Goal: Transaction & Acquisition: Purchase product/service

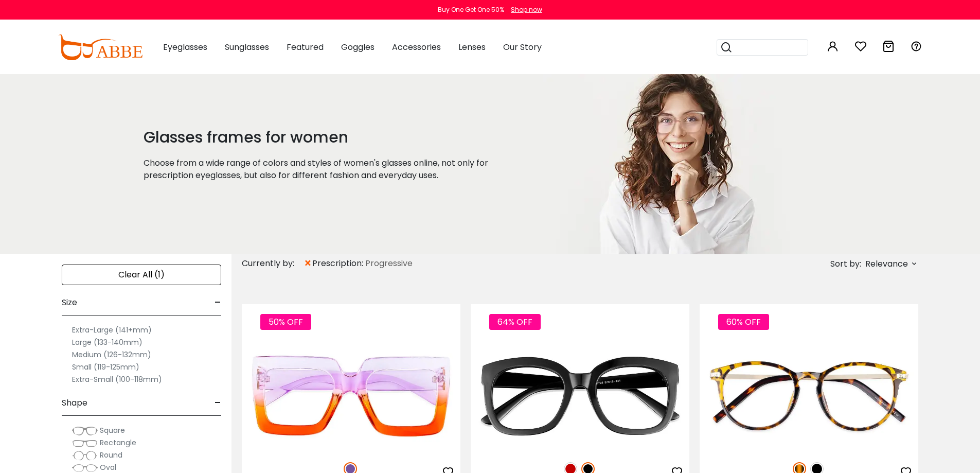
scroll to position [36, 0]
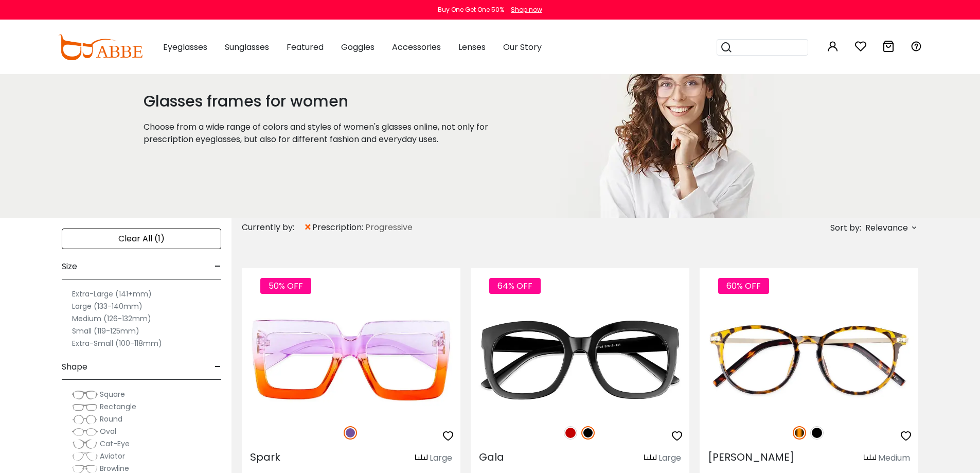
click at [107, 331] on label "Small (119-125mm)" at bounding box center [105, 331] width 67 height 12
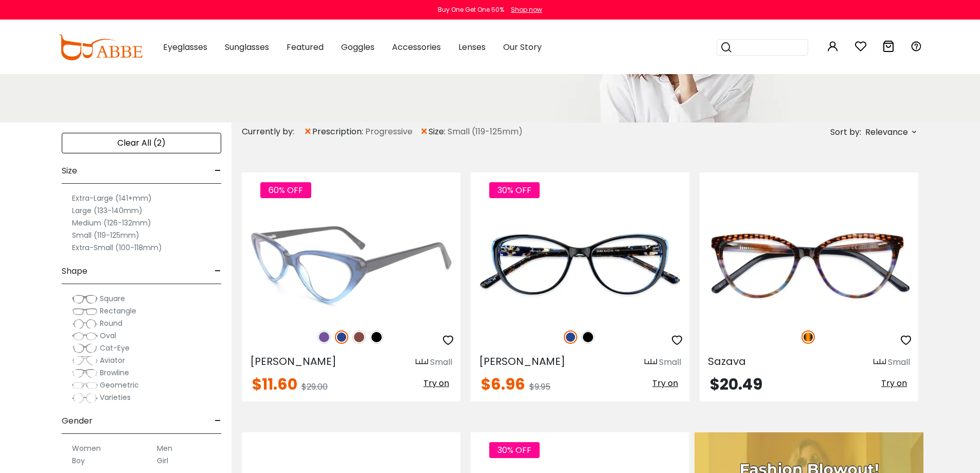
scroll to position [132, 0]
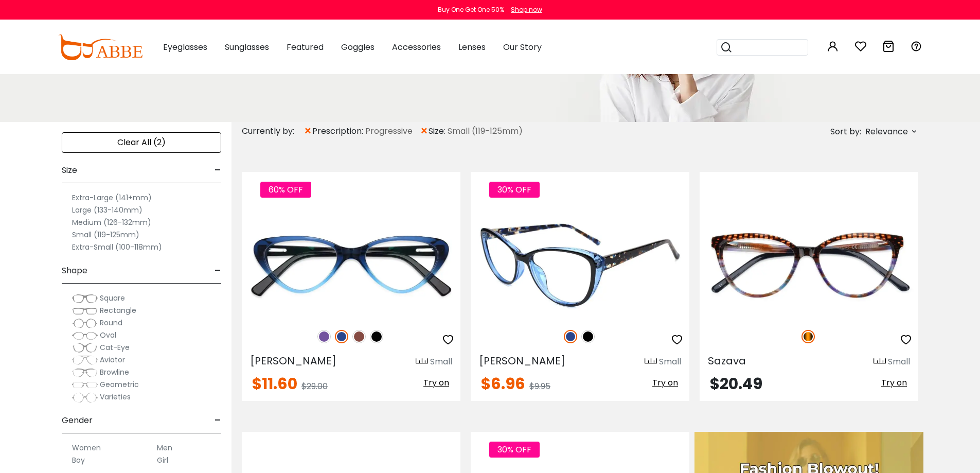
click at [670, 384] on span "Try on" at bounding box center [665, 383] width 26 height 12
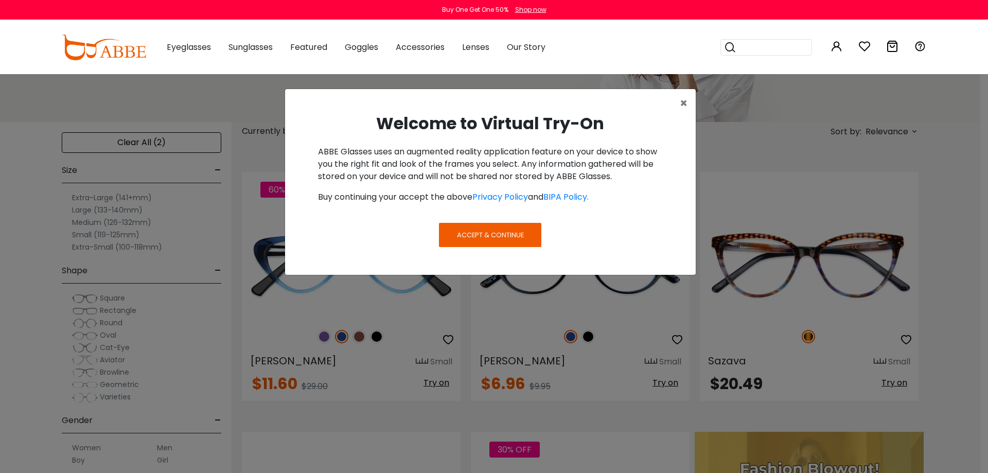
click at [484, 230] on span "Accept & Continue" at bounding box center [490, 235] width 67 height 10
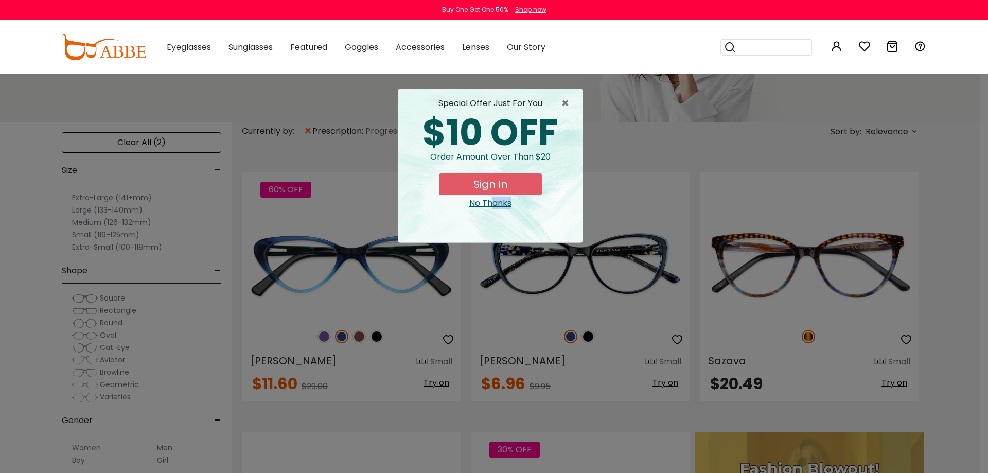
drag, startPoint x: 665, startPoint y: 386, endPoint x: 492, endPoint y: 211, distance: 245.6
click at [492, 211] on div "× special offer just for you $10 OFF Order amount over than $20 Sign In No Than…" at bounding box center [494, 236] width 988 height 473
click at [492, 211] on div "special offer just for you $10 OFF Order amount over than $20 Sign In No Thanks" at bounding box center [490, 165] width 184 height 153
click at [489, 202] on div "No Thanks" at bounding box center [491, 203] width 168 height 12
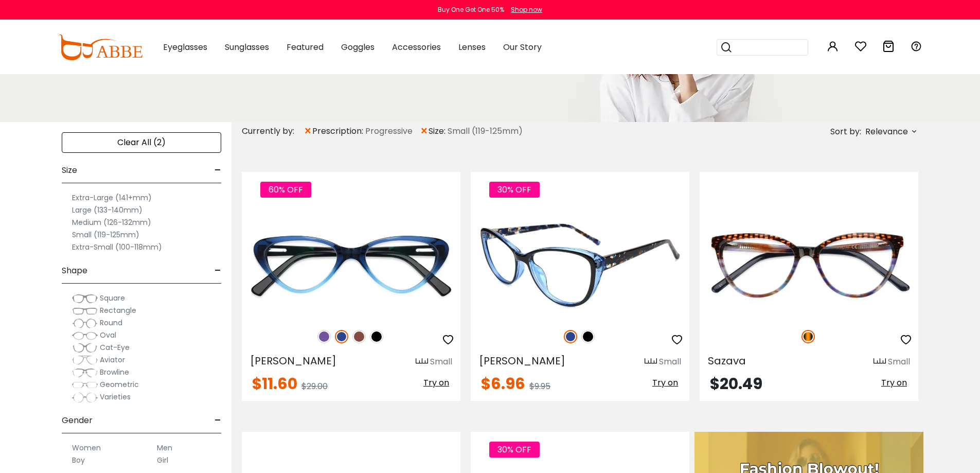
click at [663, 381] on span "Try on" at bounding box center [665, 383] width 26 height 12
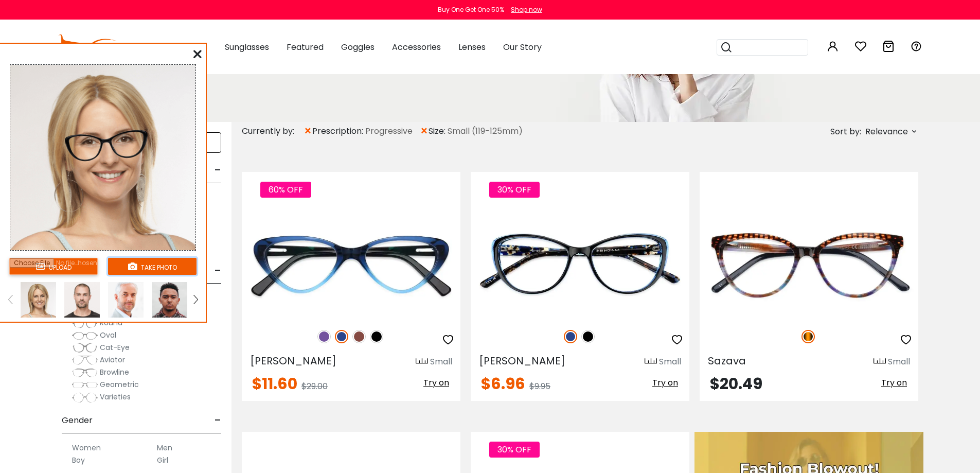
click at [149, 262] on button "take photo" at bounding box center [152, 266] width 89 height 17
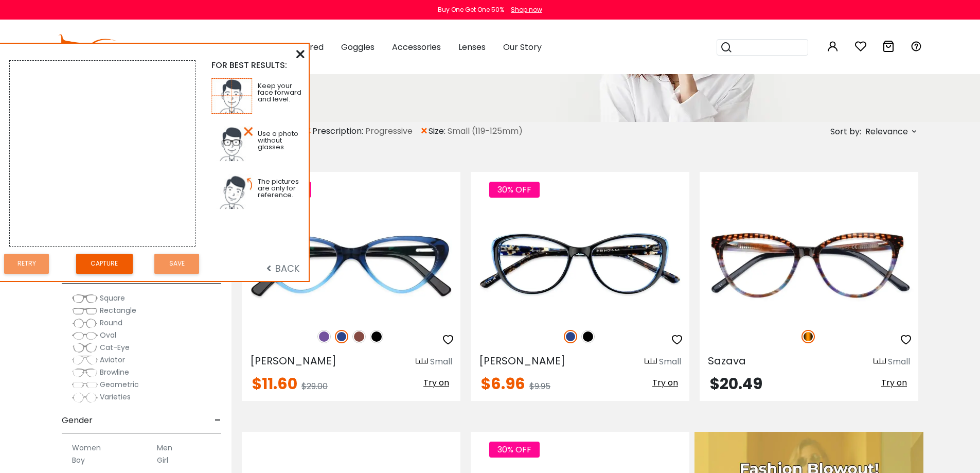
click at [298, 52] on icon at bounding box center [300, 54] width 8 height 8
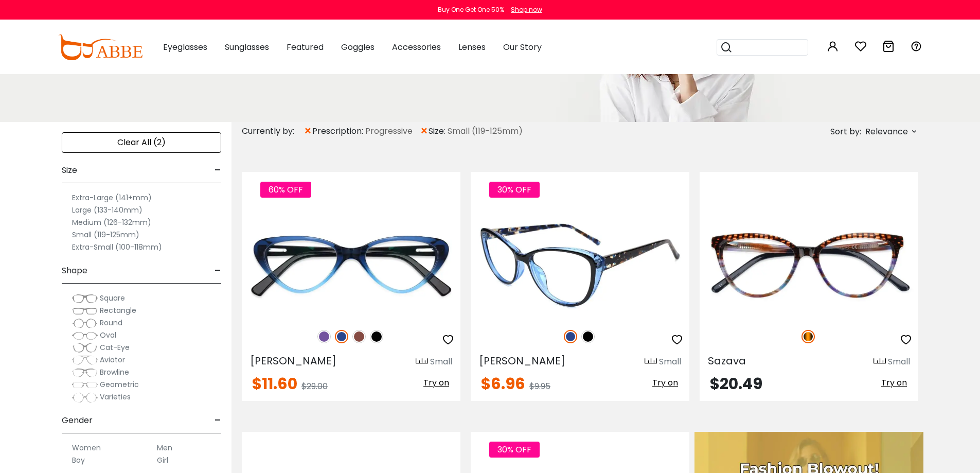
click at [660, 384] on span "Try on" at bounding box center [665, 383] width 26 height 12
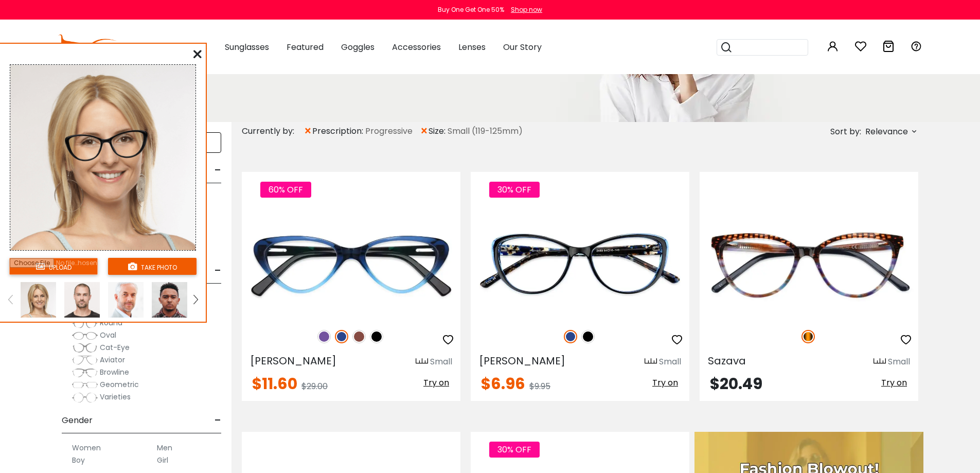
click at [59, 268] on input "file" at bounding box center [53, 266] width 89 height 17
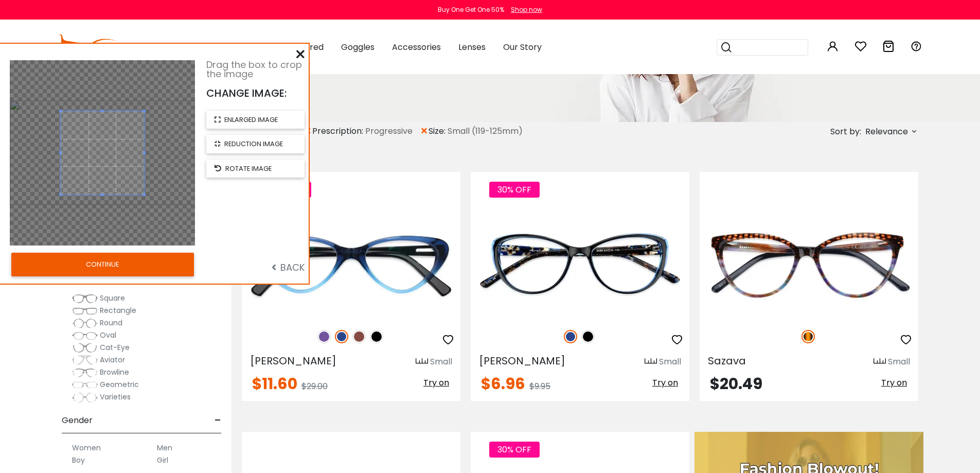
click at [153, 269] on button "CONTINUE" at bounding box center [102, 265] width 183 height 24
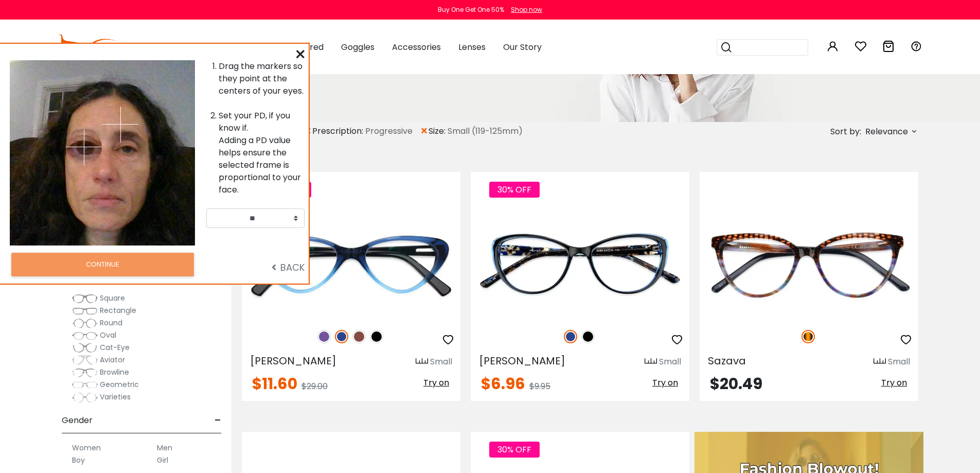
drag, startPoint x: 70, startPoint y: 136, endPoint x: 84, endPoint y: 147, distance: 16.9
click at [84, 147] on img at bounding box center [84, 147] width 36 height 36
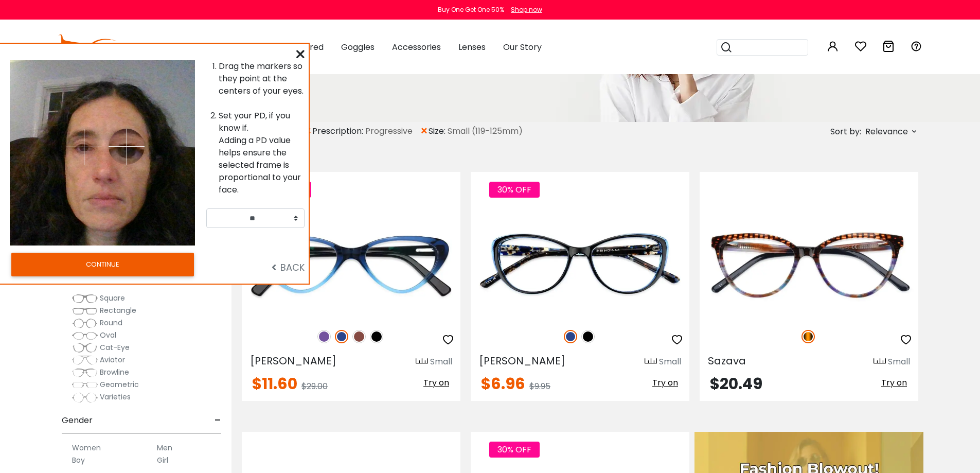
drag, startPoint x: 127, startPoint y: 122, endPoint x: 127, endPoint y: 146, distance: 24.2
click at [127, 146] on img at bounding box center [127, 147] width 36 height 36
click at [231, 219] on select "** ** ** ** ** ** ** ** ** ** ** ** ** ** ** ** ** ** ** ** ** ** ** ** ** ** *…" at bounding box center [255, 218] width 98 height 20
select select "**"
click at [206, 208] on select "** ** ** ** ** ** ** ** ** ** ** ** ** ** ** ** ** ** ** ** ** ** ** ** ** ** *…" at bounding box center [255, 218] width 98 height 20
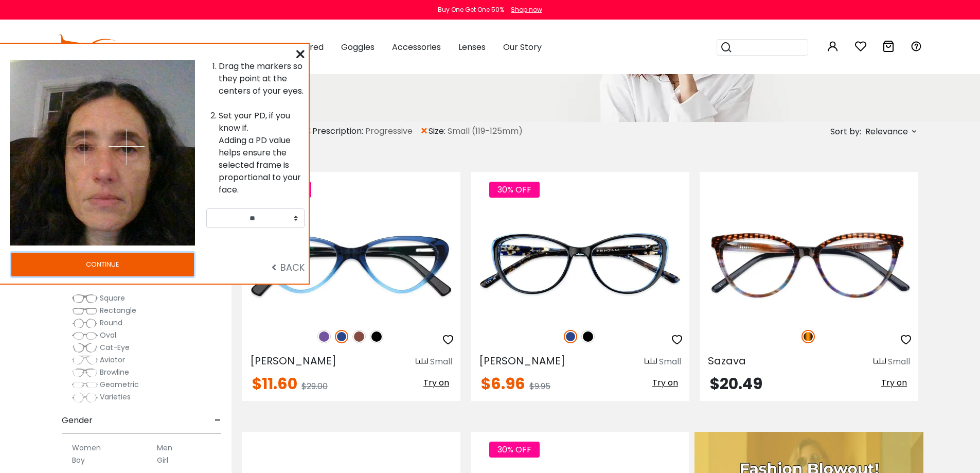
click at [151, 273] on button "CONTINUE" at bounding box center [102, 265] width 183 height 24
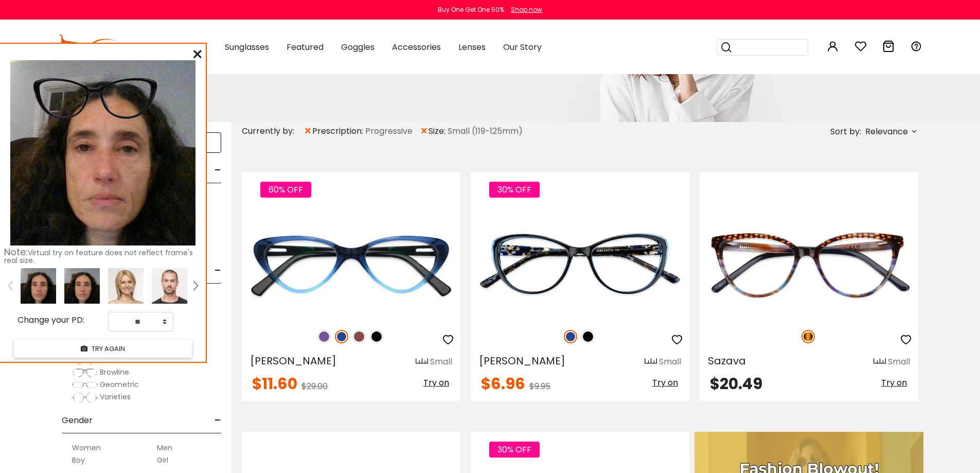
click at [117, 131] on img at bounding box center [94, 97] width 135 height 68
click at [115, 170] on img at bounding box center [102, 152] width 185 height 185
click at [127, 304] on img at bounding box center [126, 286] width 36 height 36
click at [113, 331] on select "** ** ** ** ** ** ** ** ** ** ** ** ** ** ** ** ** ** ** ** ** ** ** ** ** ** *…" at bounding box center [140, 322] width 65 height 20
click at [198, 52] on span "Eyeglasses" at bounding box center [185, 47] width 44 height 12
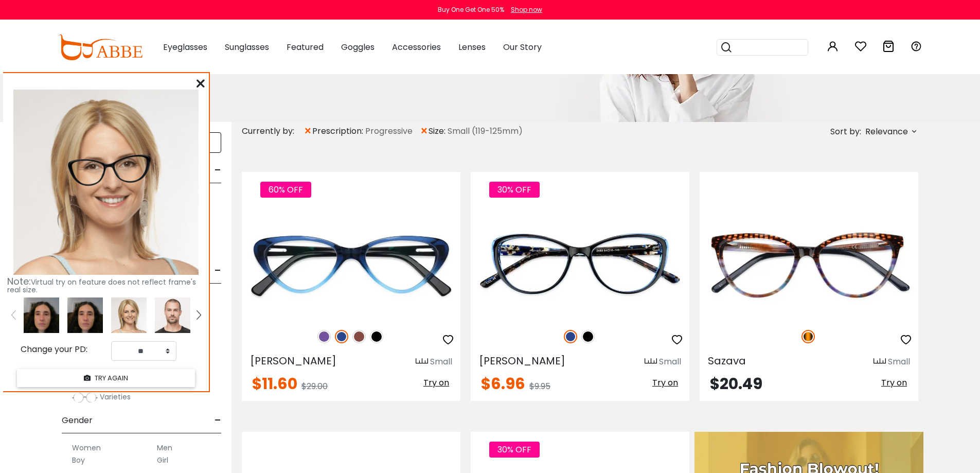
scroll to position [51, 0]
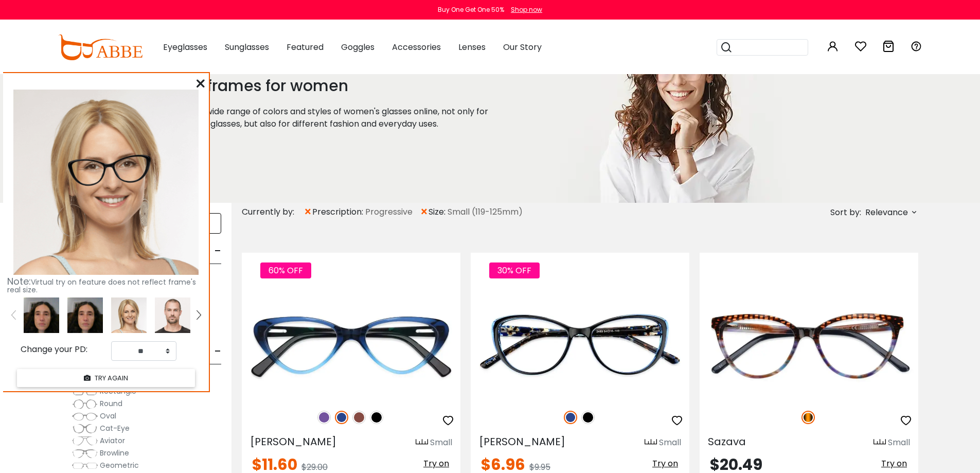
click at [68, 315] on img at bounding box center [85, 315] width 36 height 36
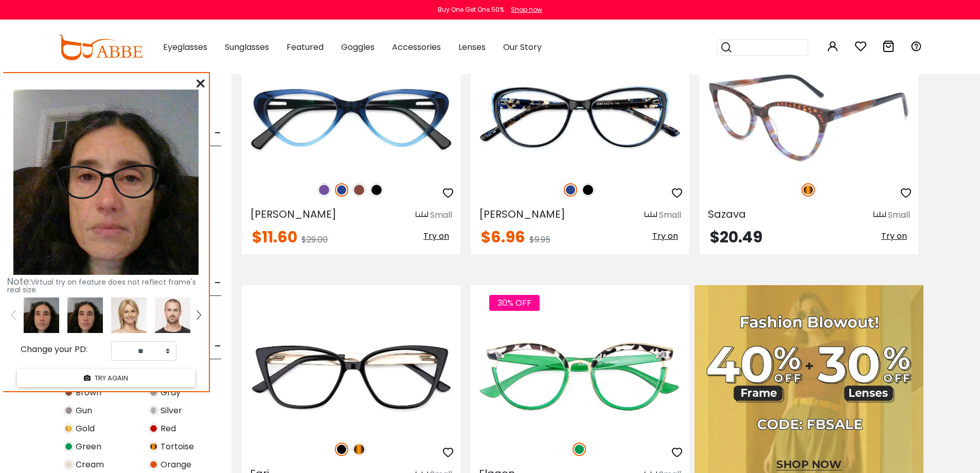
scroll to position [360, 0]
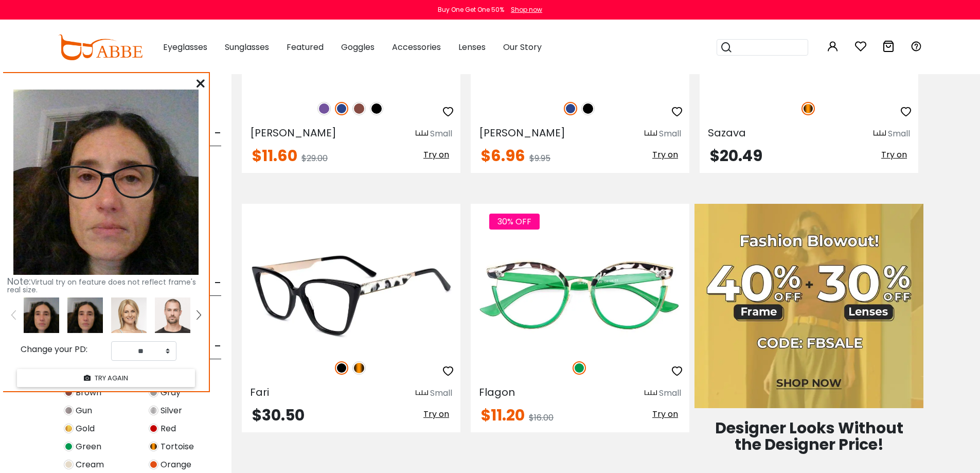
click at [431, 414] on span "Try on" at bounding box center [436, 414] width 26 height 12
click at [355, 367] on img at bounding box center [358, 367] width 13 height 13
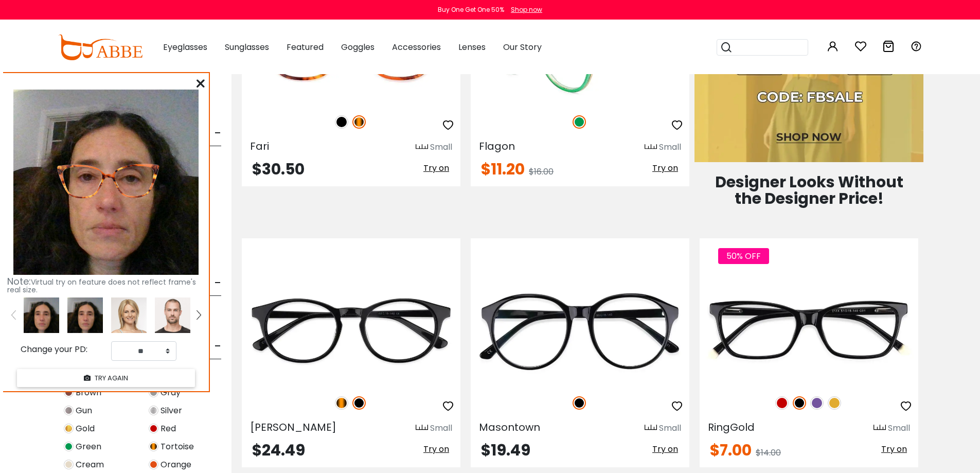
scroll to position [669, 0]
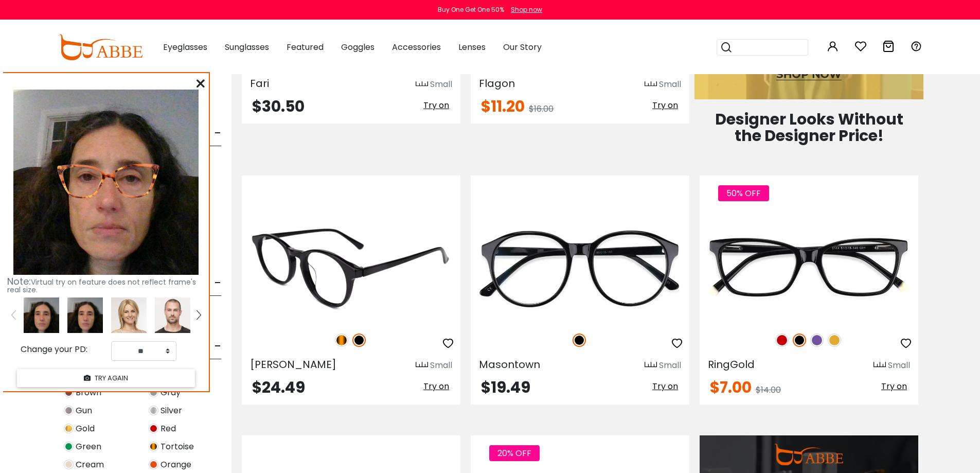
click at [434, 380] on button "Try on" at bounding box center [436, 386] width 32 height 13
click at [436, 384] on span "Try on" at bounding box center [436, 386] width 26 height 12
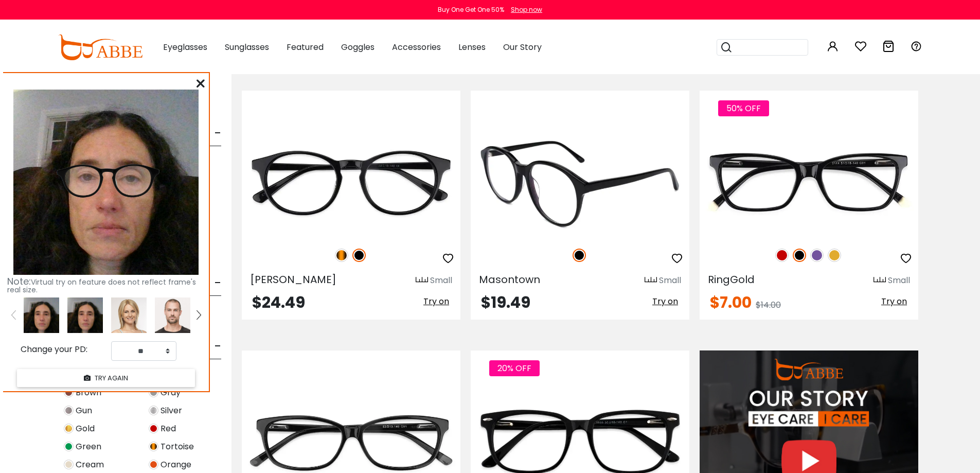
scroll to position [772, 0]
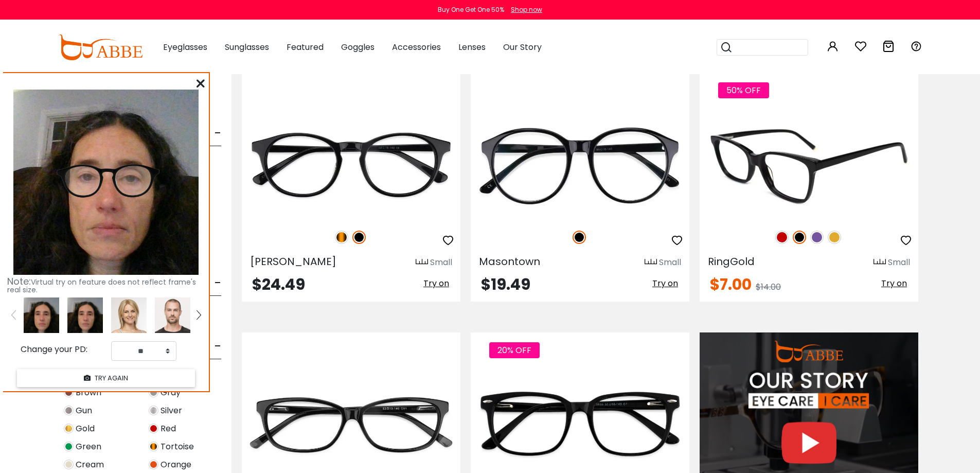
click at [817, 236] on img at bounding box center [816, 237] width 13 height 13
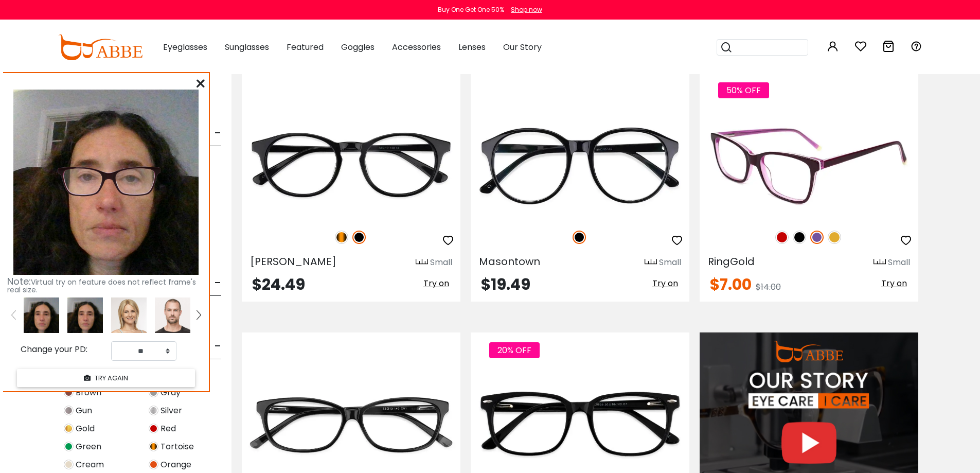
click at [900, 281] on span "Try on" at bounding box center [894, 283] width 26 height 12
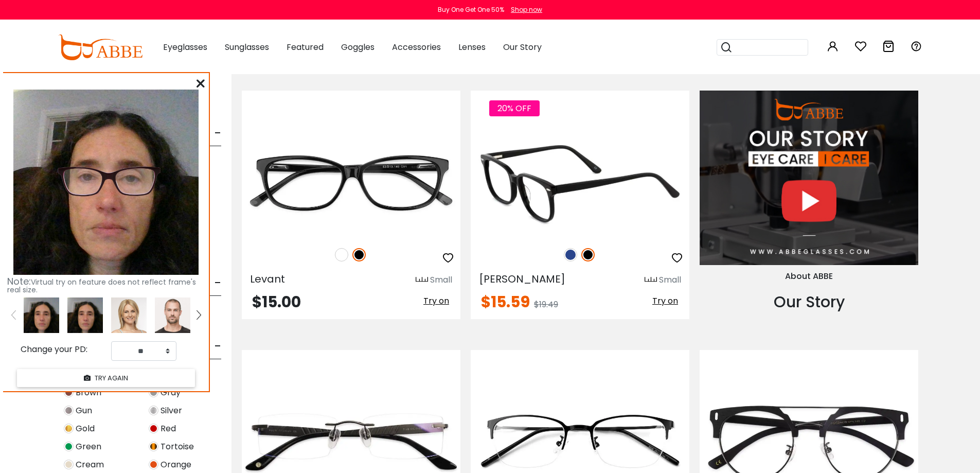
scroll to position [1029, 0]
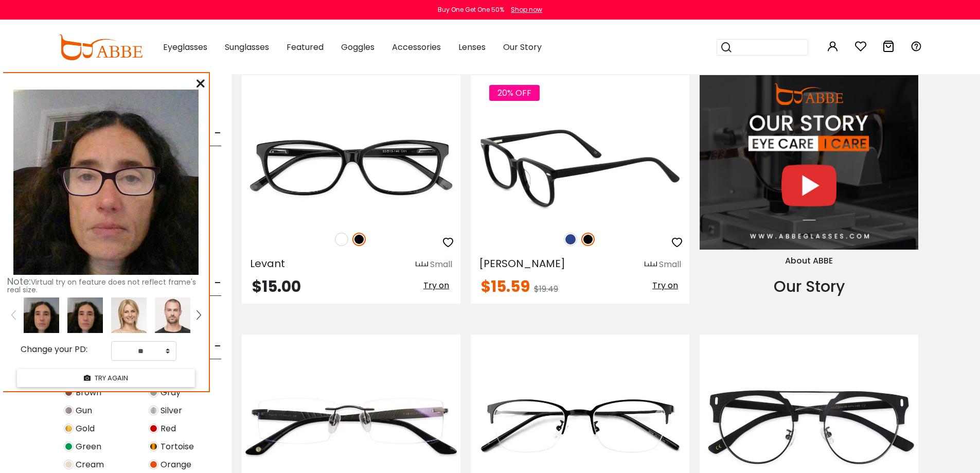
click at [574, 239] on img at bounding box center [570, 239] width 13 height 13
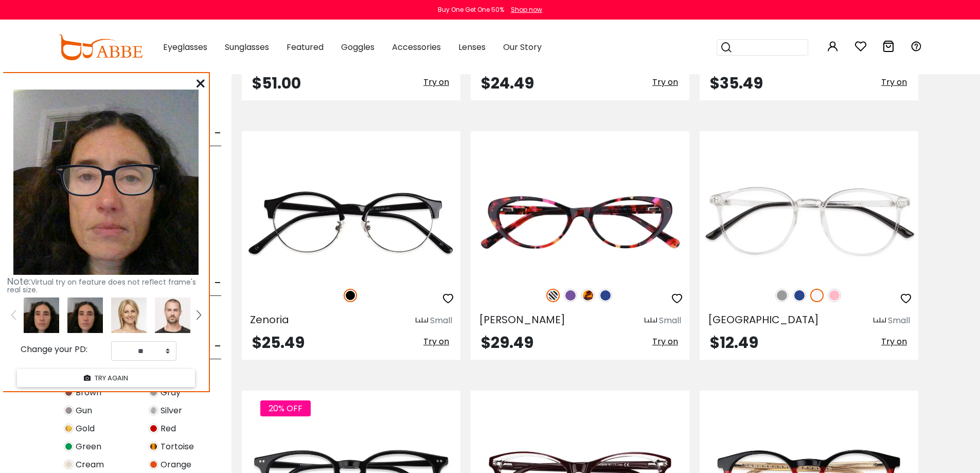
scroll to position [1750, 0]
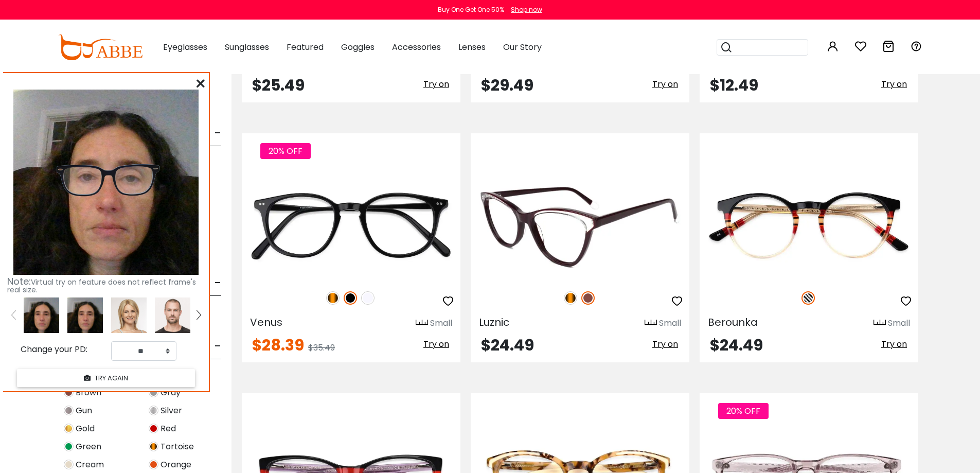
click at [676, 343] on span "Try on" at bounding box center [665, 344] width 26 height 12
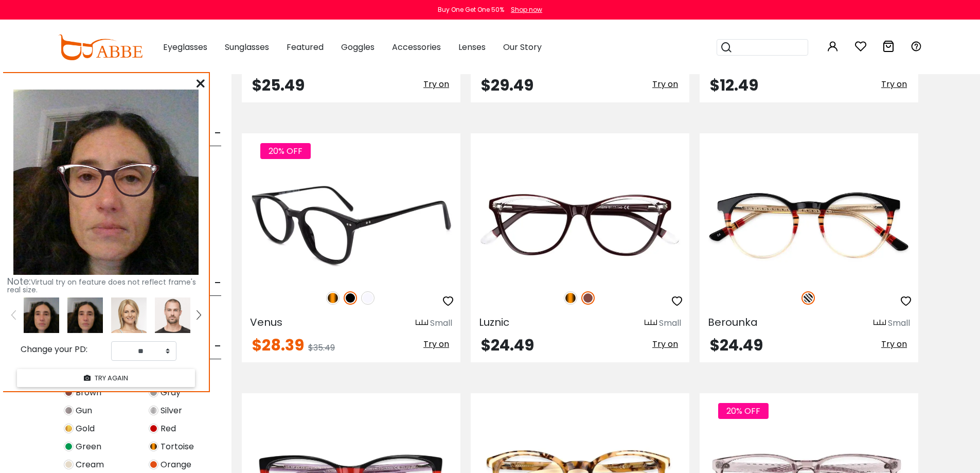
click at [431, 339] on span "Try on" at bounding box center [436, 344] width 26 height 12
click at [332, 297] on img at bounding box center [332, 297] width 13 height 13
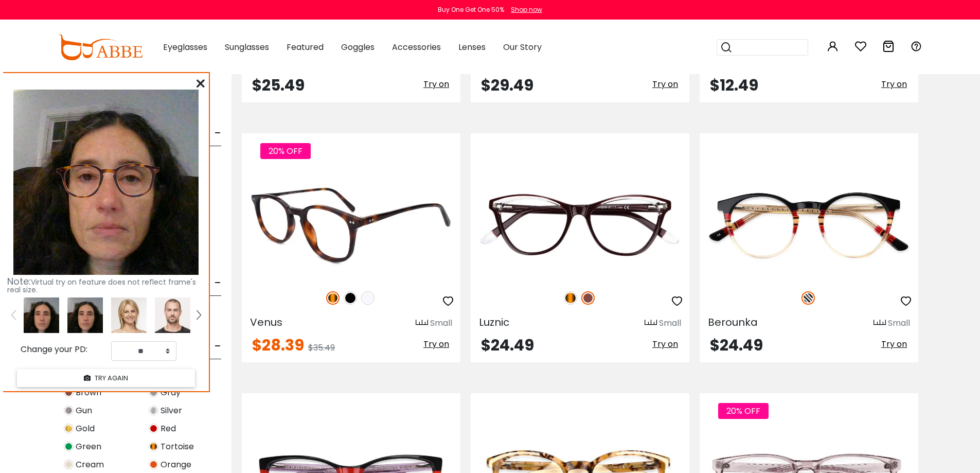
click at [348, 302] on img at bounding box center [350, 297] width 13 height 13
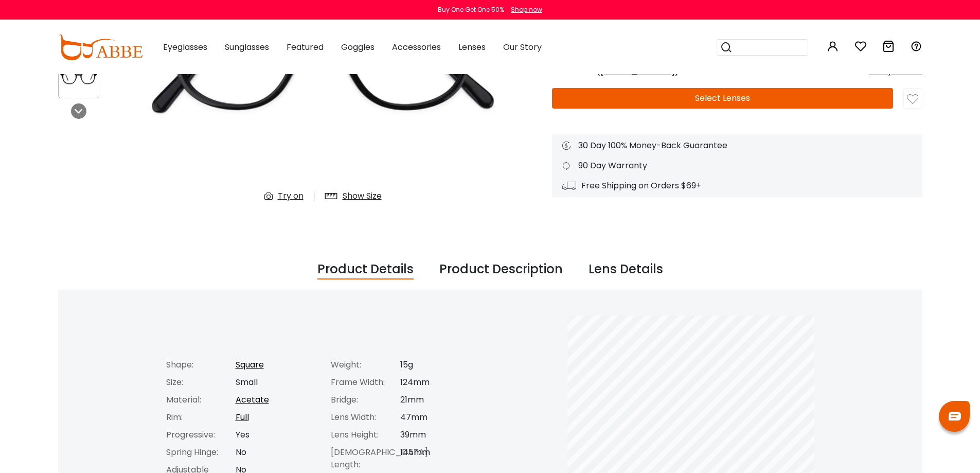
scroll to position [309, 0]
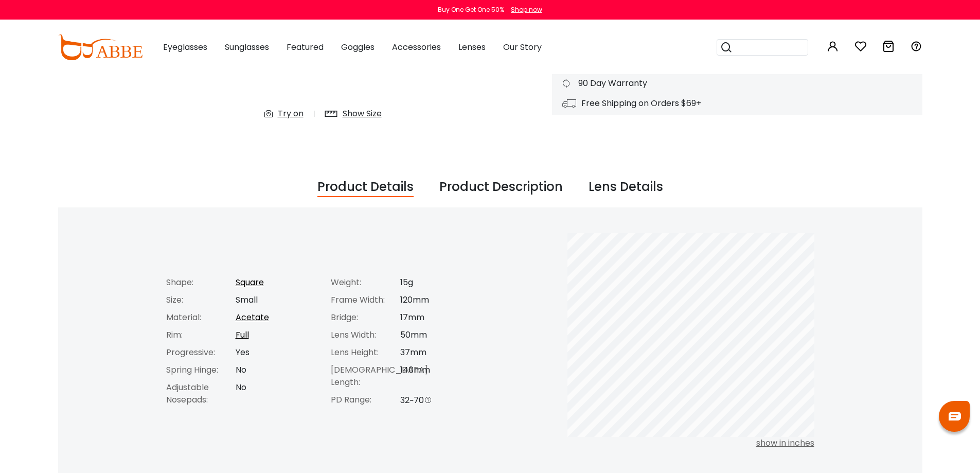
scroll to position [309, 0]
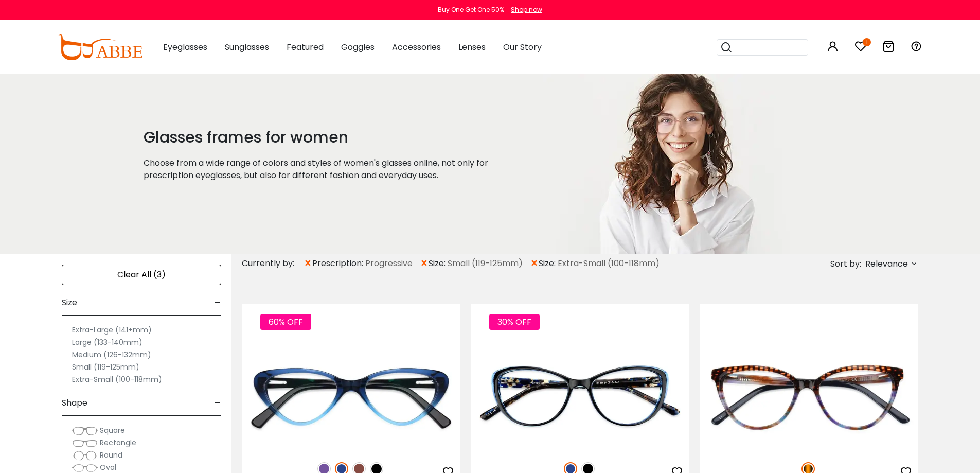
click at [535, 262] on span "×" at bounding box center [534, 263] width 9 height 19
click at [421, 260] on span "×" at bounding box center [424, 263] width 9 height 19
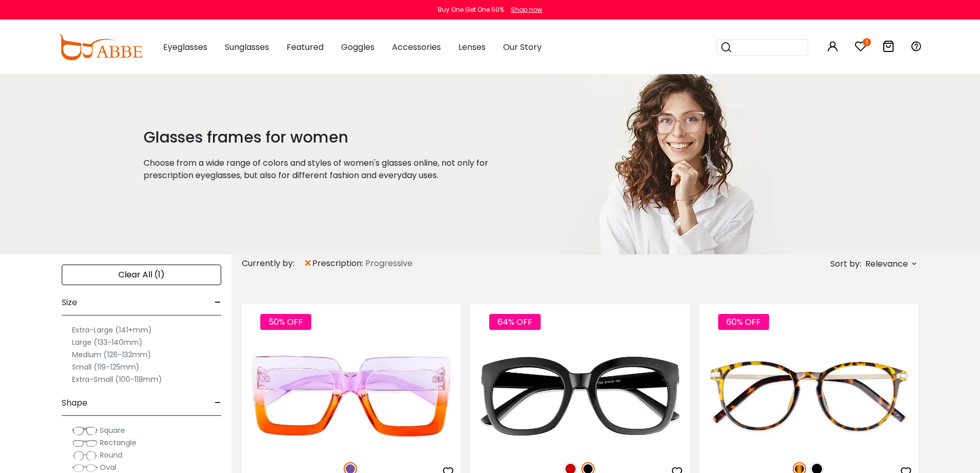
click at [99, 376] on label "Extra-Small (100-118mm)" at bounding box center [117, 379] width 90 height 12
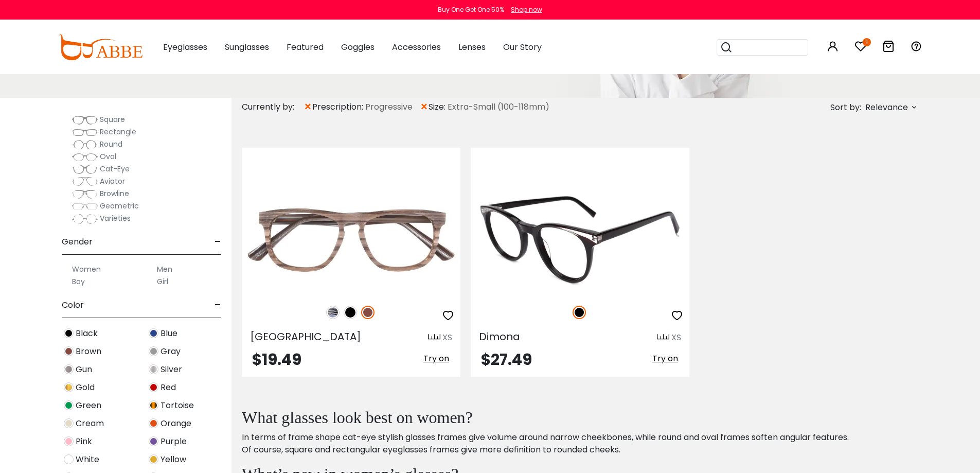
scroll to position [154, 0]
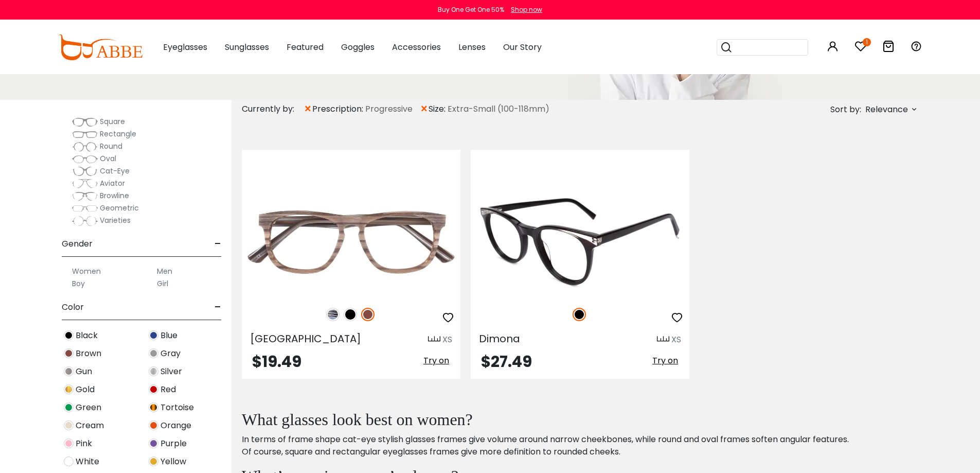
click at [670, 360] on span "Try on" at bounding box center [665, 361] width 26 height 12
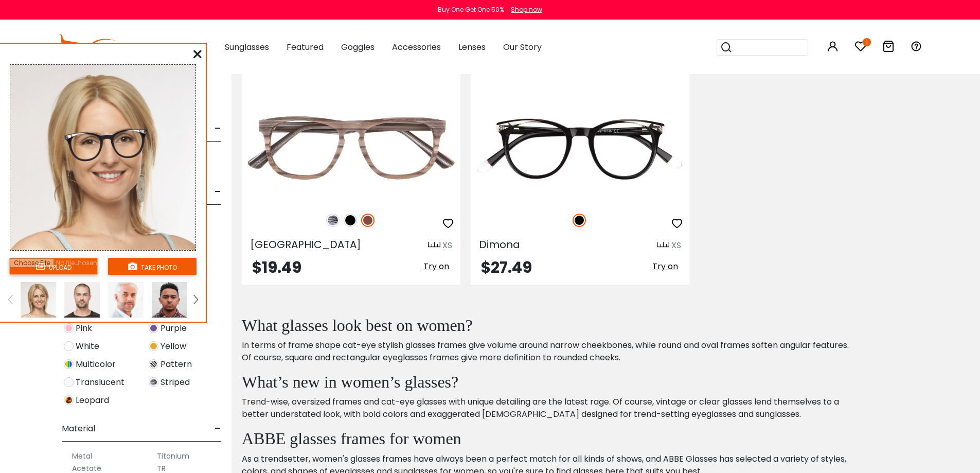
scroll to position [257, 0]
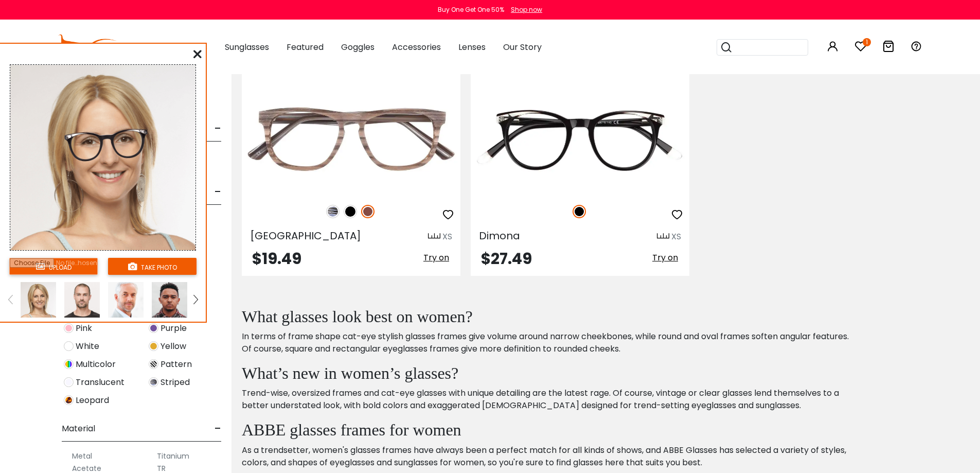
click at [57, 262] on input "file" at bounding box center [53, 266] width 89 height 17
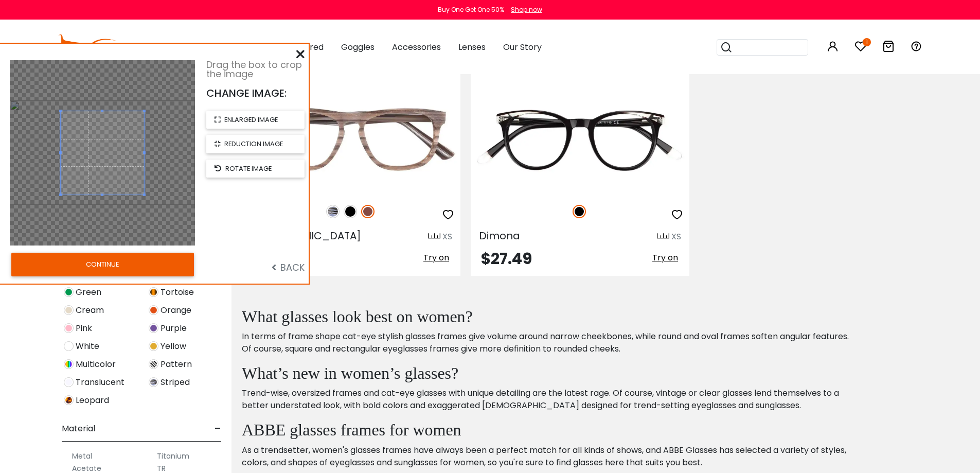
click at [130, 269] on button "CONTINUE" at bounding box center [102, 265] width 183 height 24
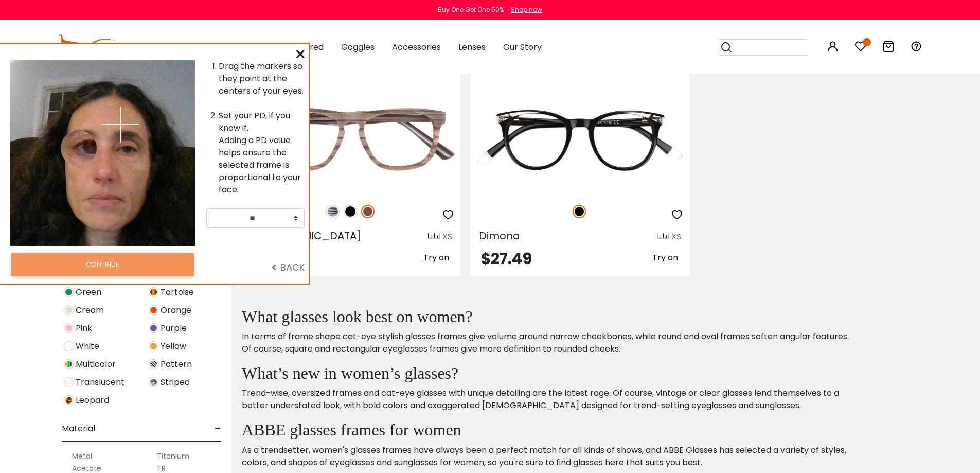
drag, startPoint x: 69, startPoint y: 142, endPoint x: 147, endPoint y: 161, distance: 80.5
click at [97, 150] on img at bounding box center [79, 148] width 36 height 36
click at [128, 143] on img at bounding box center [120, 125] width 36 height 36
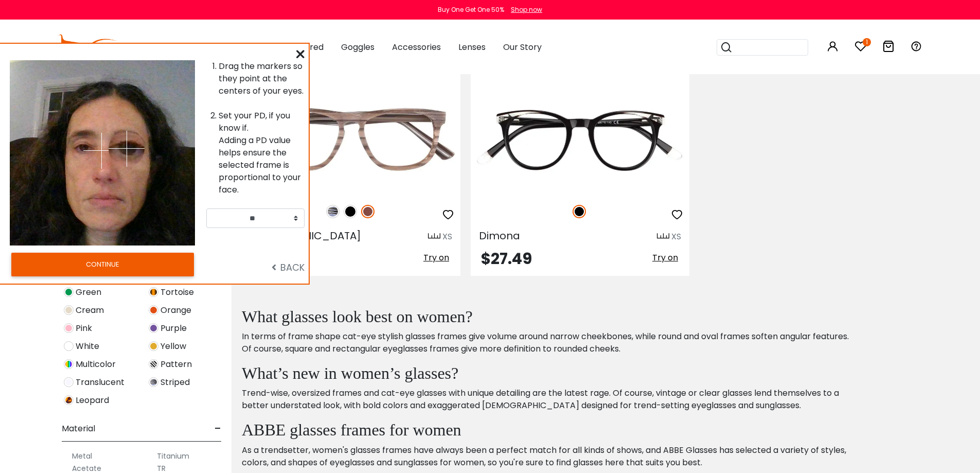
click at [127, 148] on img at bounding box center [127, 149] width 36 height 36
drag, startPoint x: 98, startPoint y: 154, endPoint x: 83, endPoint y: 147, distance: 16.3
click at [83, 147] on img at bounding box center [82, 147] width 36 height 36
click at [254, 216] on select "** ** ** ** ** ** ** ** ** ** ** ** ** ** ** ** ** ** ** ** ** ** ** ** ** ** *…" at bounding box center [255, 218] width 98 height 20
select select "**"
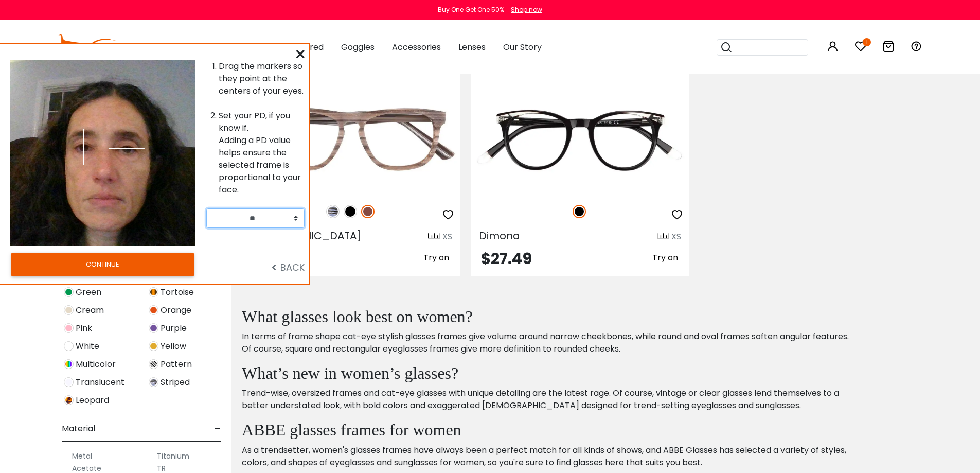
click at [206, 208] on select "** ** ** ** ** ** ** ** ** ** ** ** ** ** ** ** ** ** ** ** ** ** ** ** ** ** *…" at bounding box center [255, 218] width 98 height 20
click at [162, 264] on button "CONTINUE" at bounding box center [102, 265] width 183 height 24
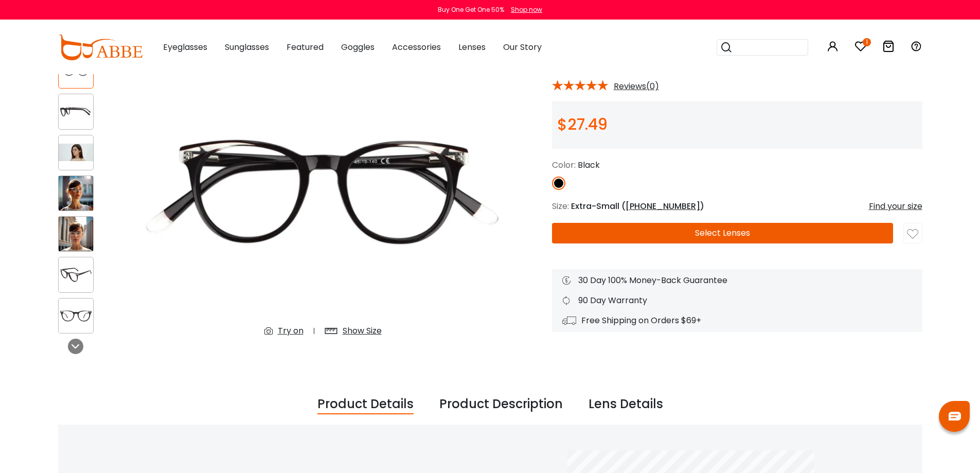
scroll to position [103, 0]
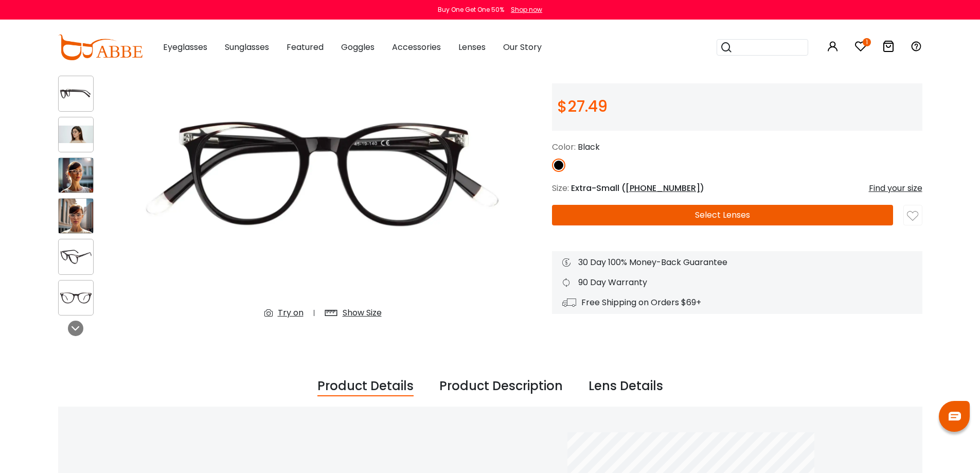
click at [88, 160] on img at bounding box center [76, 175] width 34 height 34
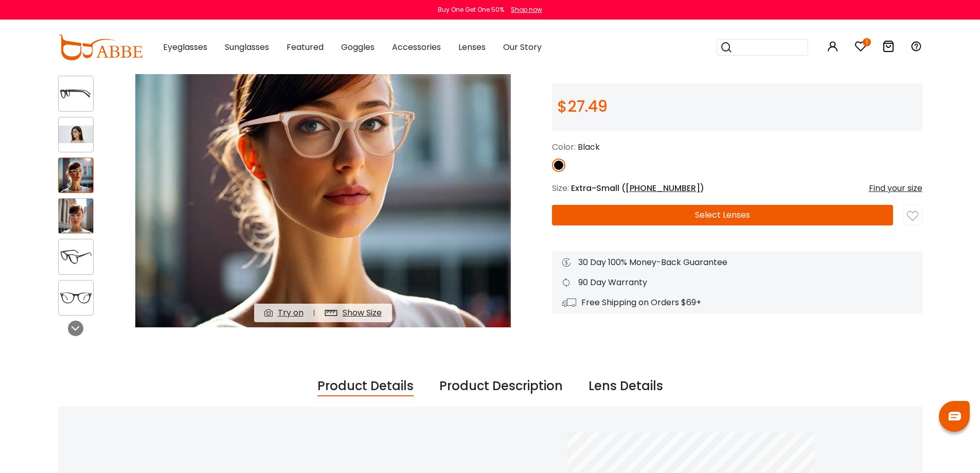
click at [85, 203] on img at bounding box center [76, 216] width 34 height 34
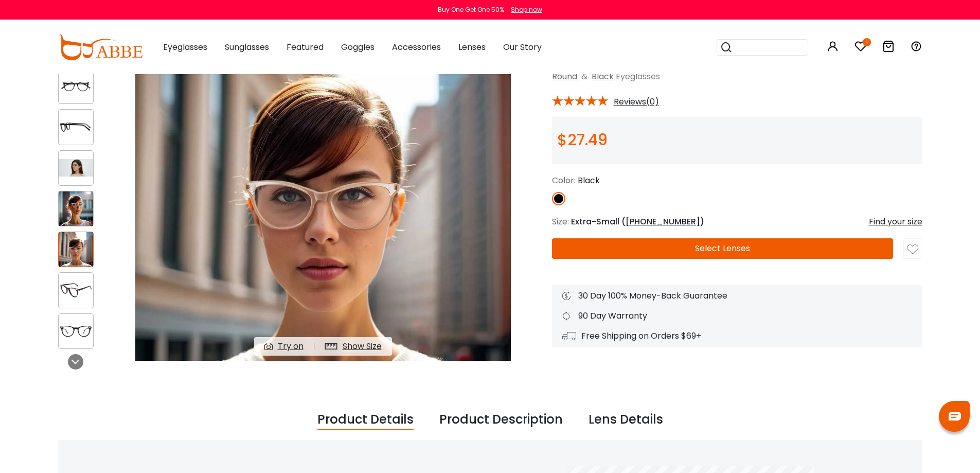
scroll to position [51, 0]
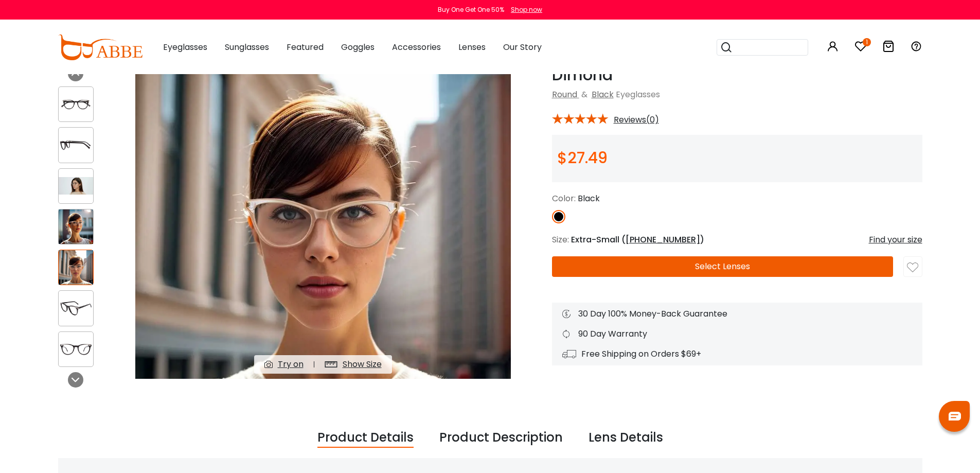
click at [89, 296] on div at bounding box center [76, 308] width 36 height 36
click at [112, 308] on div at bounding box center [91, 226] width 67 height 291
click at [67, 307] on img at bounding box center [76, 307] width 34 height 17
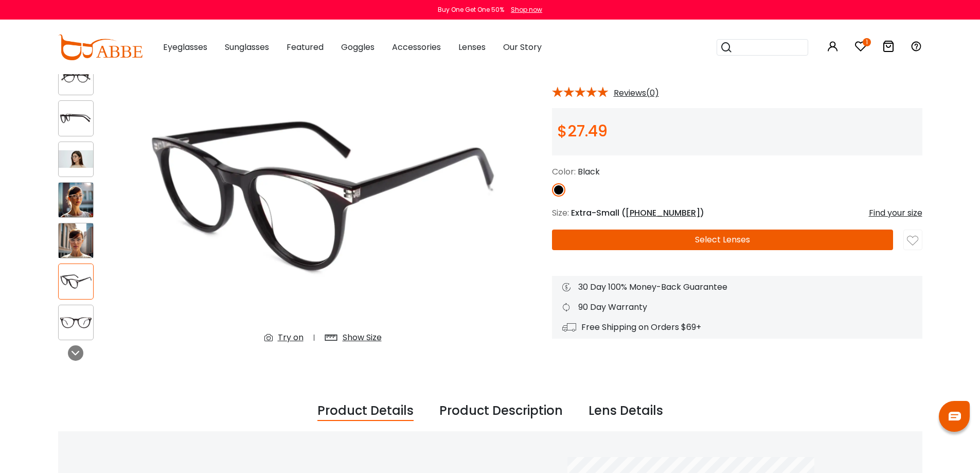
scroll to position [103, 0]
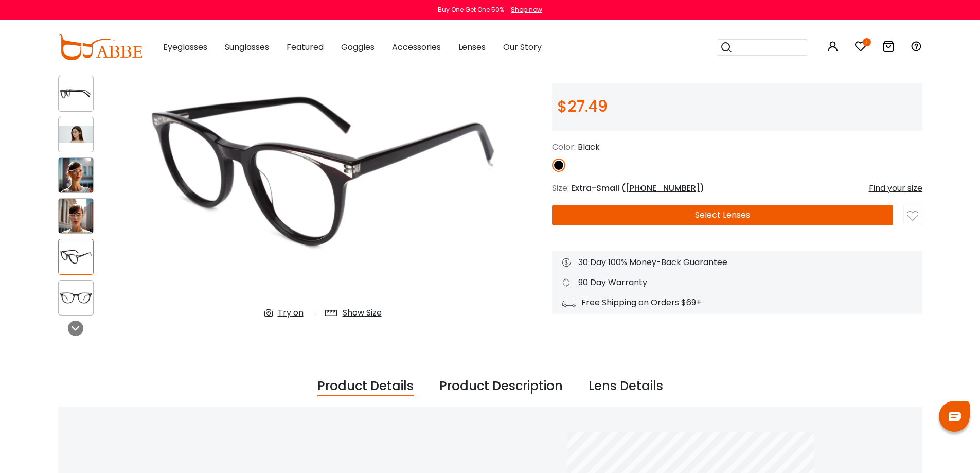
click at [77, 306] on img at bounding box center [76, 297] width 34 height 17
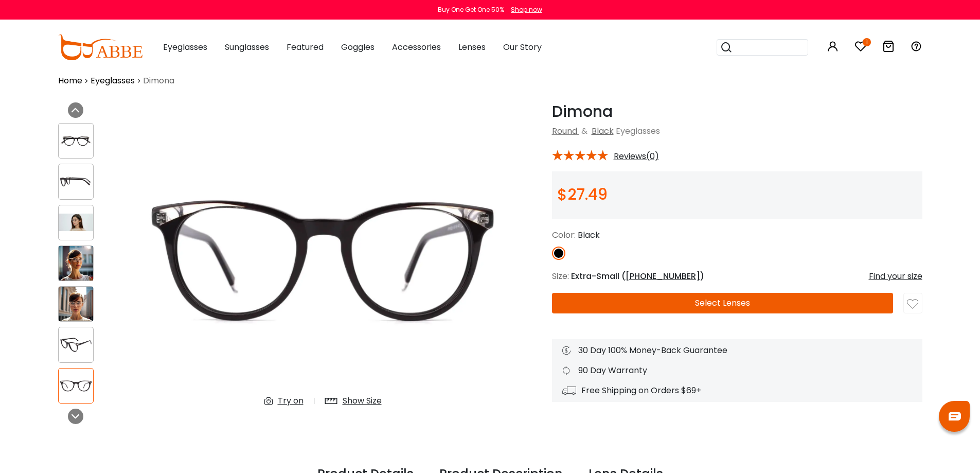
scroll to position [0, 0]
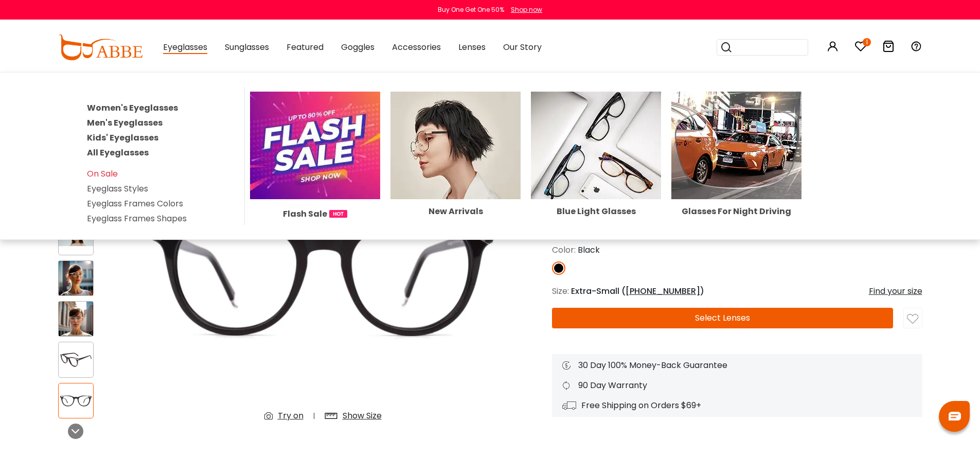
click at [116, 137] on link "Kids' Eyeglasses" at bounding box center [123, 138] width 72 height 12
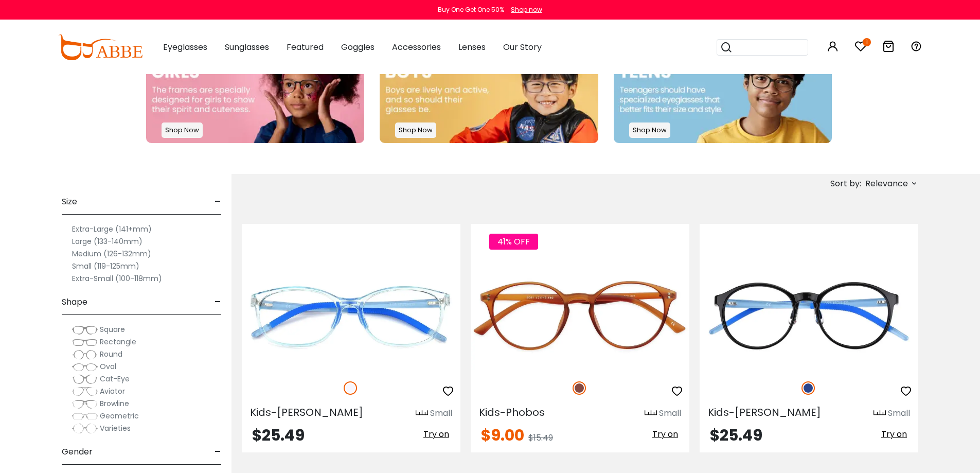
scroll to position [309, 0]
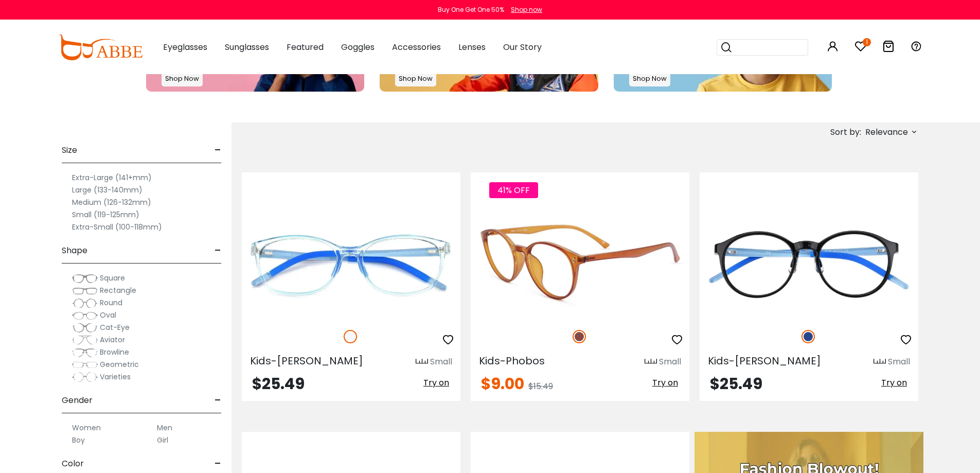
drag, startPoint x: 662, startPoint y: 380, endPoint x: 652, endPoint y: 379, distance: 9.8
click at [662, 380] on span "Try on" at bounding box center [665, 383] width 26 height 12
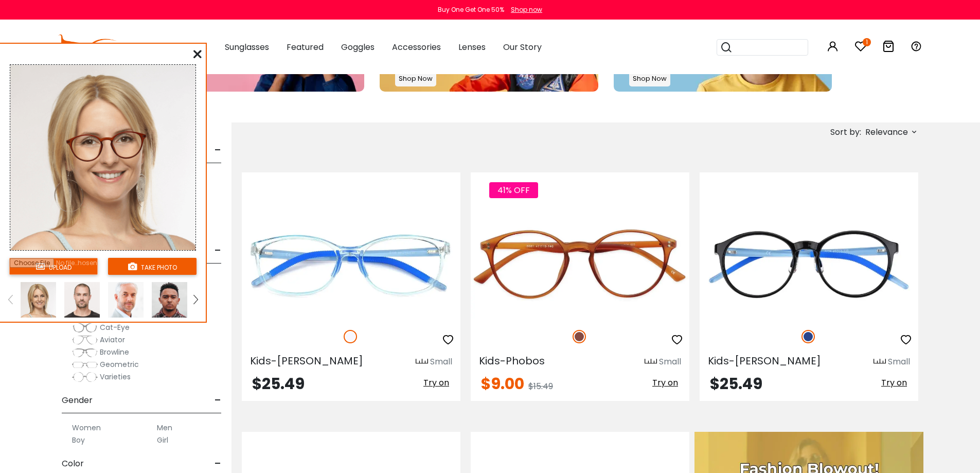
scroll to position [51, 0]
click at [56, 268] on input "file" at bounding box center [53, 266] width 89 height 17
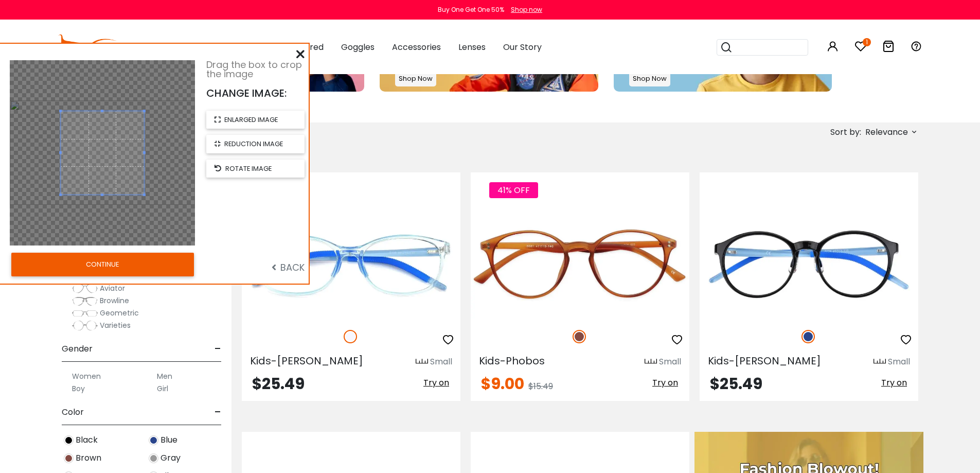
click at [115, 266] on button "CONTINUE" at bounding box center [102, 265] width 183 height 24
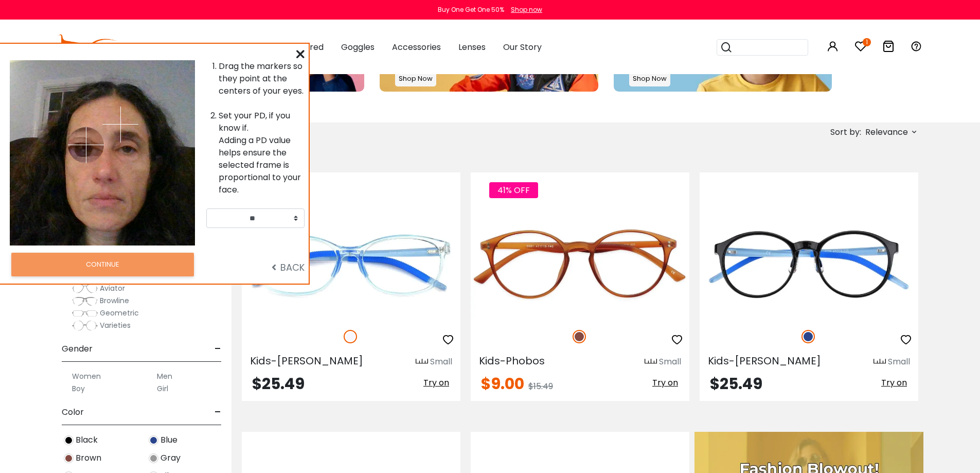
drag, startPoint x: 68, startPoint y: 123, endPoint x: 122, endPoint y: 120, distance: 54.1
click at [82, 148] on img at bounding box center [86, 145] width 36 height 36
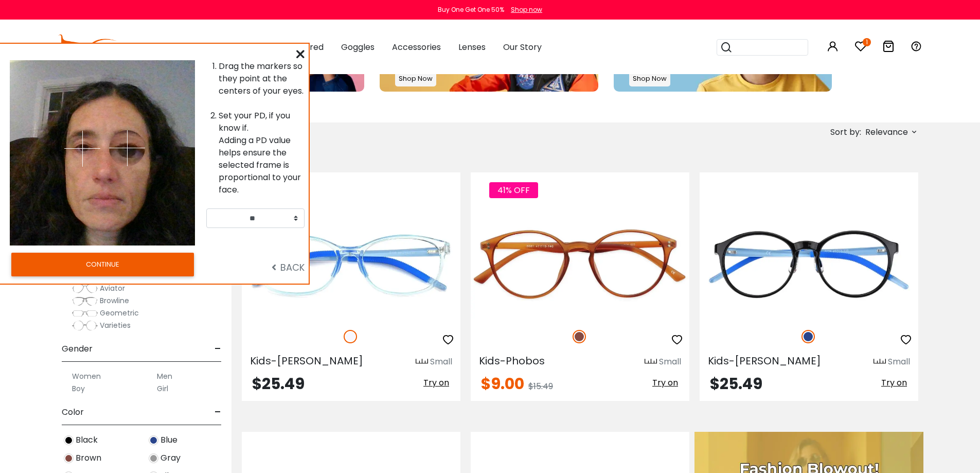
drag, startPoint x: 122, startPoint y: 120, endPoint x: 127, endPoint y: 148, distance: 27.7
click at [127, 148] on img at bounding box center [127, 148] width 36 height 36
drag, startPoint x: 82, startPoint y: 160, endPoint x: 256, endPoint y: 243, distance: 192.6
click at [84, 143] on img at bounding box center [84, 153] width 36 height 36
click at [85, 148] on img at bounding box center [84, 153] width 36 height 36
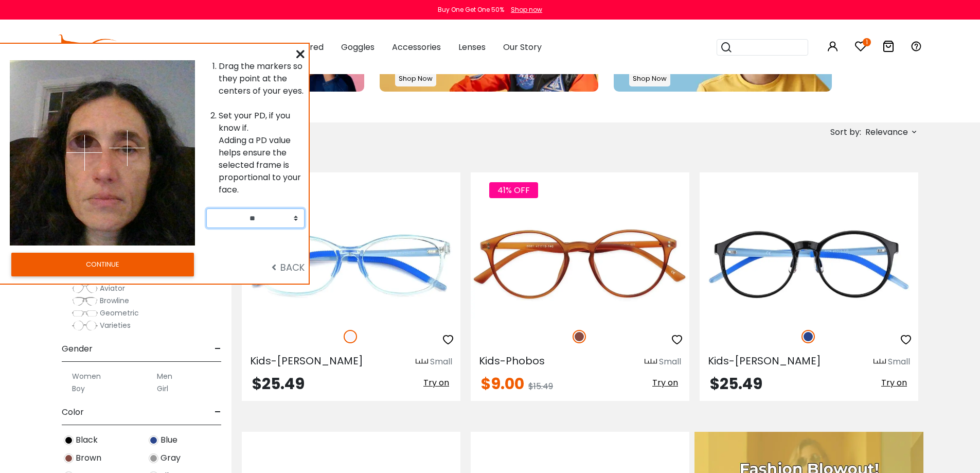
click at [240, 219] on select "** ** ** ** ** ** ** ** ** ** ** ** ** ** ** ** ** ** ** ** ** ** ** ** ** ** *…" at bounding box center [255, 218] width 98 height 20
click at [242, 220] on select "** ** ** ** ** ** ** ** ** ** ** ** ** ** ** ** ** ** ** ** ** ** ** ** ** ** *…" at bounding box center [255, 218] width 98 height 20
select select "**"
click at [206, 208] on select "** ** ** ** ** ** ** ** ** ** ** ** ** ** ** ** ** ** ** ** ** ** ** ** ** ** *…" at bounding box center [255, 218] width 98 height 20
click at [84, 147] on img at bounding box center [84, 147] width 36 height 36
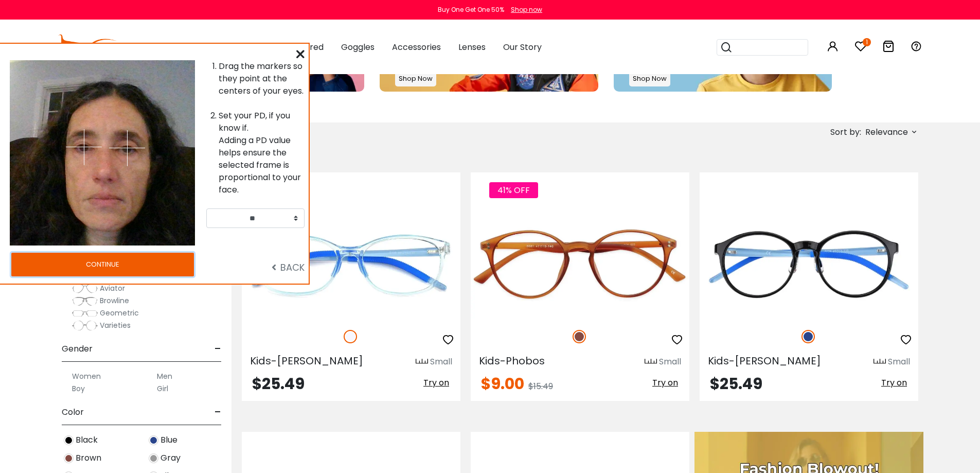
click at [125, 266] on button "CONTINUE" at bounding box center [102, 265] width 183 height 24
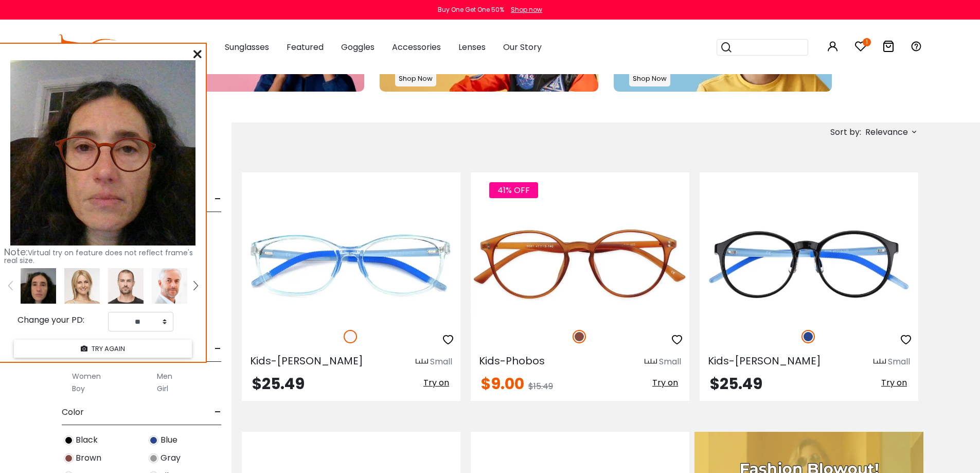
click at [199, 52] on icon at bounding box center [197, 54] width 8 height 8
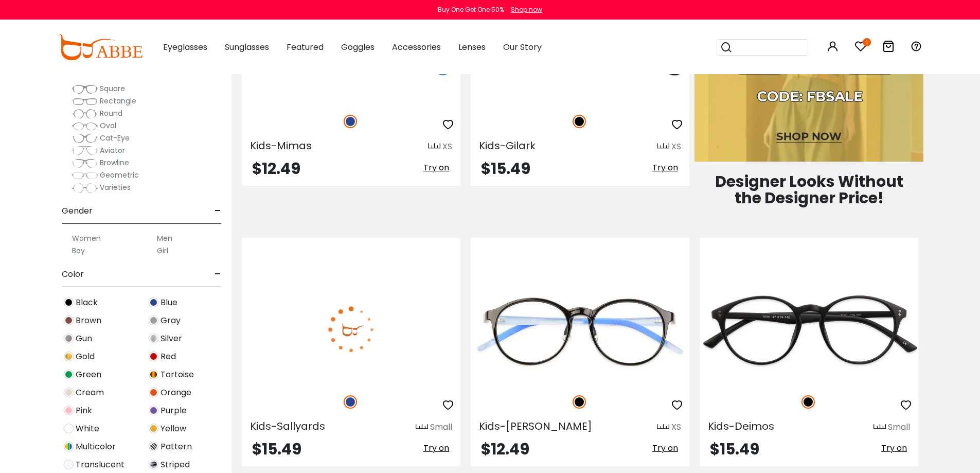
scroll to position [823, 0]
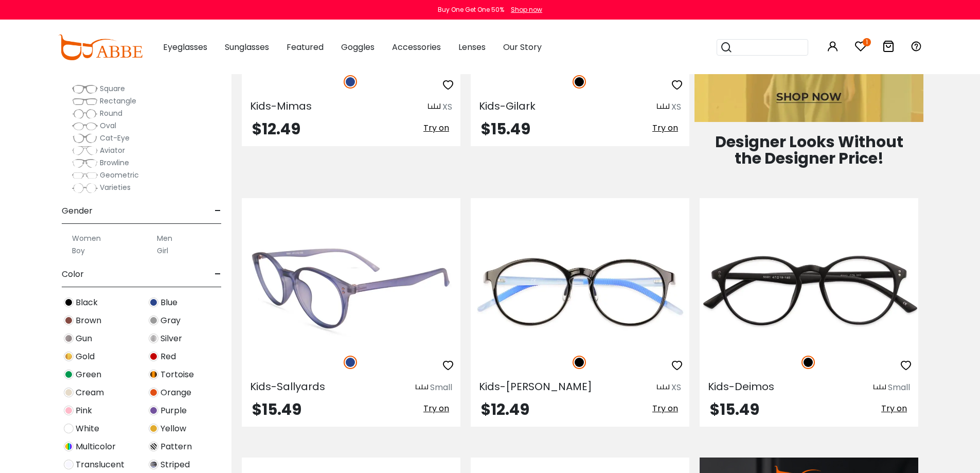
click at [438, 414] on span "Try on" at bounding box center [436, 408] width 26 height 12
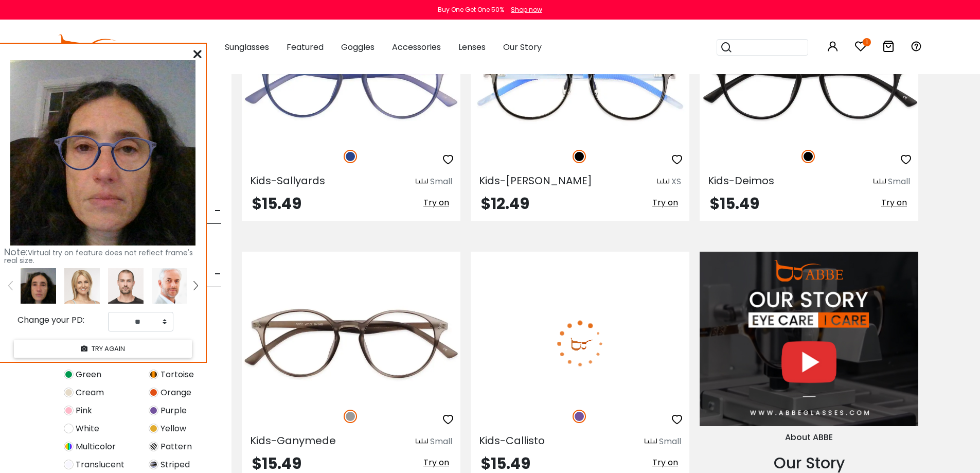
scroll to position [1081, 0]
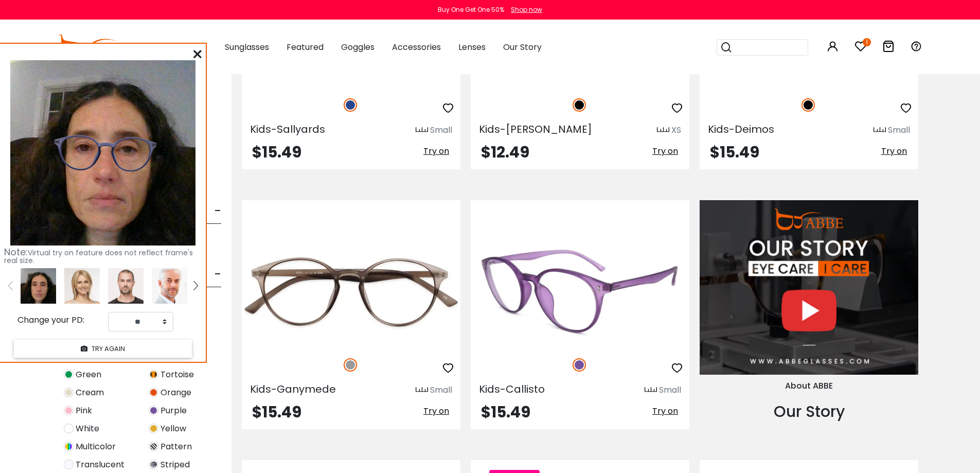
click at [673, 409] on span "Try on" at bounding box center [665, 411] width 26 height 12
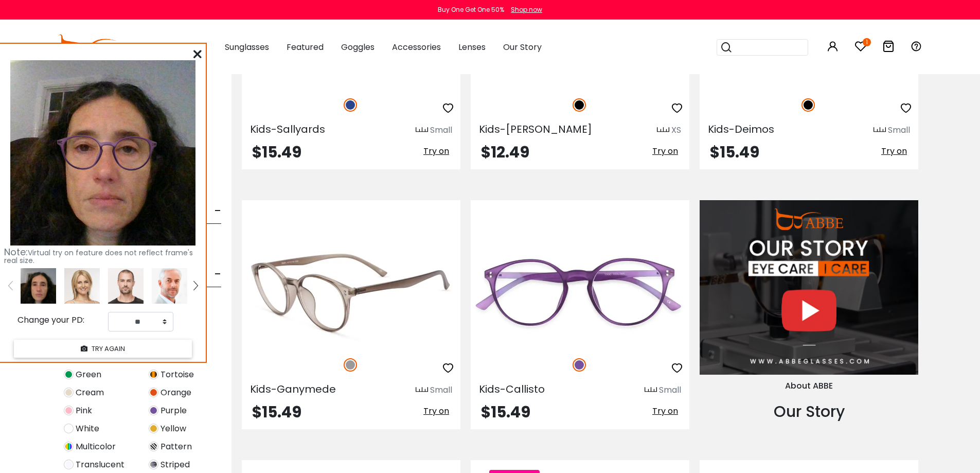
click at [449, 404] on button "Try on" at bounding box center [436, 410] width 32 height 13
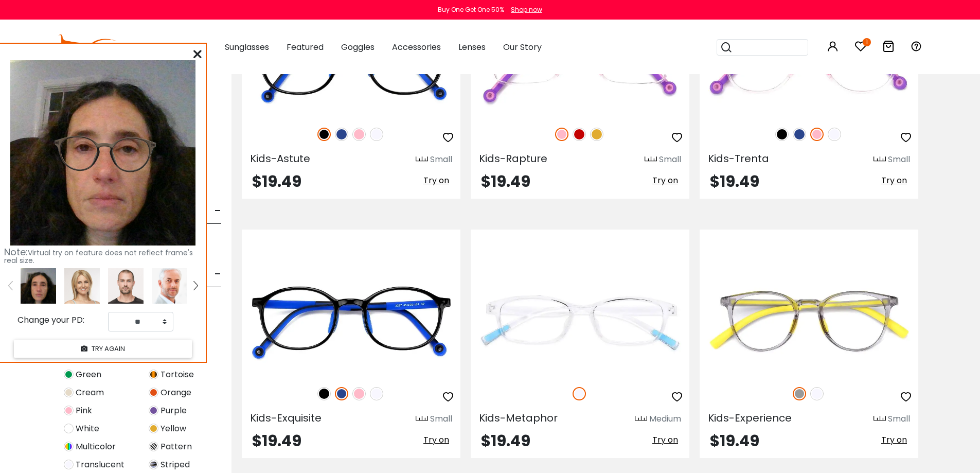
scroll to position [1852, 0]
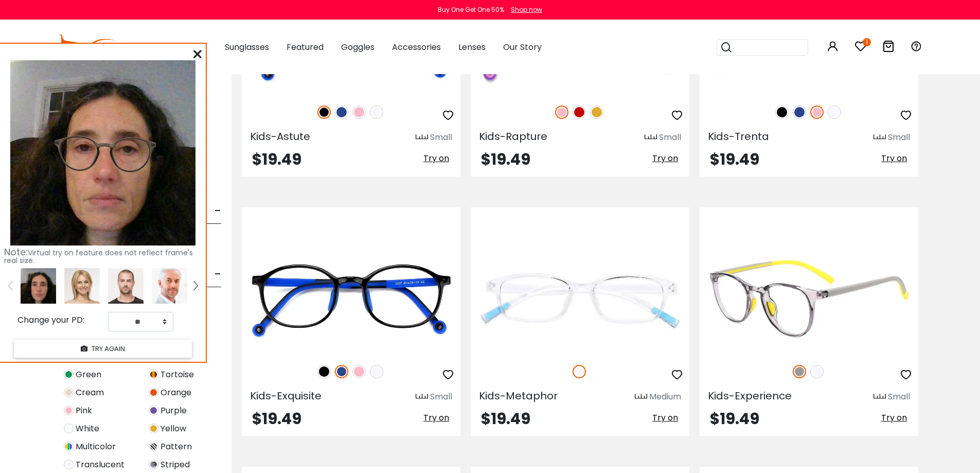
click at [879, 408] on div "Kids-Experience Small $19.49 Try on" at bounding box center [809, 321] width 219 height 229
click at [891, 414] on span "Try on" at bounding box center [894, 418] width 26 height 12
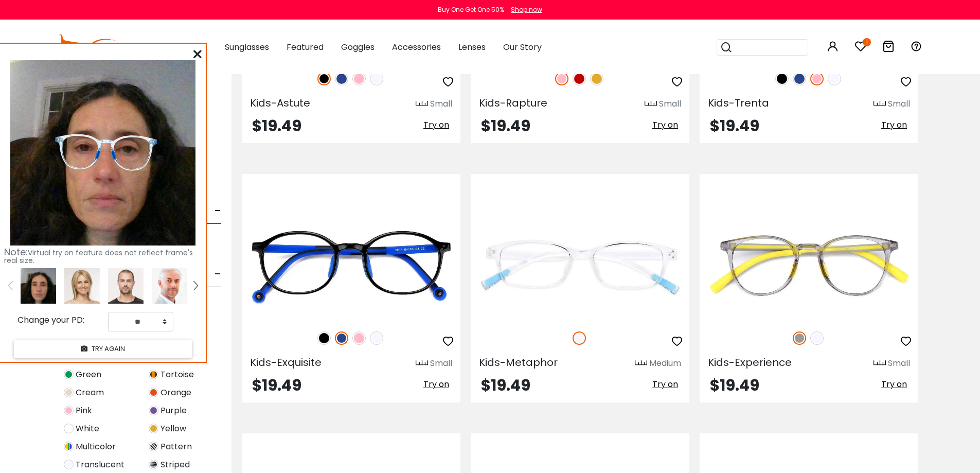
scroll to position [1904, 0]
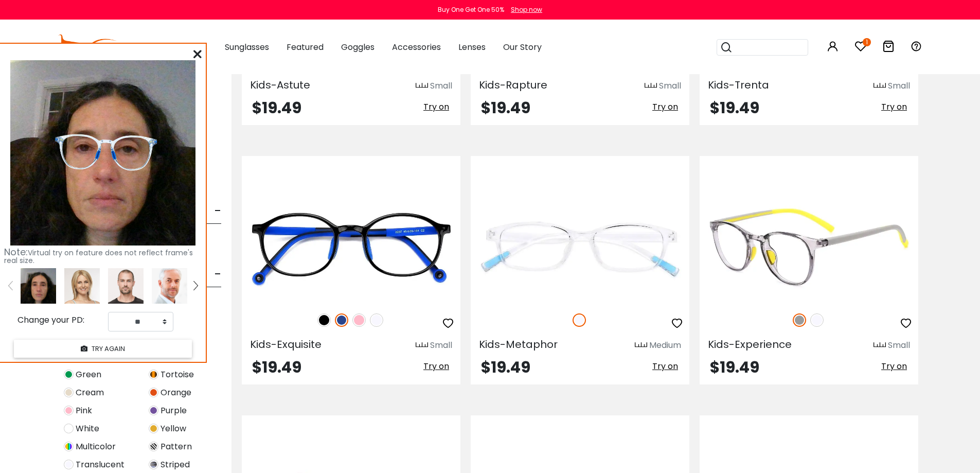
click at [812, 323] on img at bounding box center [816, 319] width 13 height 13
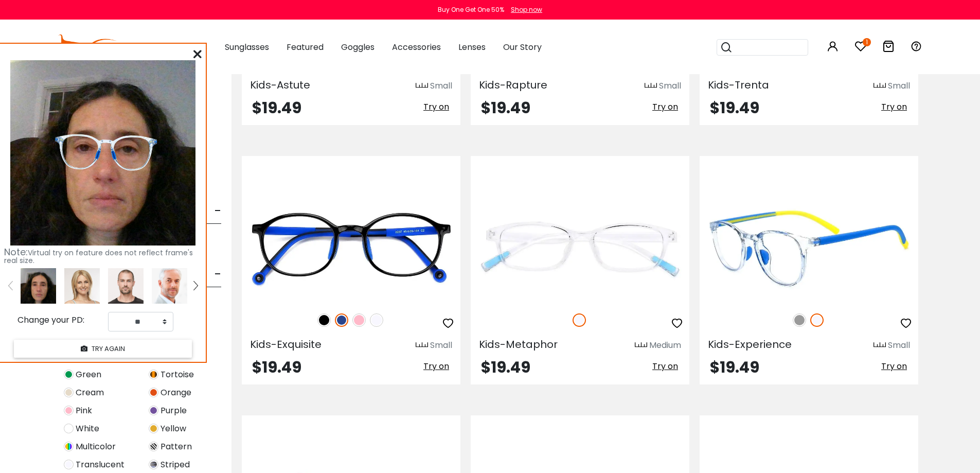
click at [796, 323] on img at bounding box center [799, 319] width 13 height 13
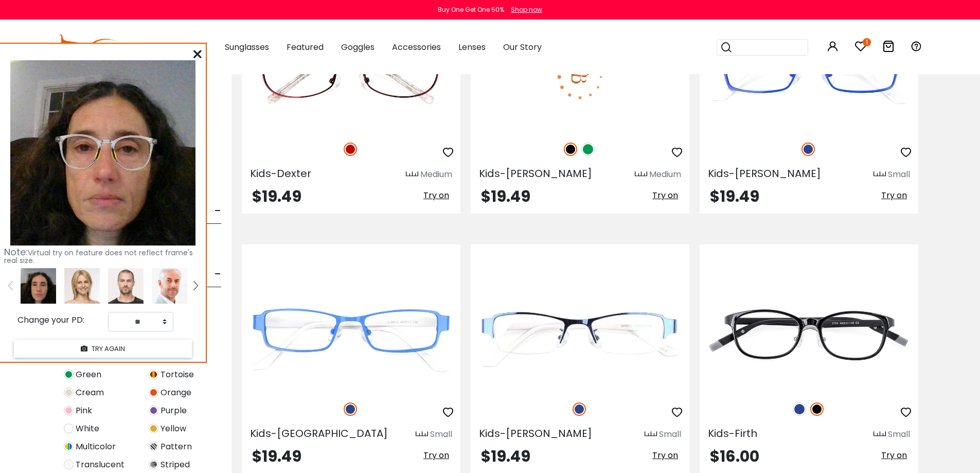
scroll to position [2419, 0]
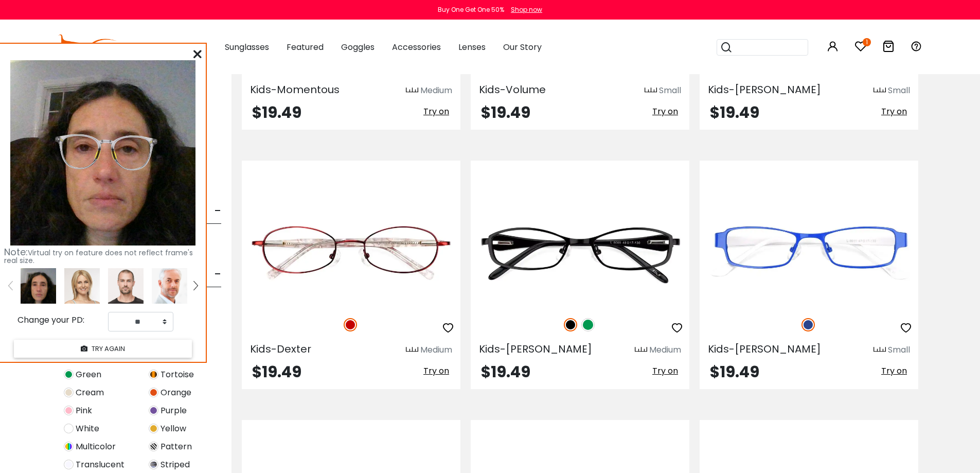
click at [198, 50] on icon at bounding box center [197, 54] width 8 height 8
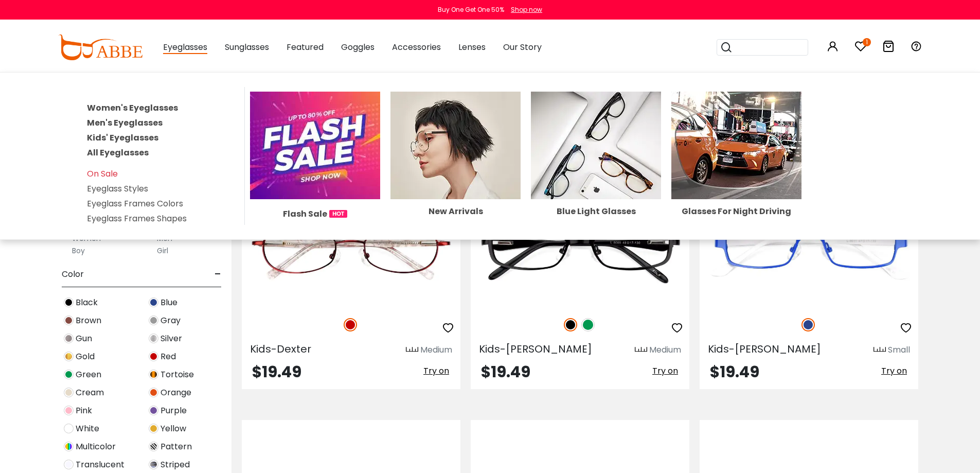
click at [135, 106] on link "Women's Eyeglasses" at bounding box center [132, 108] width 91 height 12
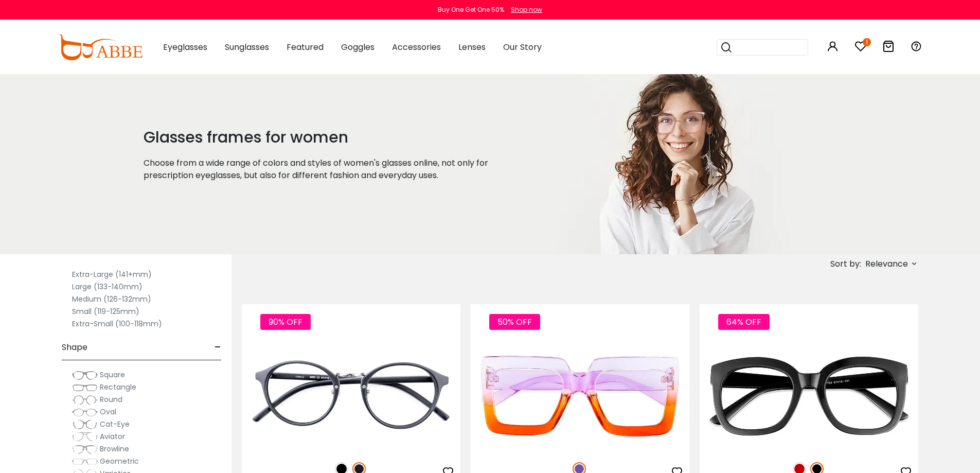
scroll to position [51, 0]
click at [125, 285] on label "Medium (126-132mm)" at bounding box center [111, 282] width 79 height 12
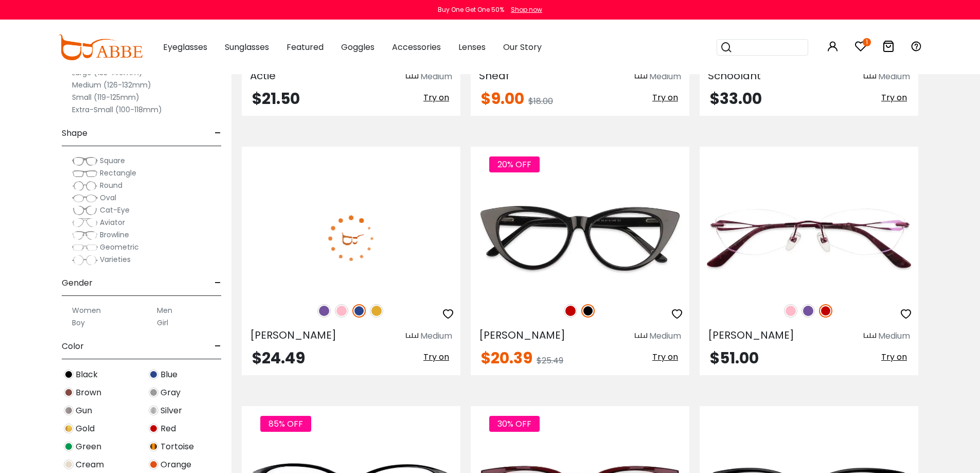
scroll to position [1492, 0]
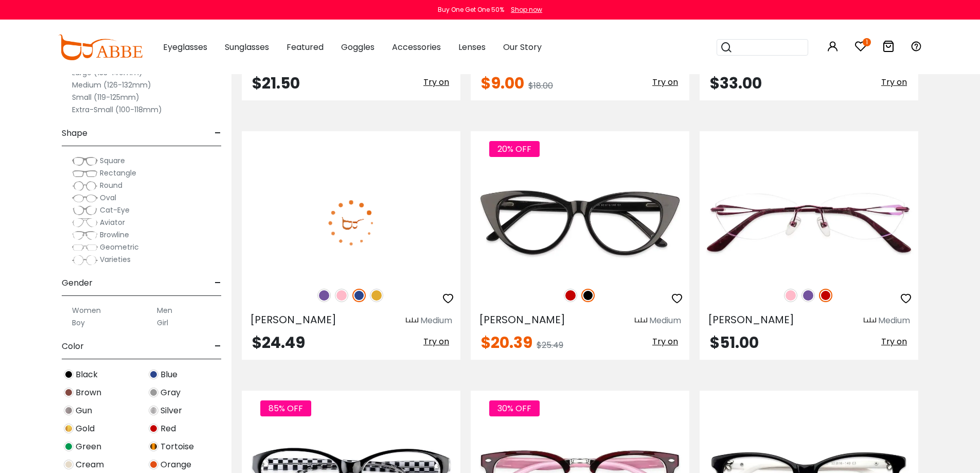
click at [444, 338] on span "Try on" at bounding box center [436, 342] width 26 height 12
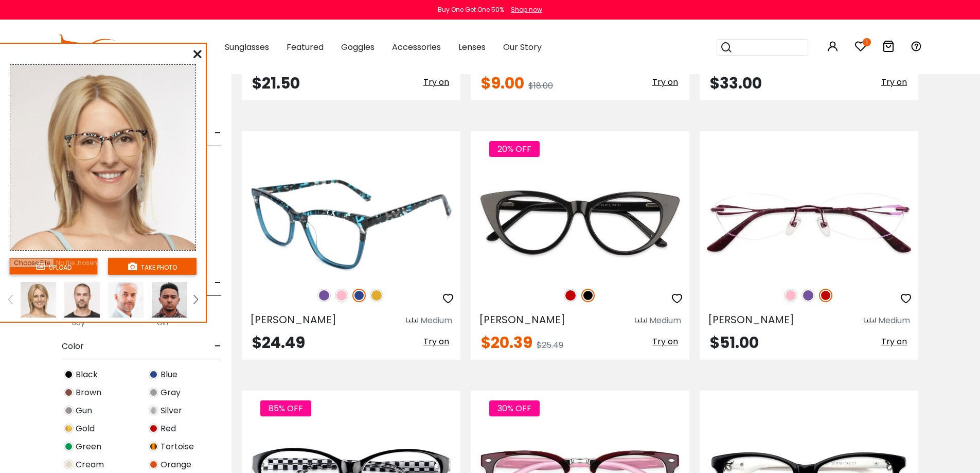
click at [342, 295] on img at bounding box center [341, 295] width 13 height 13
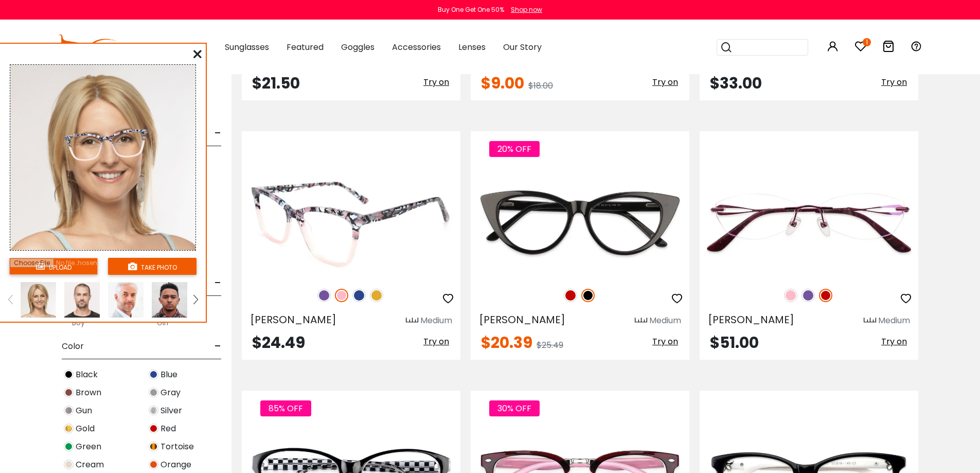
click at [319, 294] on img at bounding box center [323, 295] width 13 height 13
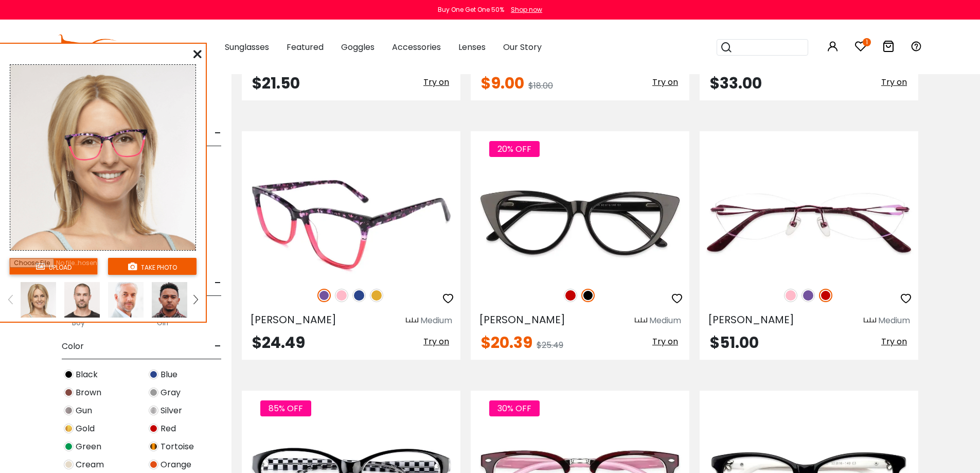
click at [382, 292] on img at bounding box center [376, 295] width 13 height 13
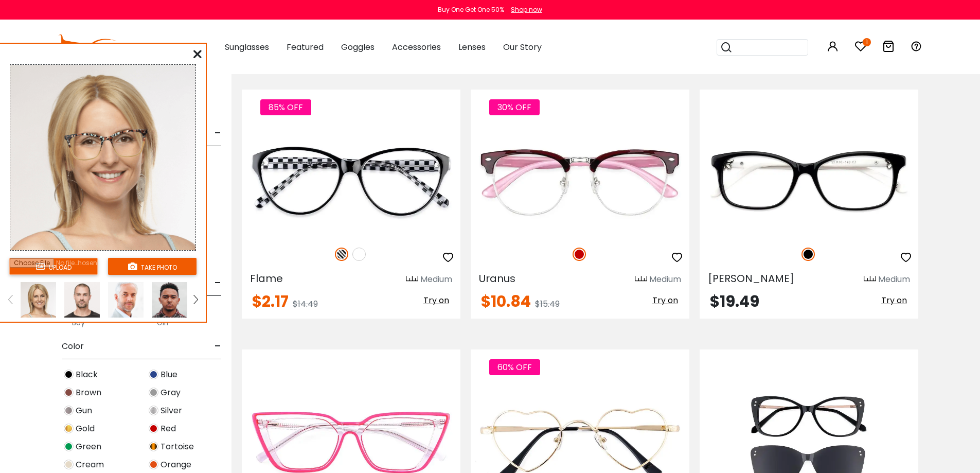
scroll to position [1801, 0]
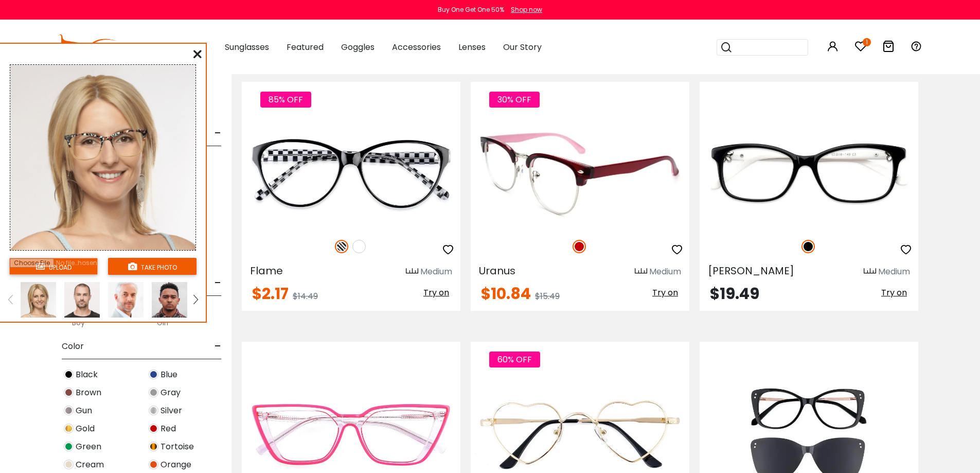
click at [672, 295] on span "Try on" at bounding box center [665, 293] width 26 height 12
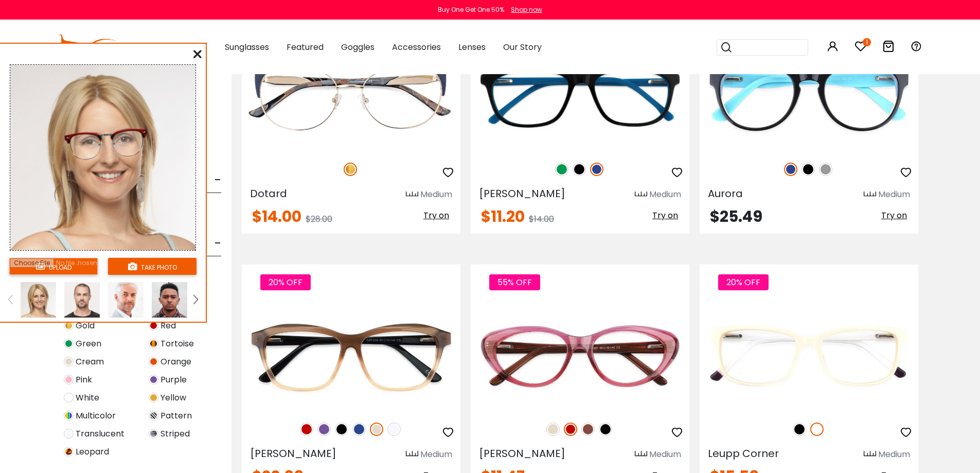
scroll to position [2779, 0]
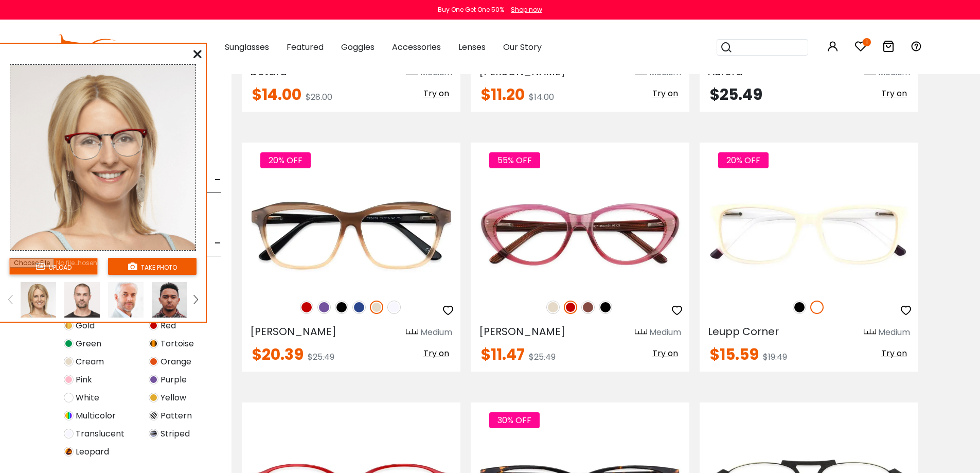
click at [71, 264] on input "file" at bounding box center [53, 266] width 89 height 17
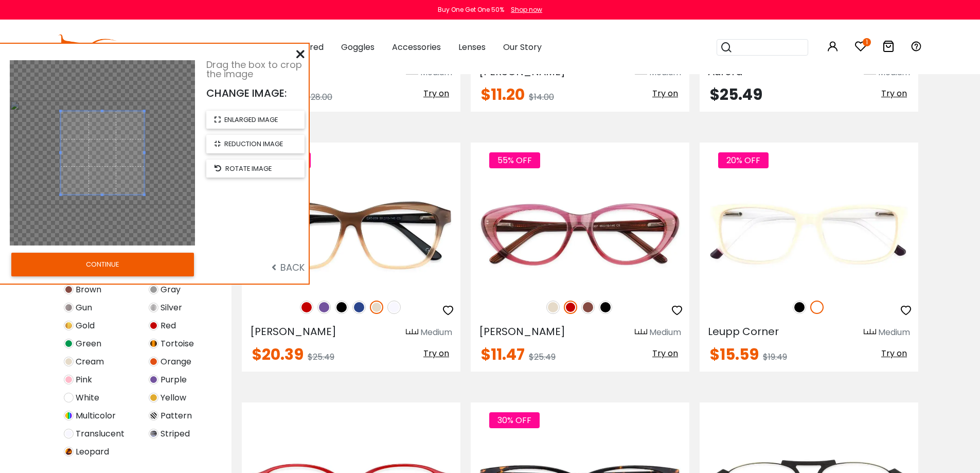
click at [110, 263] on button "CONTINUE" at bounding box center [102, 265] width 183 height 24
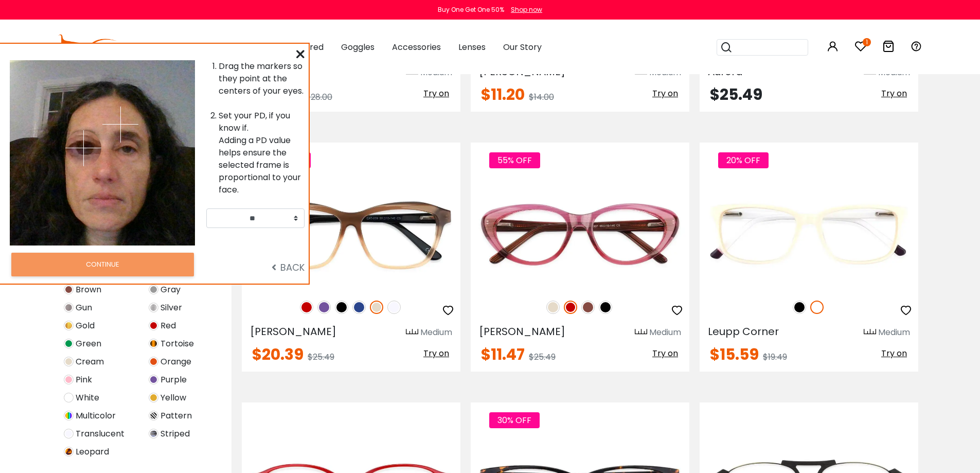
drag, startPoint x: 69, startPoint y: 128, endPoint x: 83, endPoint y: 148, distance: 24.3
click at [83, 148] on img at bounding box center [83, 148] width 36 height 36
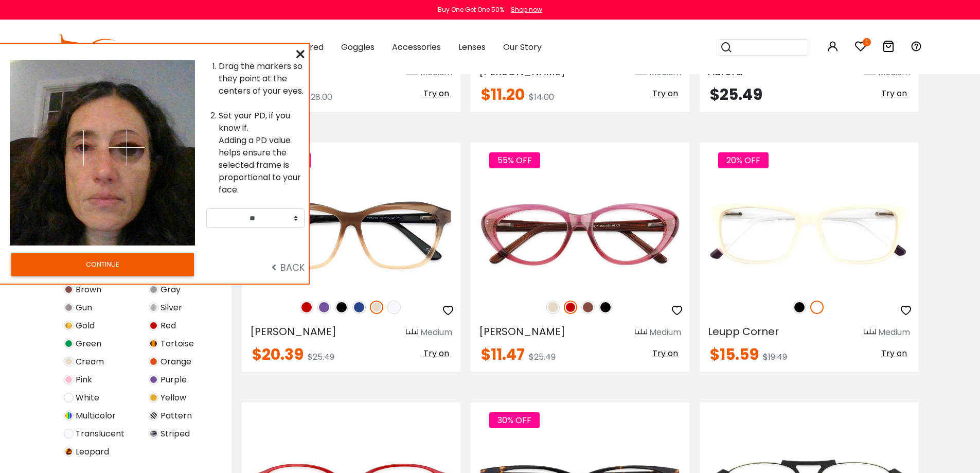
drag, startPoint x: 125, startPoint y: 126, endPoint x: 127, endPoint y: 147, distance: 21.7
click at [127, 147] on img at bounding box center [127, 148] width 36 height 36
click at [294, 223] on select "** ** ** ** ** ** ** ** ** ** ** ** ** ** ** ** ** ** ** ** ** ** ** ** ** ** *…" at bounding box center [255, 218] width 98 height 20
click at [257, 219] on select "** ** ** ** ** ** ** ** ** ** ** ** ** ** ** ** ** ** ** ** ** ** ** ** ** ** *…" at bounding box center [255, 218] width 98 height 20
click at [253, 216] on select "** ** ** ** ** ** ** ** ** ** ** ** ** ** ** ** ** ** ** ** ** ** ** ** ** ** *…" at bounding box center [255, 218] width 98 height 20
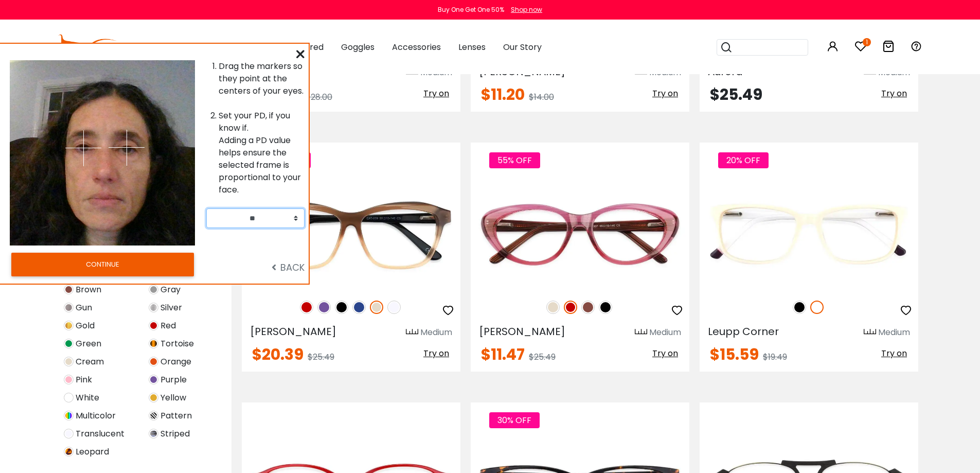
select select "**"
click at [206, 208] on select "** ** ** ** ** ** ** ** ** ** ** ** ** ** ** ** ** ** ** ** ** ** ** ** ** ** *…" at bounding box center [255, 218] width 98 height 20
click at [134, 271] on button "CONTINUE" at bounding box center [102, 265] width 183 height 24
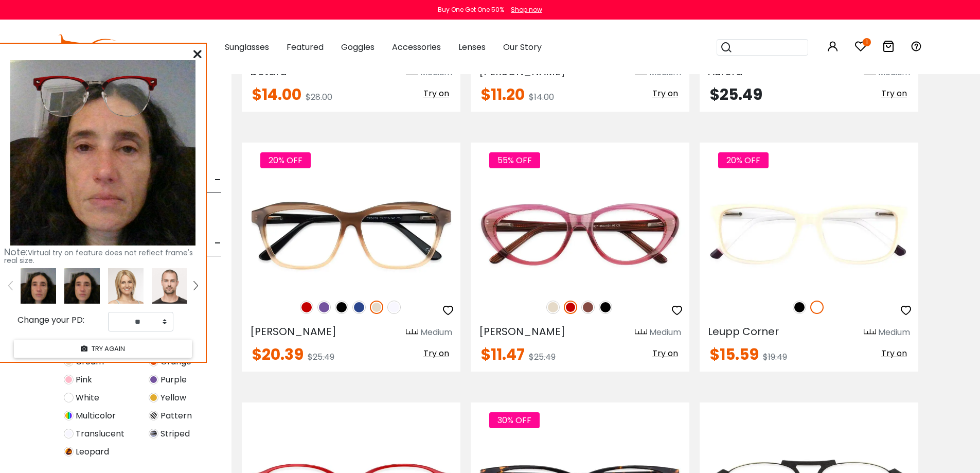
click at [77, 287] on img at bounding box center [82, 286] width 36 height 36
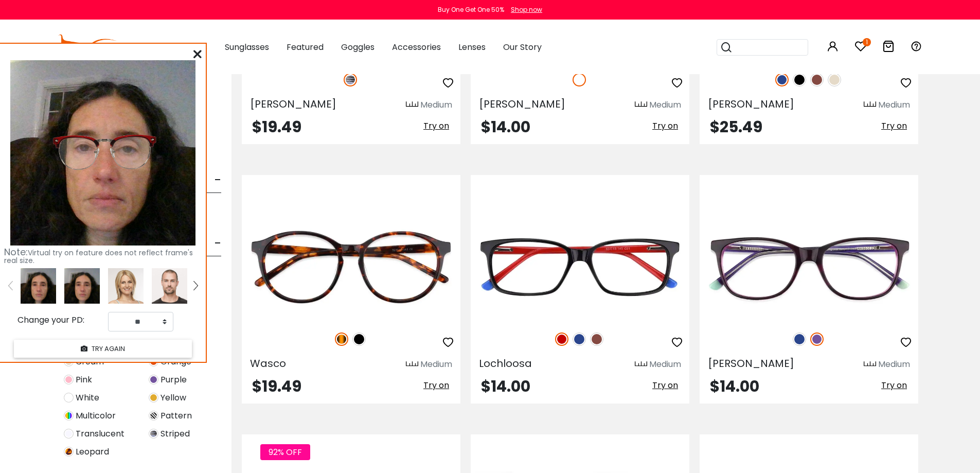
scroll to position [3551, 0]
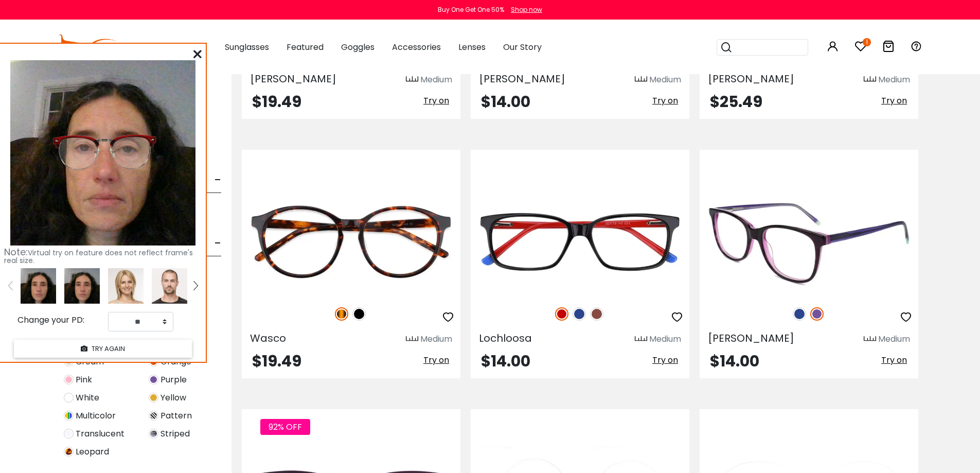
click at [897, 362] on span "Try on" at bounding box center [894, 360] width 26 height 12
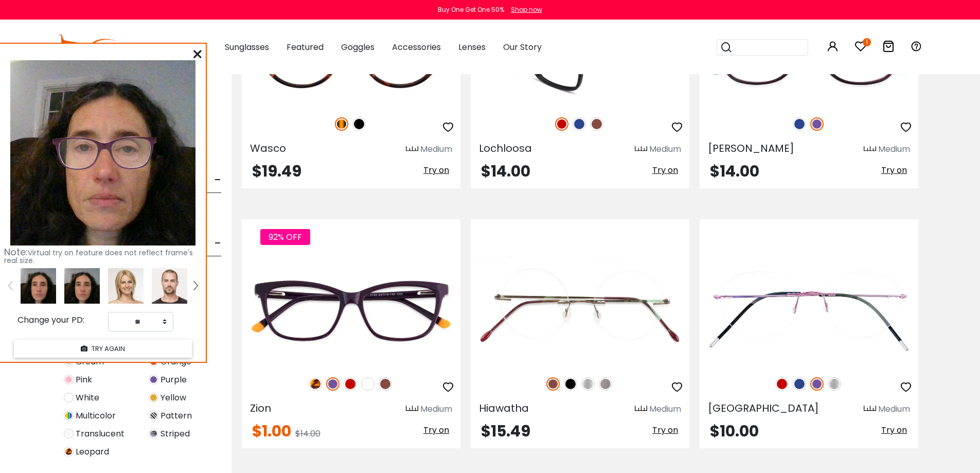
scroll to position [3808, 0]
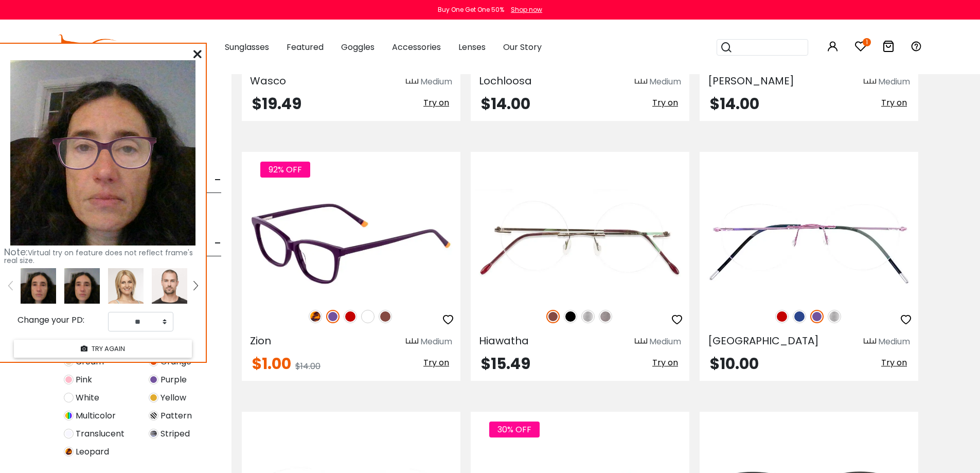
click at [429, 363] on span "Try on" at bounding box center [436, 363] width 26 height 12
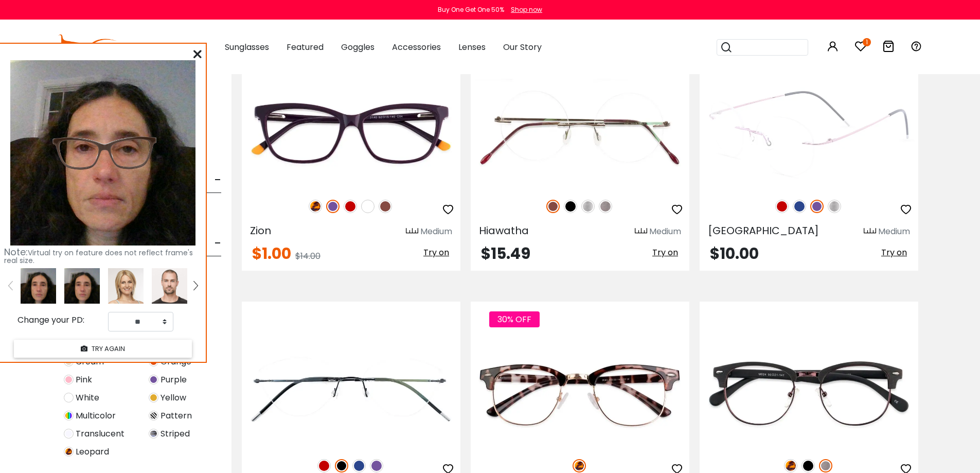
scroll to position [3859, 0]
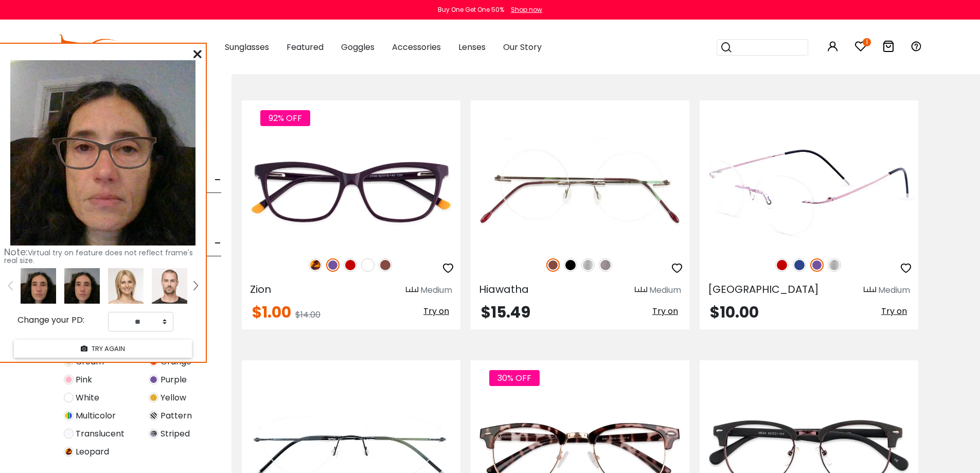
click at [830, 266] on img at bounding box center [834, 264] width 13 height 13
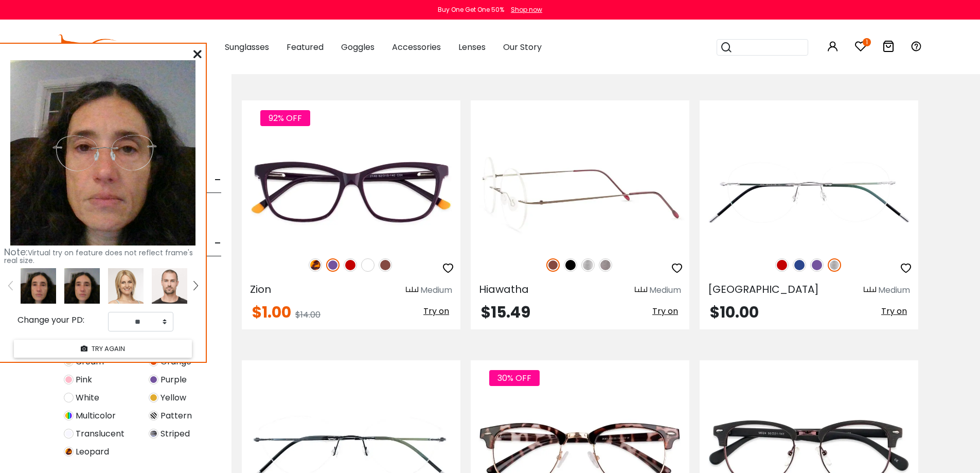
click at [572, 264] on img at bounding box center [570, 264] width 13 height 13
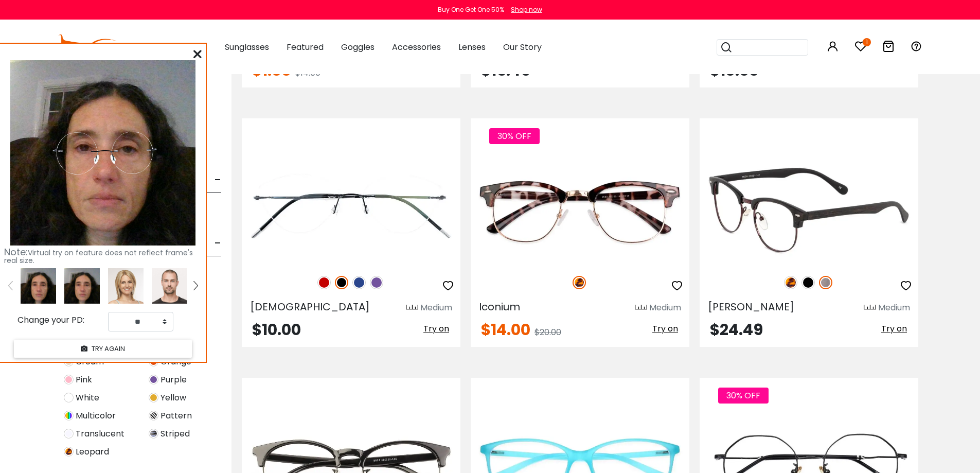
scroll to position [4117, 0]
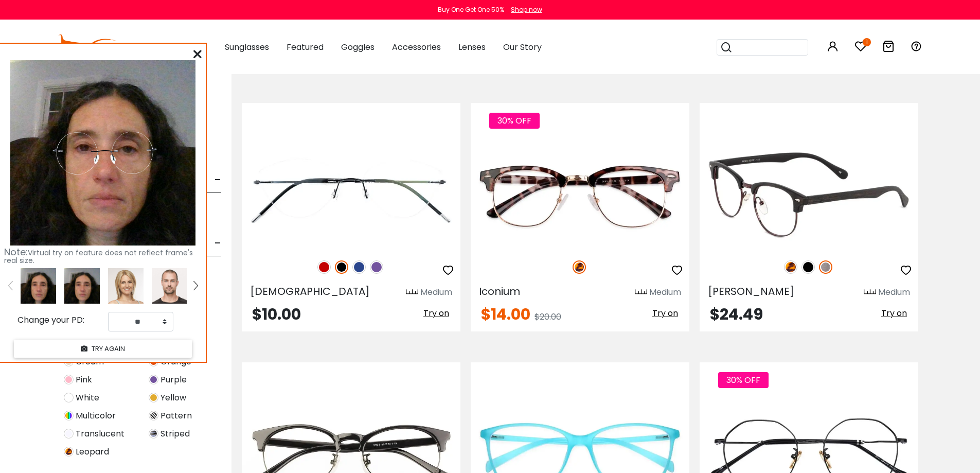
click at [896, 315] on span "Try on" at bounding box center [894, 313] width 26 height 12
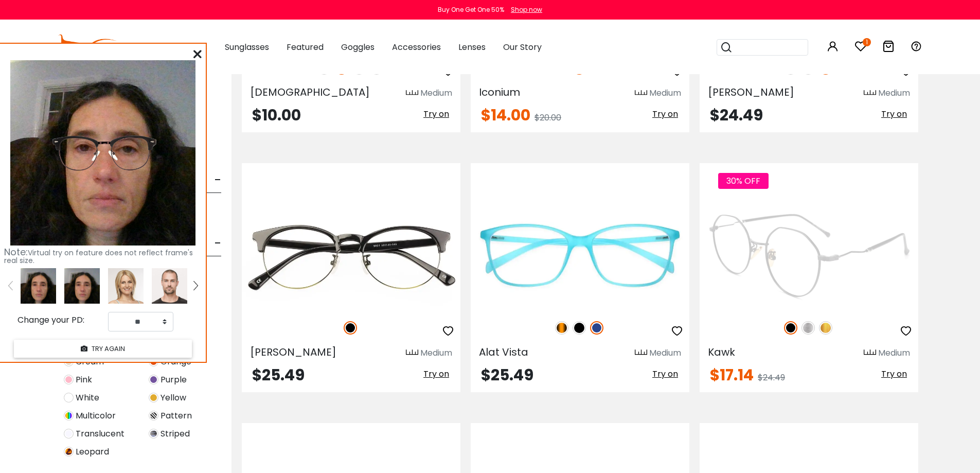
scroll to position [4322, 0]
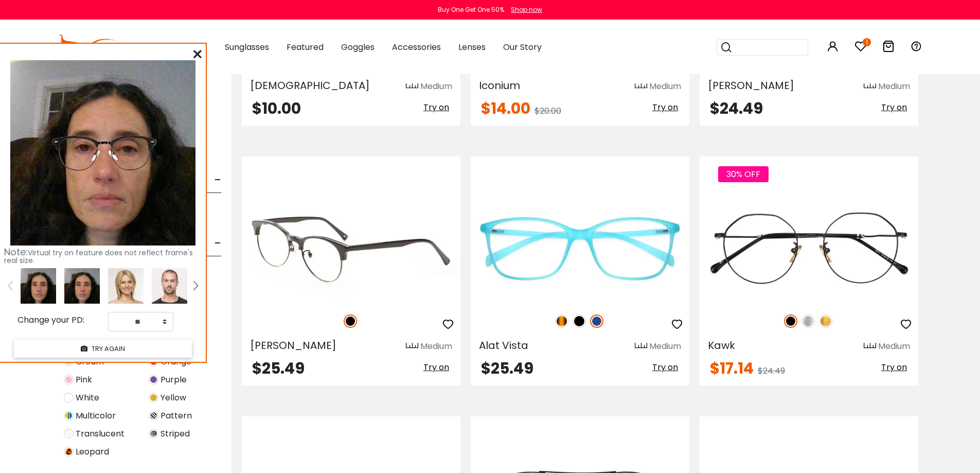
click at [443, 368] on span "Try on" at bounding box center [436, 367] width 26 height 12
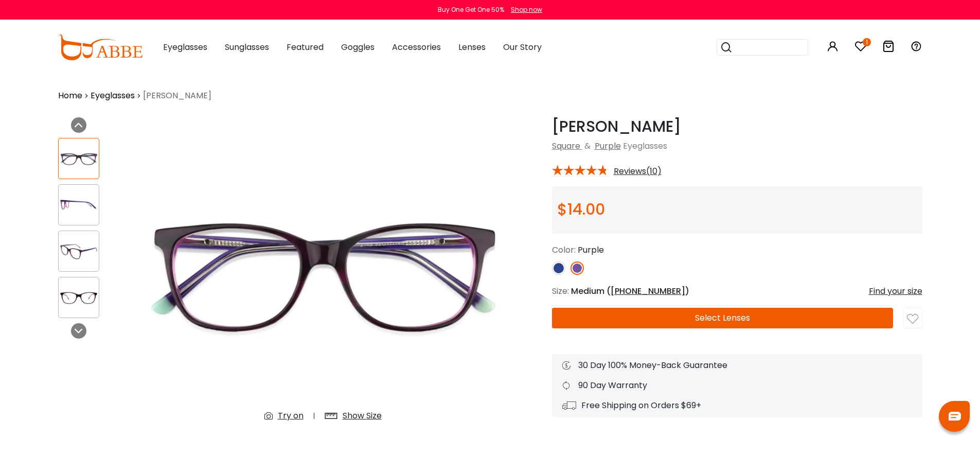
click at [79, 207] on img at bounding box center [79, 205] width 40 height 20
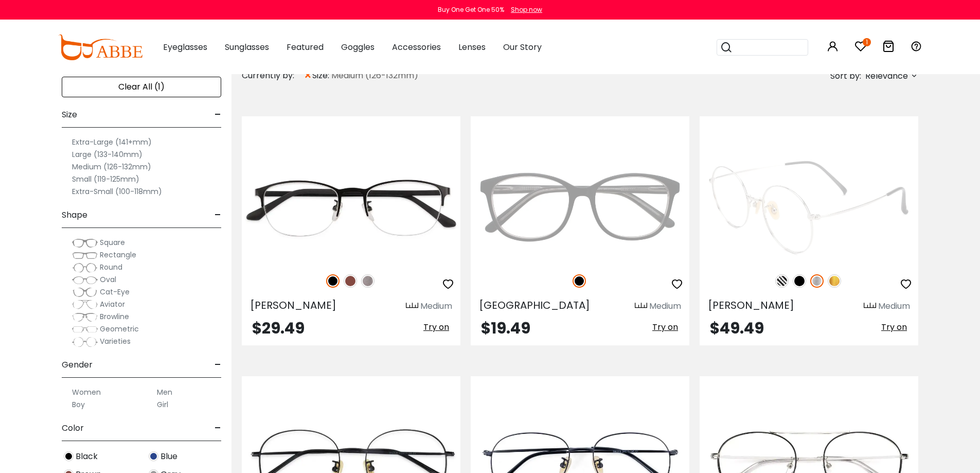
scroll to position [206, 0]
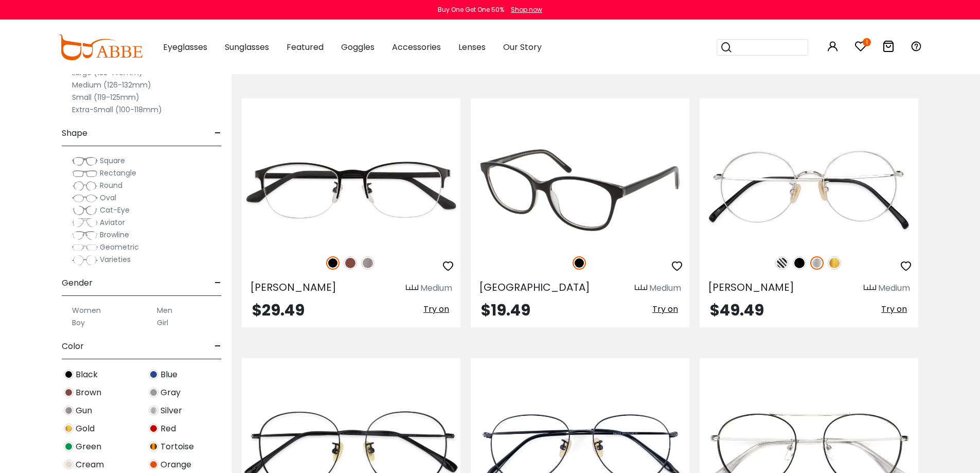
click at [661, 306] on span "Try on" at bounding box center [665, 309] width 26 height 12
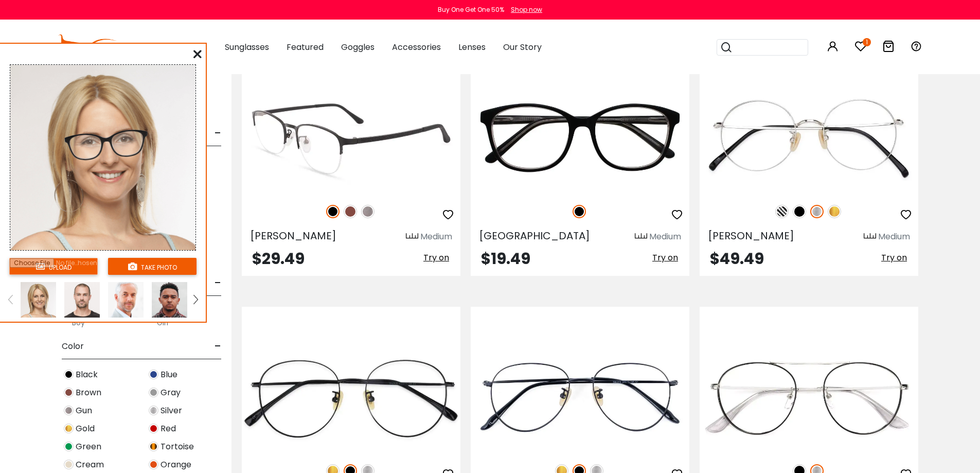
scroll to position [309, 0]
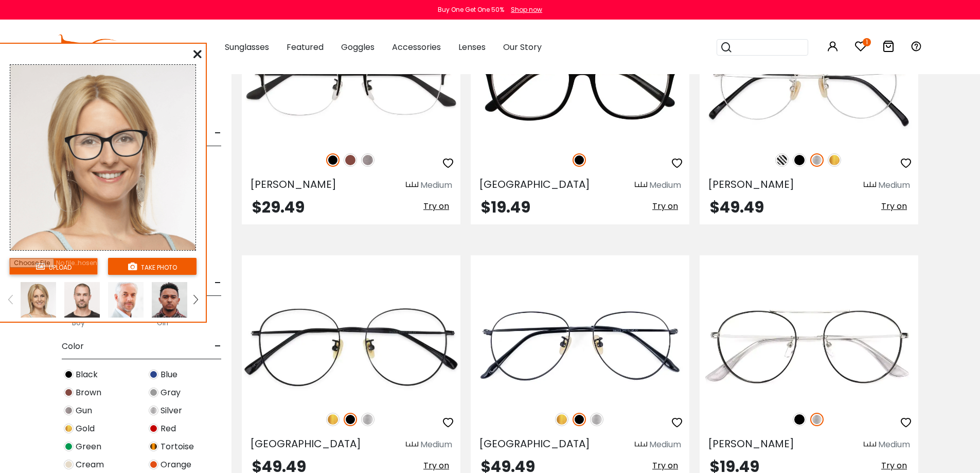
click at [39, 274] on input "file" at bounding box center [53, 266] width 89 height 17
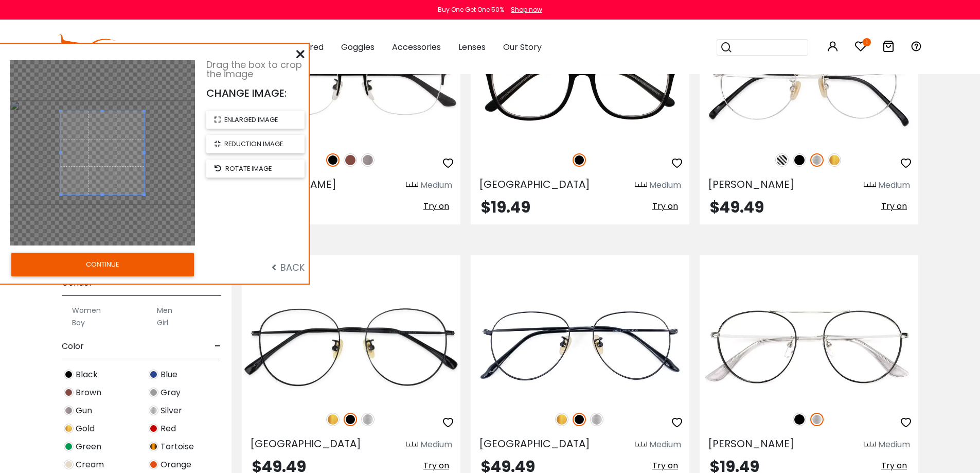
click at [136, 263] on button "CONTINUE" at bounding box center [102, 265] width 183 height 24
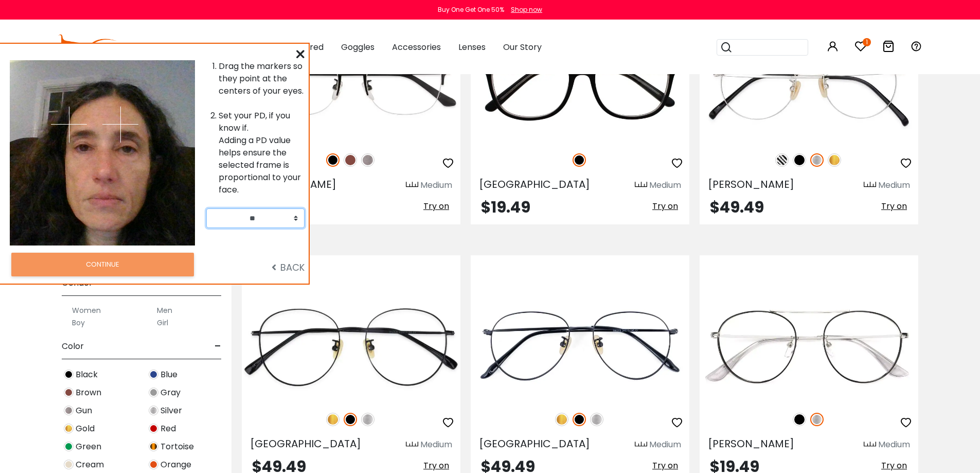
click at [229, 218] on select "** ** ** ** ** ** ** ** ** ** ** ** ** ** ** ** ** ** ** ** ** ** ** ** ** ** *…" at bounding box center [255, 218] width 98 height 20
drag, startPoint x: 118, startPoint y: 133, endPoint x: 127, endPoint y: 148, distance: 17.0
click at [127, 148] on img at bounding box center [127, 148] width 36 height 36
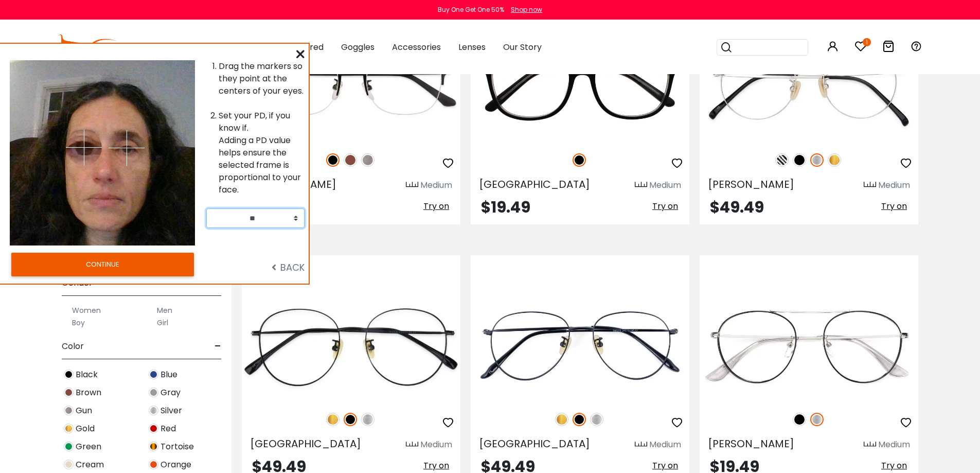
drag, startPoint x: 66, startPoint y: 124, endPoint x: 84, endPoint y: 147, distance: 29.3
click at [84, 147] on img at bounding box center [84, 148] width 36 height 36
click at [226, 214] on select "** ** ** ** ** ** ** ** ** ** ** ** ** ** ** ** ** ** ** ** ** ** ** ** ** ** *…" at bounding box center [255, 218] width 98 height 20
click at [296, 215] on select "** ** ** ** ** ** ** ** ** ** ** ** ** ** ** ** ** ** ** ** ** ** ** ** ** ** *…" at bounding box center [255, 218] width 98 height 20
click at [281, 223] on select "** ** ** ** ** ** ** ** ** ** ** ** ** ** ** ** ** ** ** ** ** ** ** ** ** ** *…" at bounding box center [255, 218] width 98 height 20
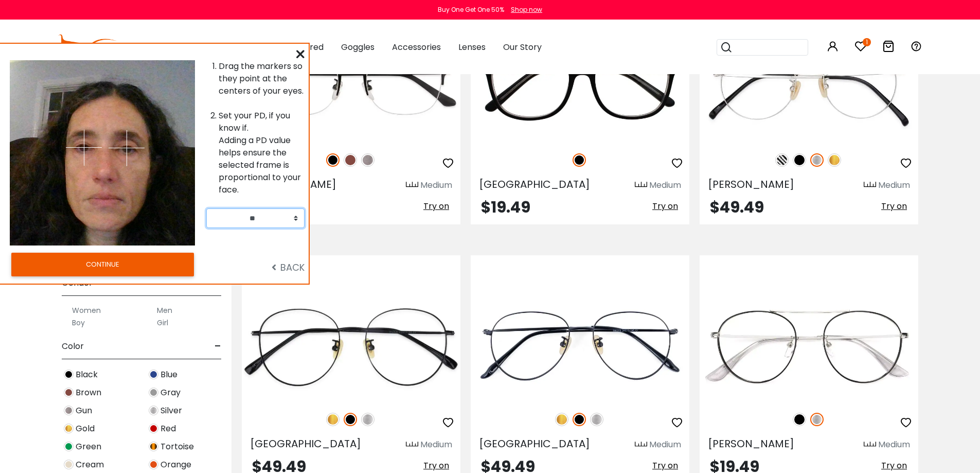
click at [241, 222] on select "** ** ** ** ** ** ** ** ** ** ** ** ** ** ** ** ** ** ** ** ** ** ** ** ** ** *…" at bounding box center [255, 218] width 98 height 20
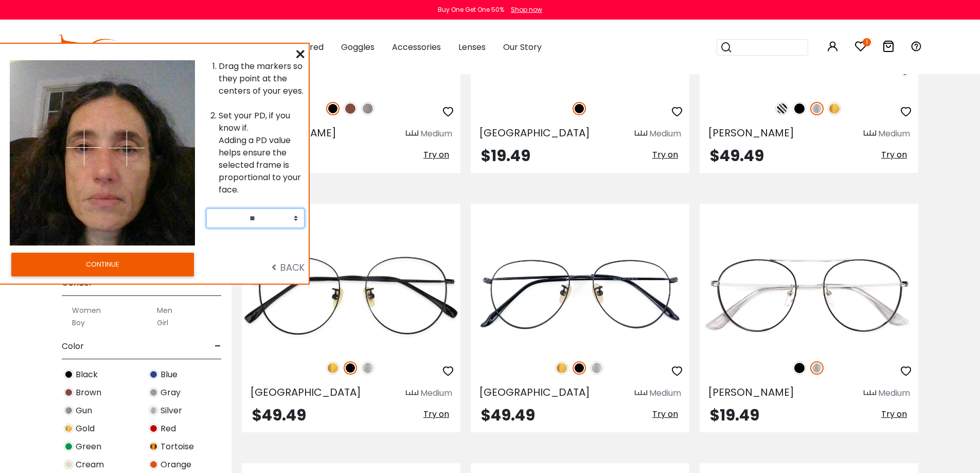
select select "**"
click at [206, 208] on select "** ** ** ** ** ** ** ** ** ** ** ** ** ** ** ** ** ** ** ** ** ** ** ** ** ** *…" at bounding box center [255, 218] width 98 height 20
click at [92, 258] on button "CONTINUE" at bounding box center [102, 265] width 183 height 24
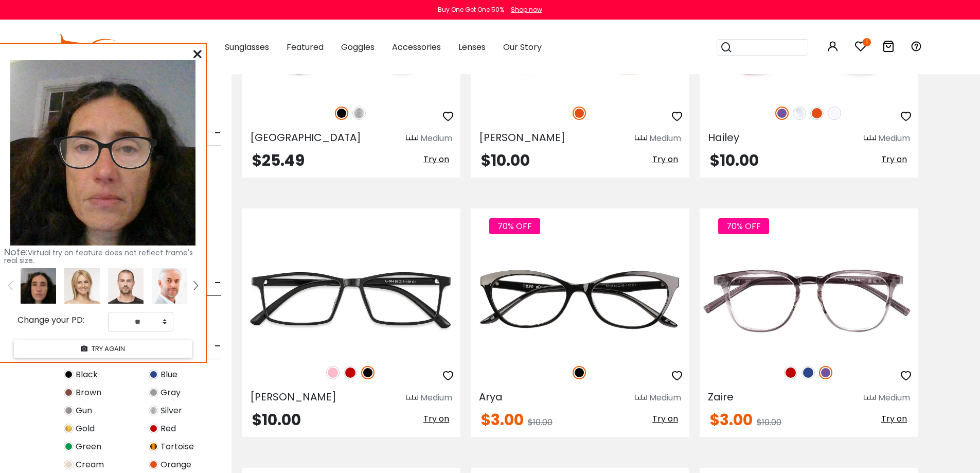
scroll to position [926, 0]
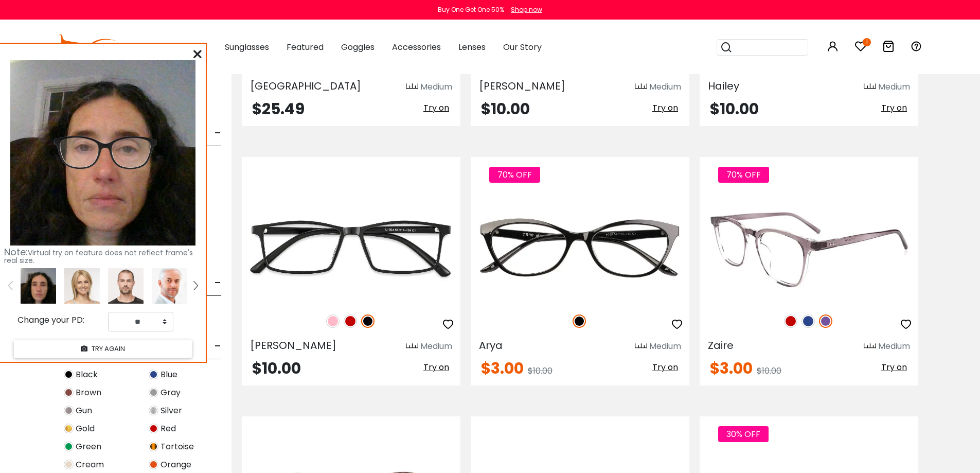
click at [889, 366] on span "Try on" at bounding box center [894, 367] width 26 height 12
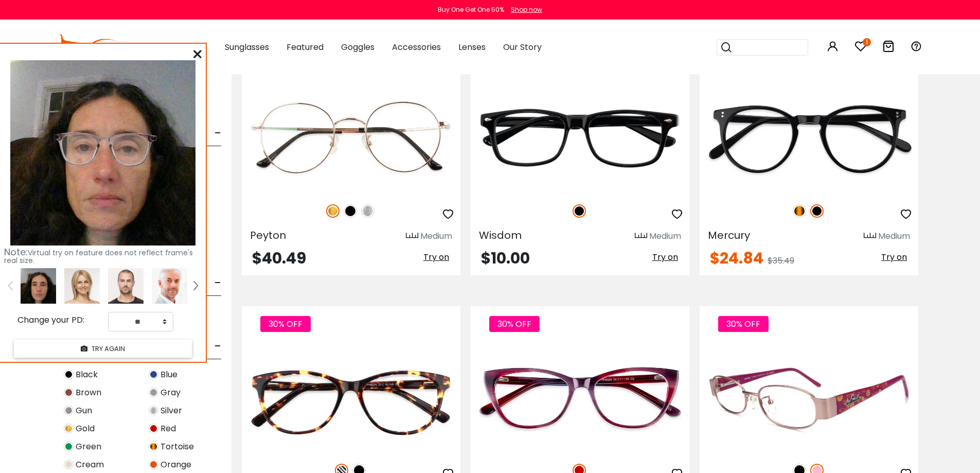
scroll to position [1389, 0]
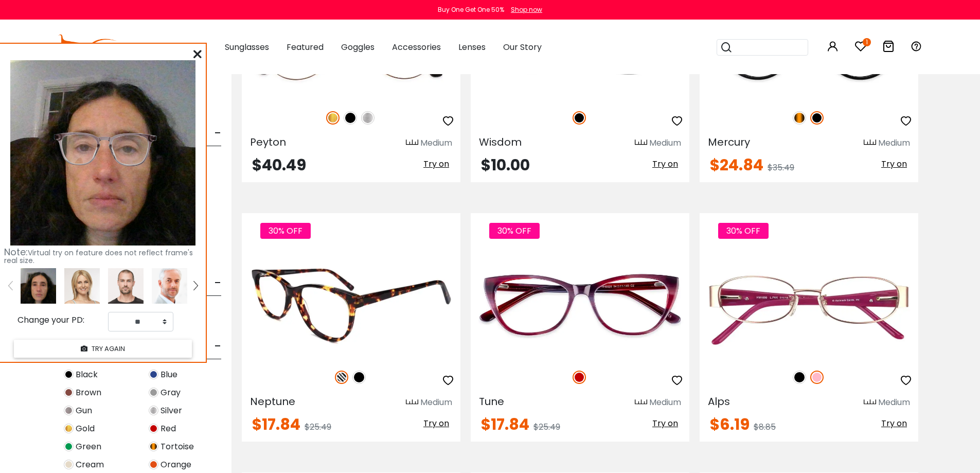
click at [434, 425] on span "Try on" at bounding box center [436, 423] width 26 height 12
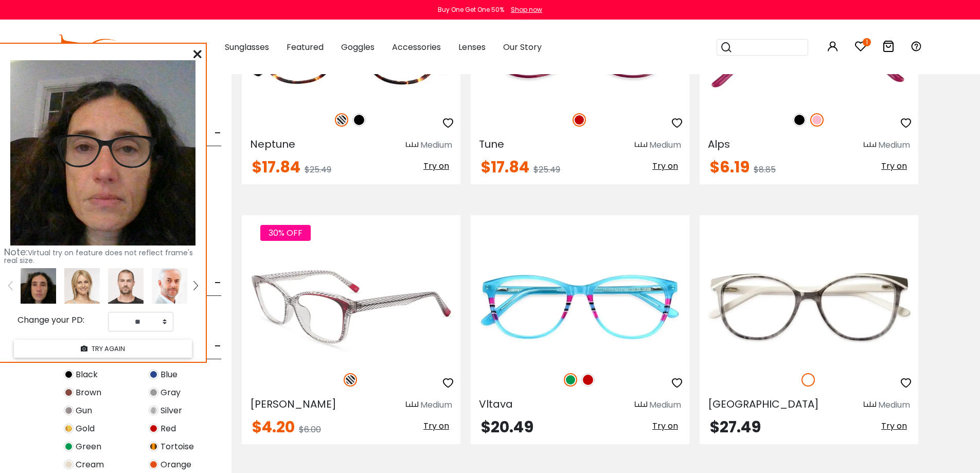
scroll to position [1698, 0]
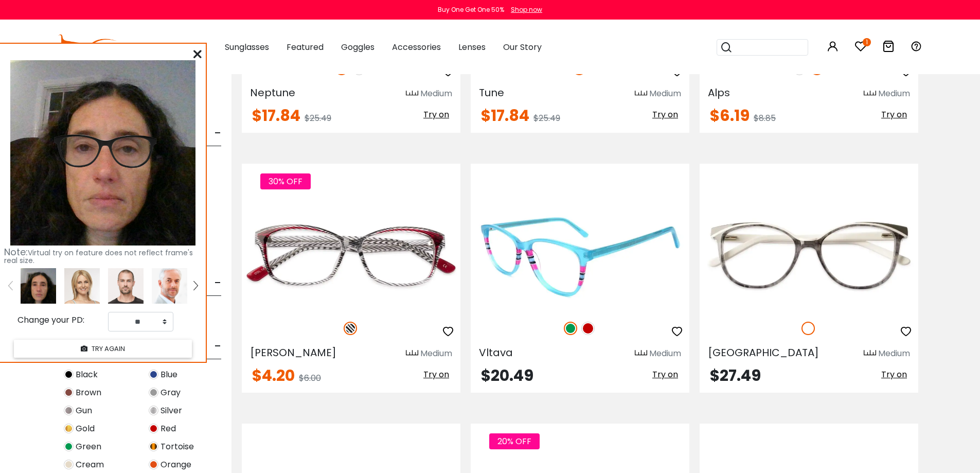
click at [586, 327] on img at bounding box center [587, 328] width 13 height 13
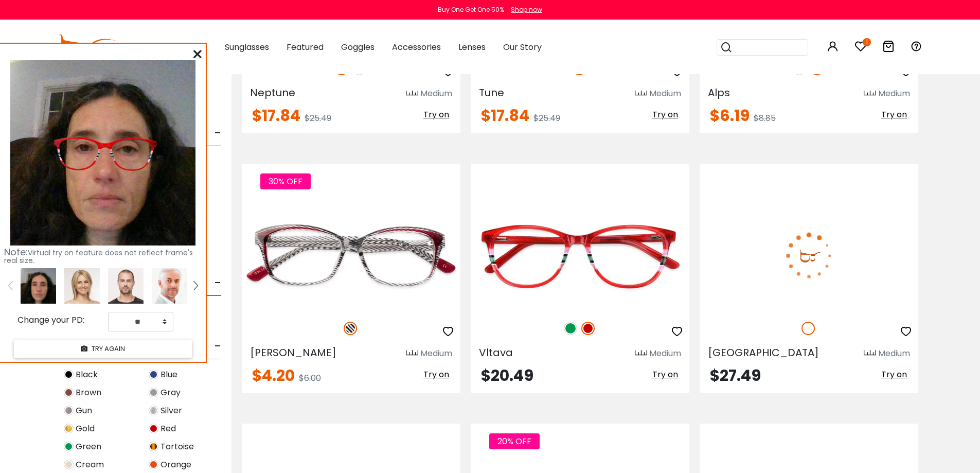
click at [895, 375] on span "Try on" at bounding box center [894, 374] width 26 height 12
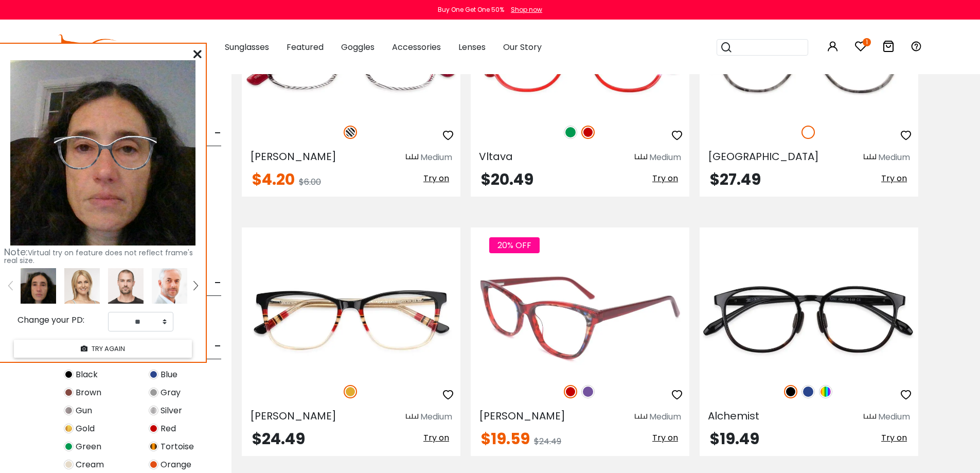
scroll to position [1904, 0]
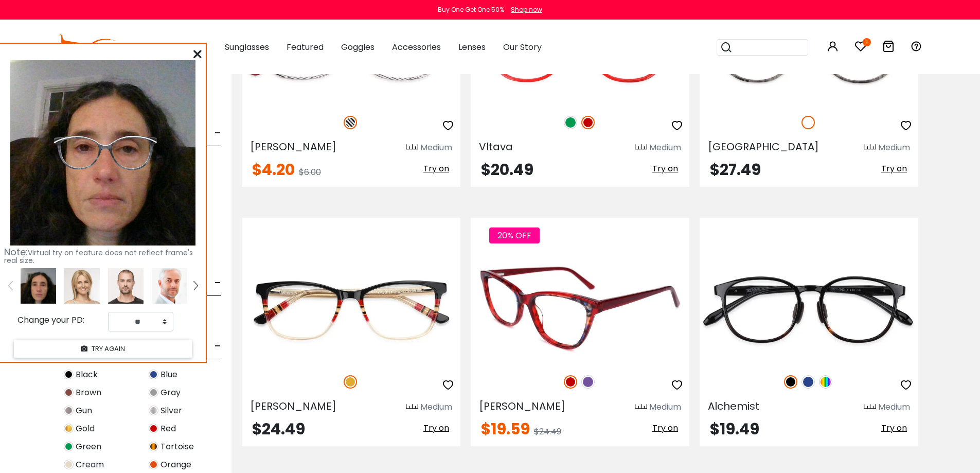
drag, startPoint x: 670, startPoint y: 428, endPoint x: 633, endPoint y: 296, distance: 136.7
click at [670, 428] on span "Try on" at bounding box center [665, 428] width 26 height 12
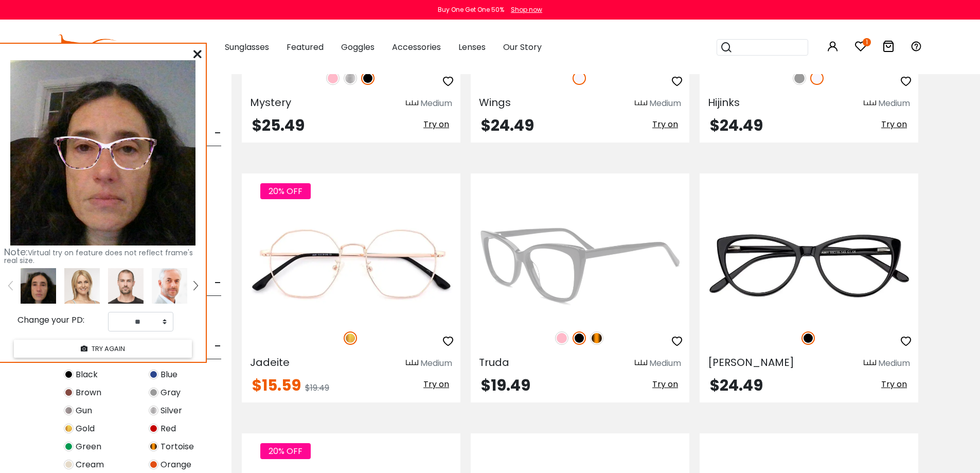
scroll to position [2727, 0]
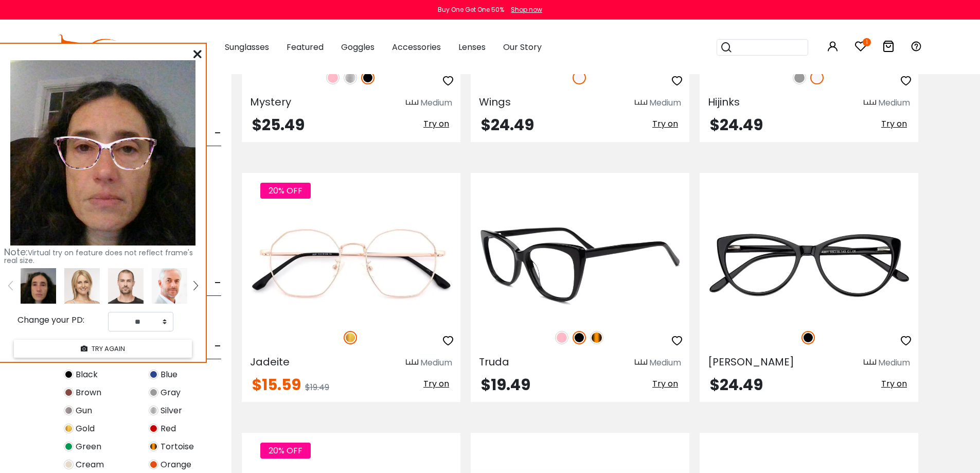
click at [668, 382] on span "Try on" at bounding box center [665, 384] width 26 height 12
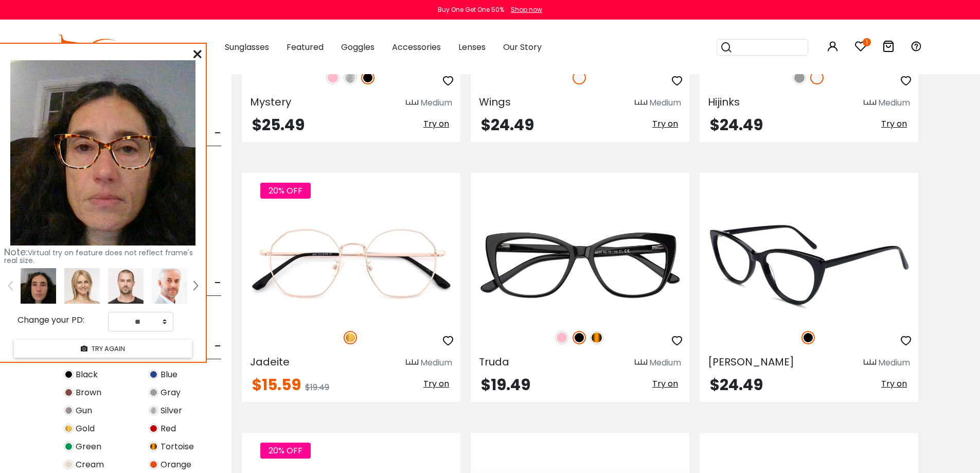
click at [901, 384] on span "Try on" at bounding box center [894, 384] width 26 height 12
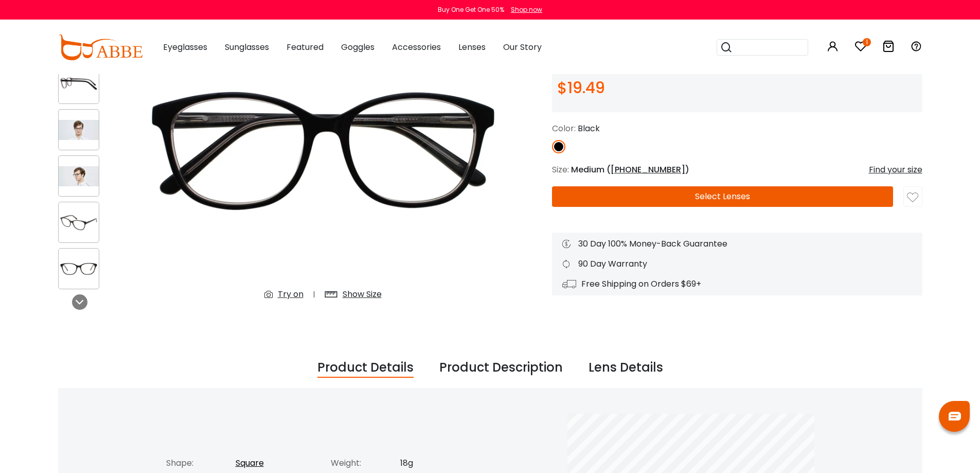
scroll to position [51, 0]
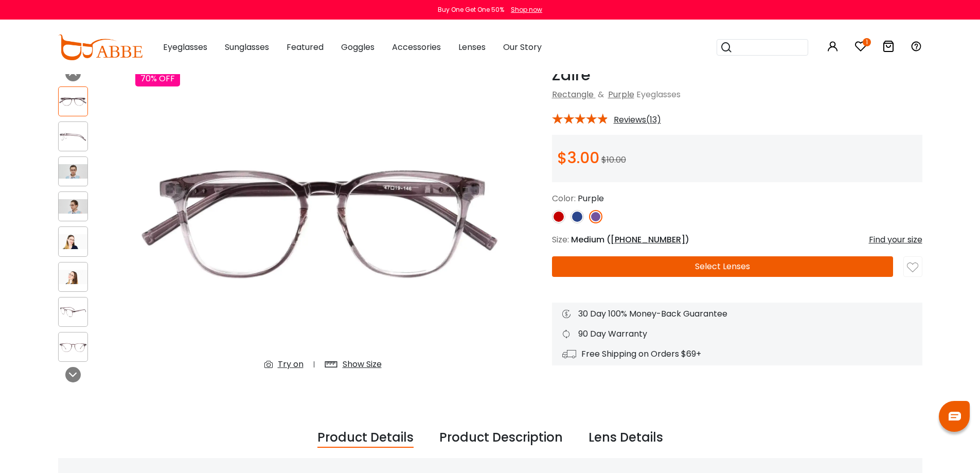
scroll to position [103, 0]
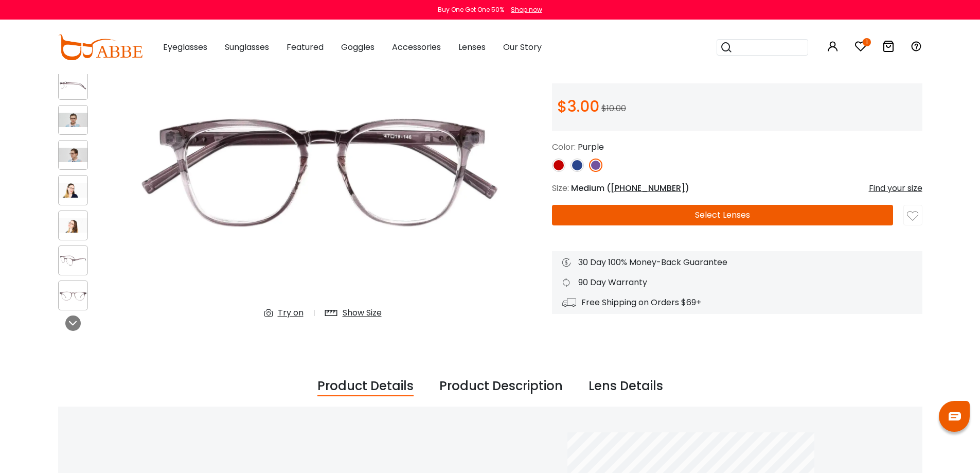
click at [81, 191] on img at bounding box center [73, 190] width 29 height 14
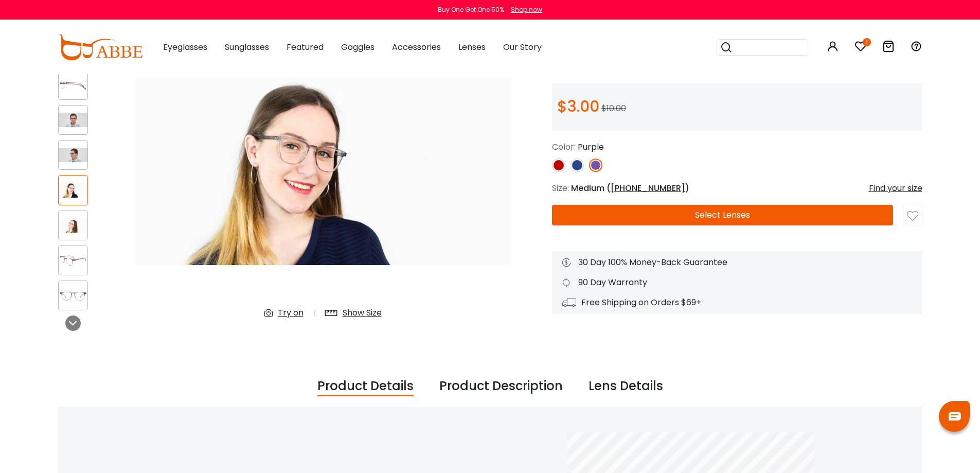
click at [577, 165] on img at bounding box center [577, 164] width 13 height 13
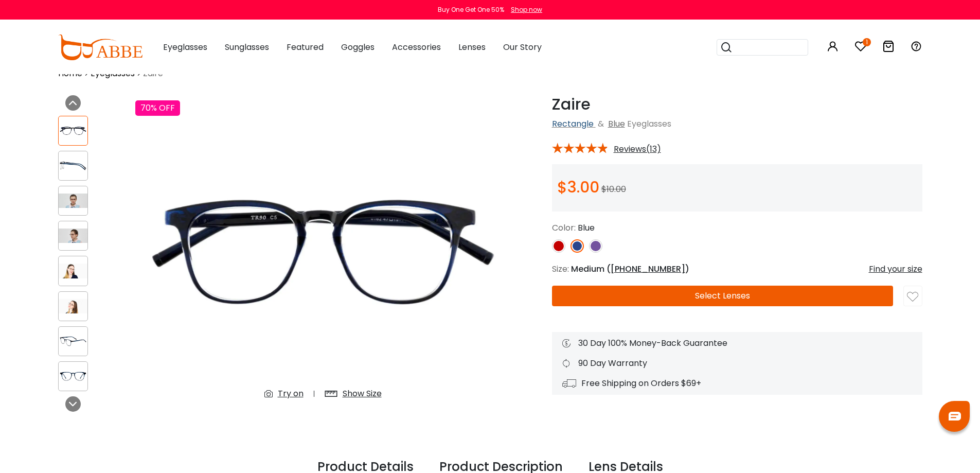
scroll to position [0, 0]
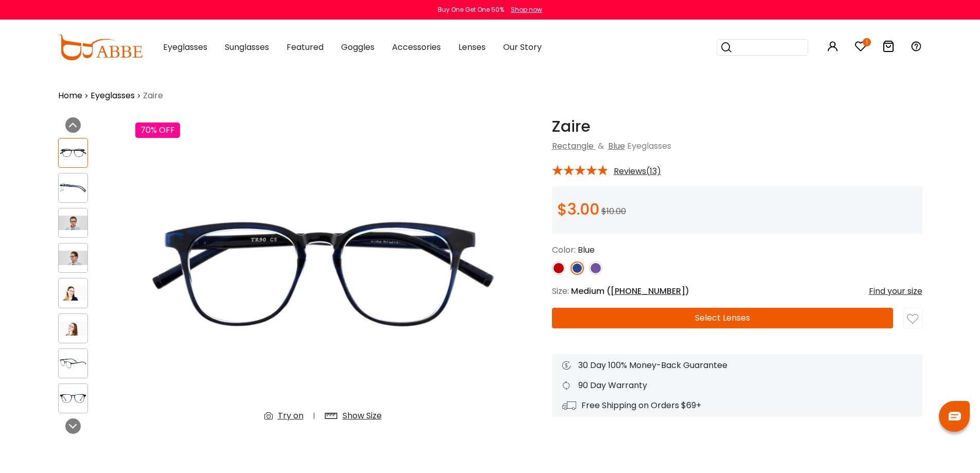
click at [627, 168] on span "Reviews(13)" at bounding box center [637, 171] width 47 height 9
click at [558, 270] on img at bounding box center [558, 267] width 13 height 13
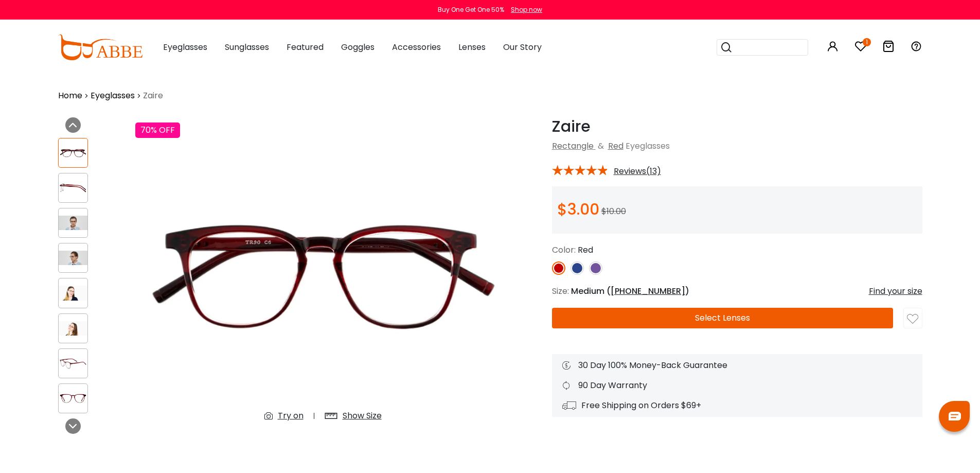
click at [593, 266] on img at bounding box center [595, 267] width 13 height 13
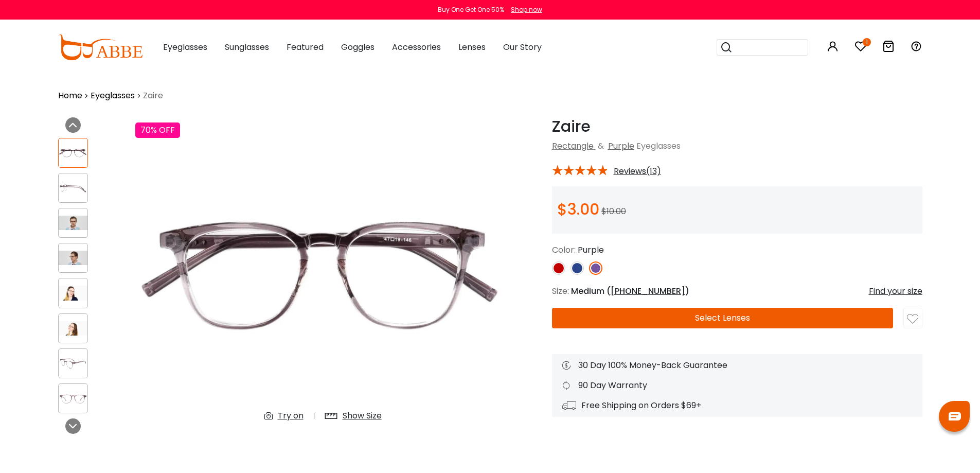
click at [579, 268] on img at bounding box center [577, 267] width 13 height 13
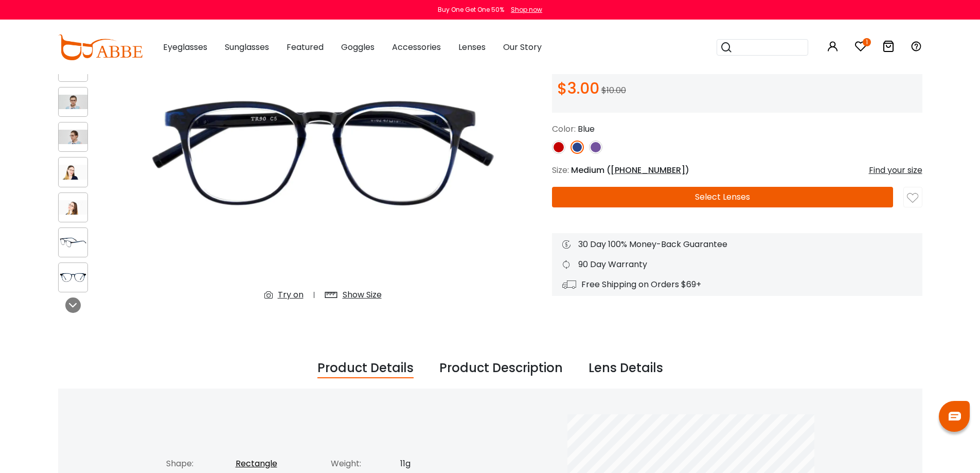
scroll to position [103, 0]
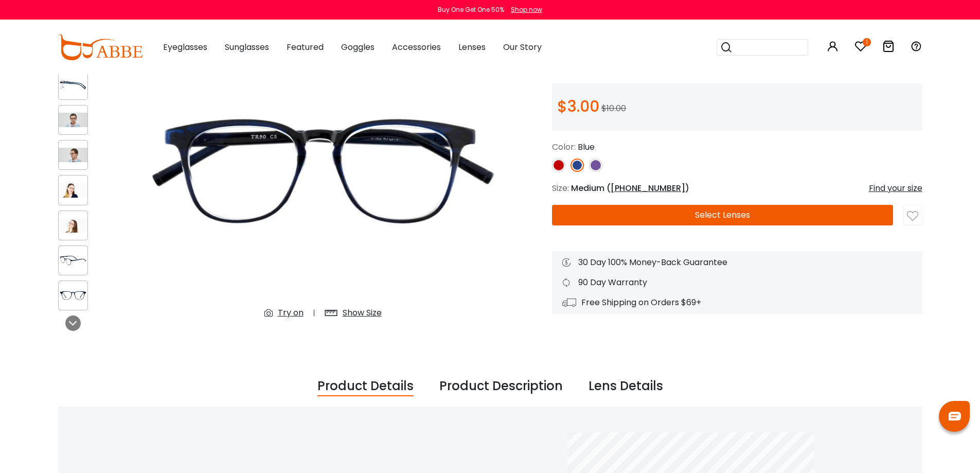
click at [595, 165] on img at bounding box center [595, 164] width 13 height 13
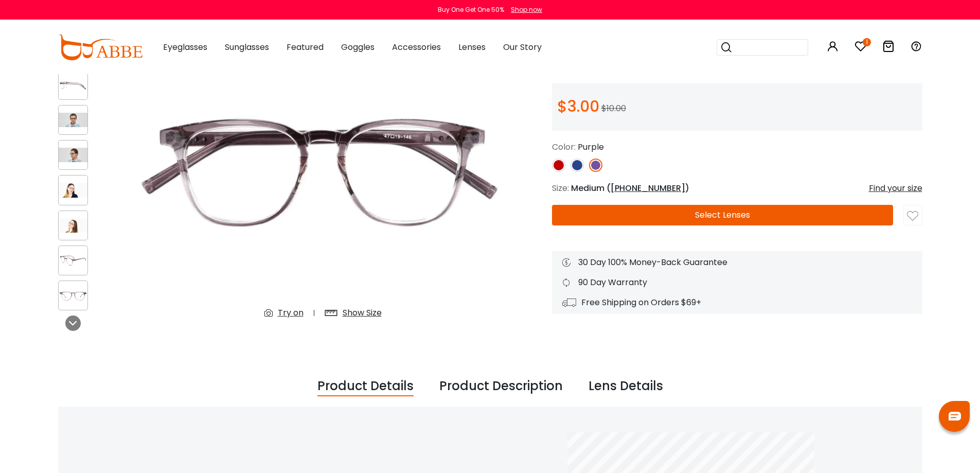
click at [574, 166] on img at bounding box center [577, 164] width 13 height 13
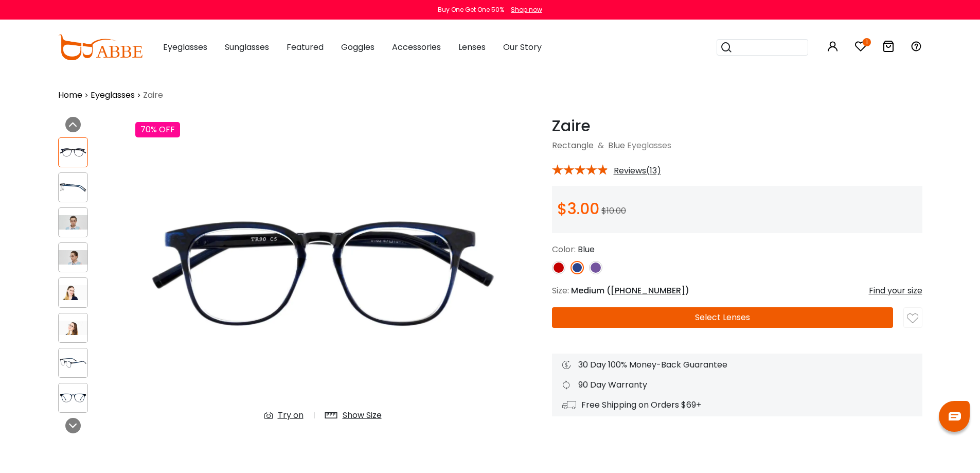
scroll to position [0, 0]
click at [701, 313] on button "Select Lenses" at bounding box center [722, 318] width 341 height 21
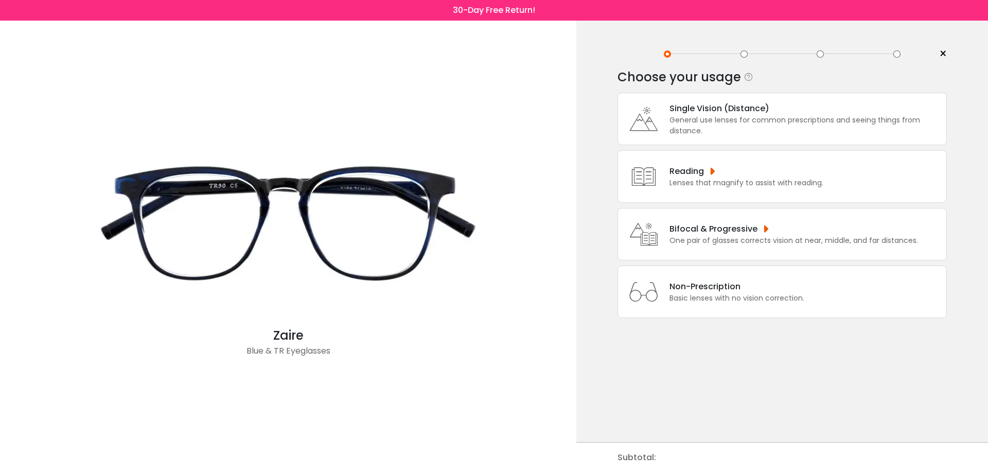
click at [712, 244] on div "One pair of glasses corrects vision at near, middle, and far distances." at bounding box center [793, 240] width 249 height 11
click at [696, 237] on div "One pair of glasses corrects vision at near, middle, and far distances." at bounding box center [793, 240] width 249 height 11
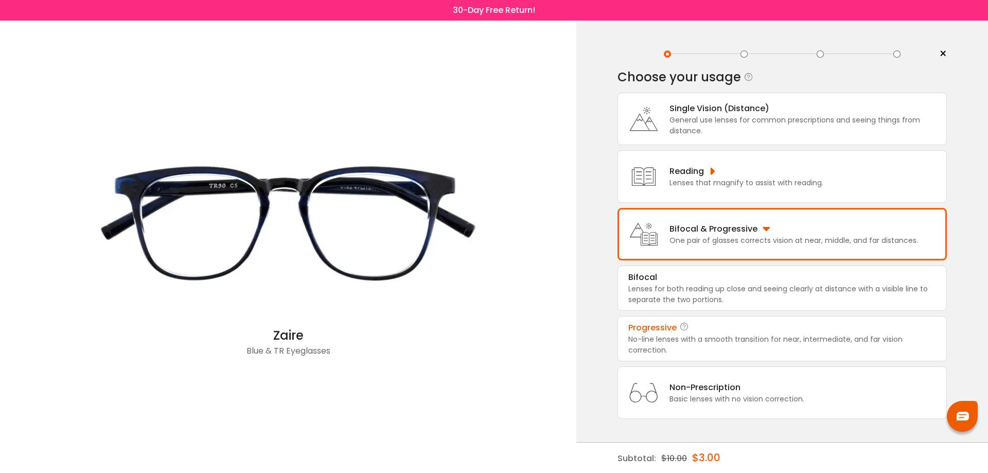
click at [695, 334] on div "No-line lenses with a smooth transition for near, intermediate, and far vision …" at bounding box center [782, 345] width 308 height 22
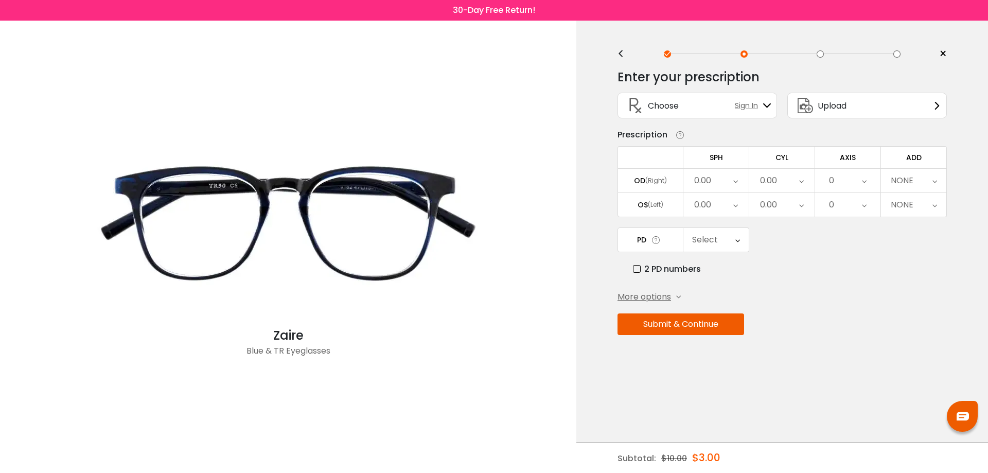
click at [623, 55] on div "<" at bounding box center [624, 54] width 15 height 8
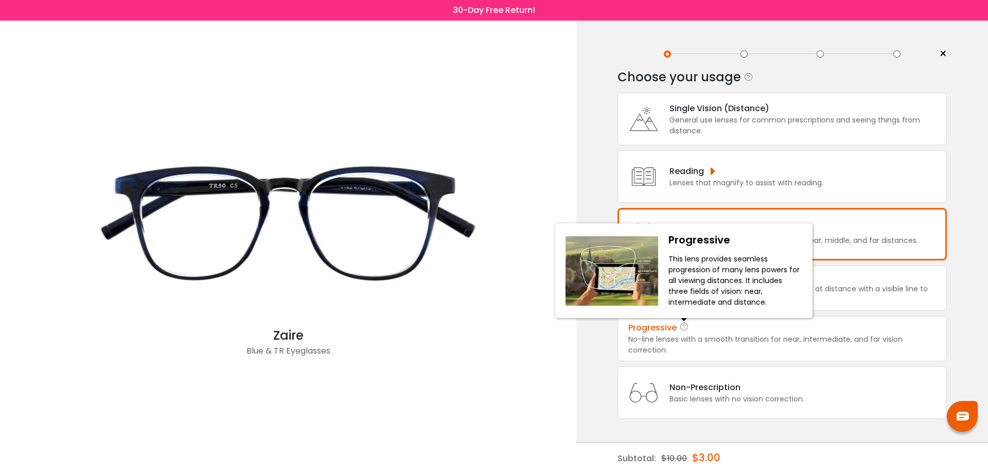
click at [682, 339] on div "No-line lenses with a smooth transition for near, intermediate, and far vision …" at bounding box center [782, 345] width 308 height 22
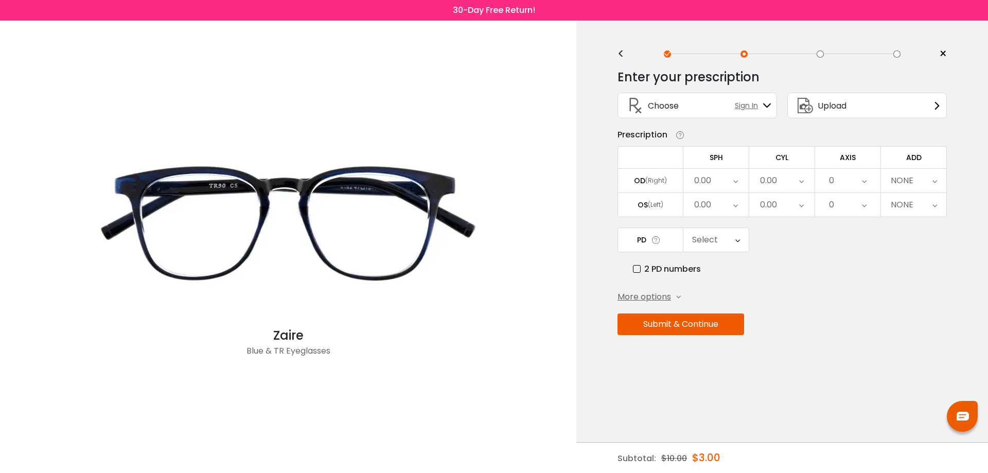
click at [912, 182] on div "NONE" at bounding box center [902, 180] width 23 height 21
click at [912, 260] on li "+1.00" at bounding box center [913, 258] width 65 height 19
click at [912, 203] on div "+1.00" at bounding box center [913, 205] width 65 height 24
click at [711, 239] on div "Select" at bounding box center [705, 240] width 26 height 21
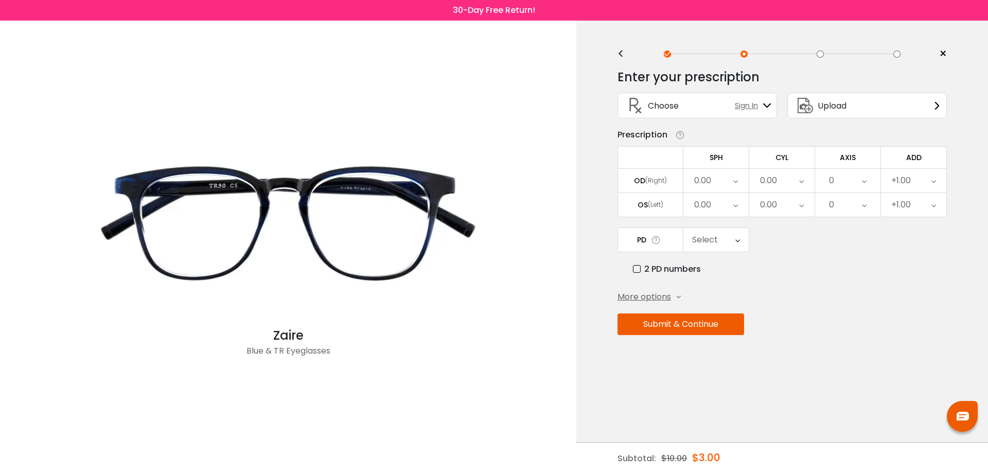
scroll to position [248, 0]
click at [711, 239] on div "Select" at bounding box center [705, 240] width 26 height 21
click at [636, 270] on label "2 PD numbers" at bounding box center [667, 268] width 68 height 13
click at [730, 238] on div "Right PD" at bounding box center [715, 240] width 65 height 24
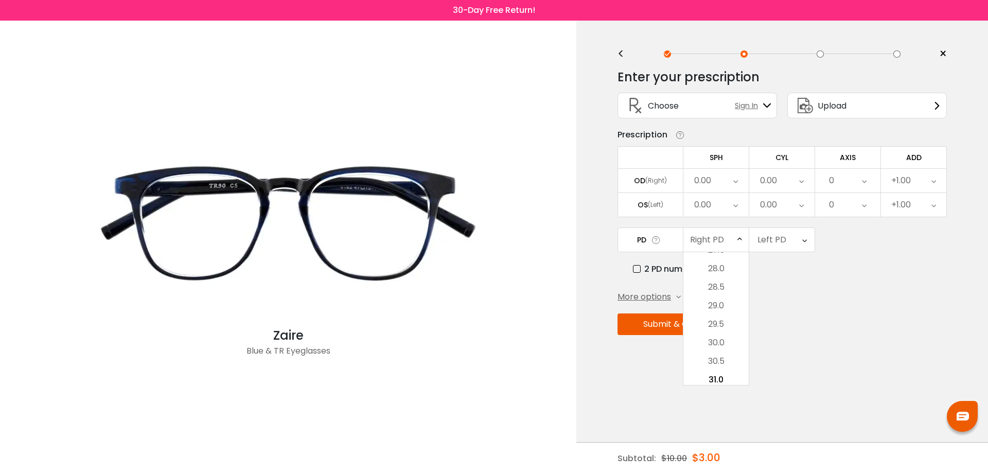
click at [720, 266] on li "28.0" at bounding box center [715, 268] width 65 height 19
click at [782, 244] on div "Left PD" at bounding box center [771, 240] width 29 height 21
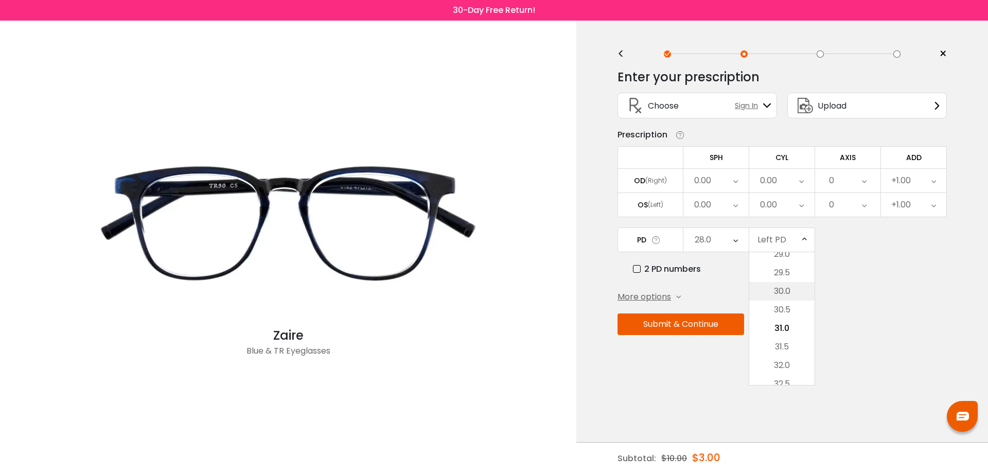
click at [789, 292] on li "30.0" at bounding box center [781, 291] width 65 height 19
click at [699, 325] on button "Submit & Continue" at bounding box center [680, 324] width 127 height 22
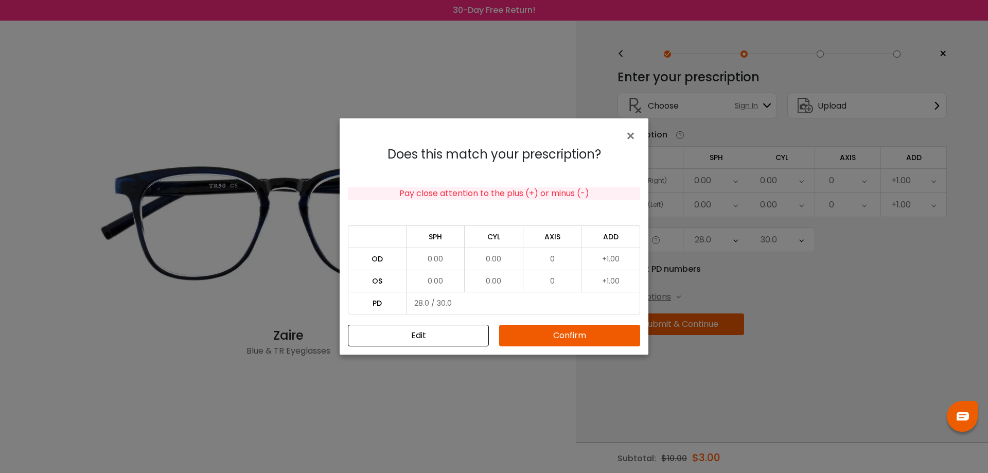
click at [573, 332] on button "Confirm" at bounding box center [569, 336] width 141 height 22
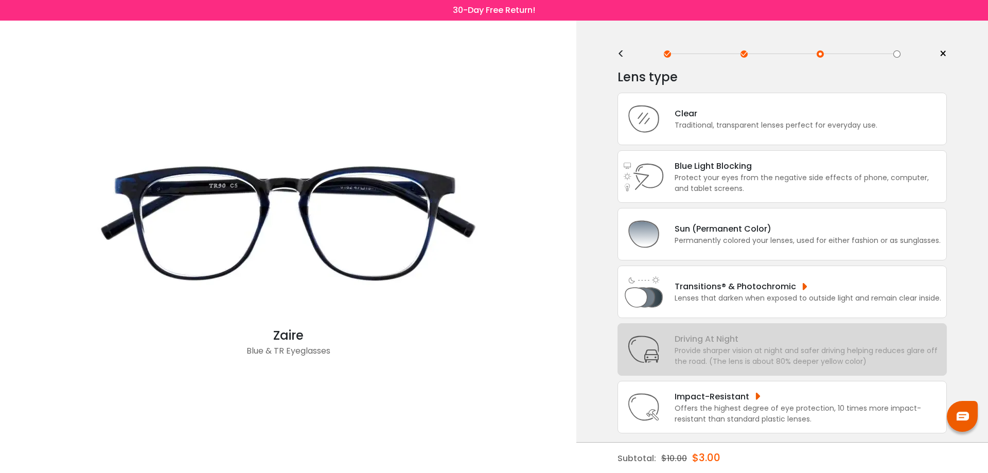
scroll to position [2, 0]
click at [735, 122] on div "Traditional, transparent lenses perfect for everyday use." at bounding box center [776, 123] width 203 height 11
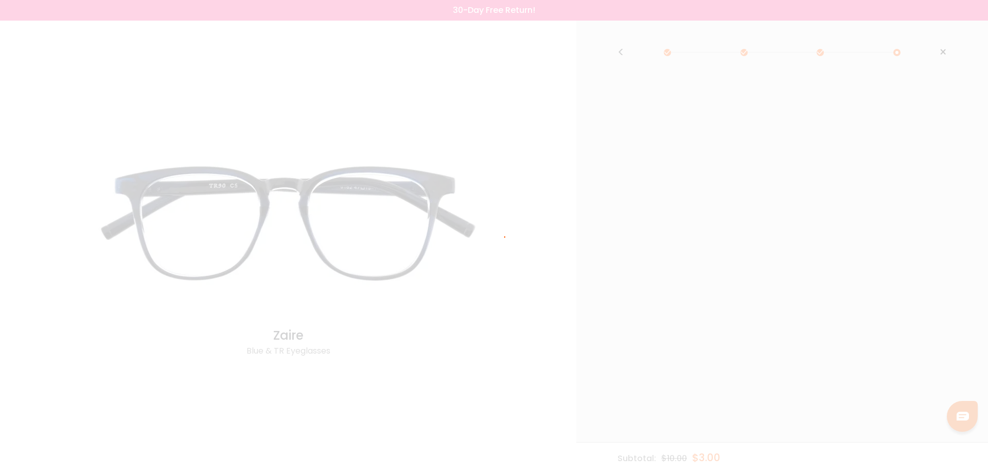
scroll to position [0, 0]
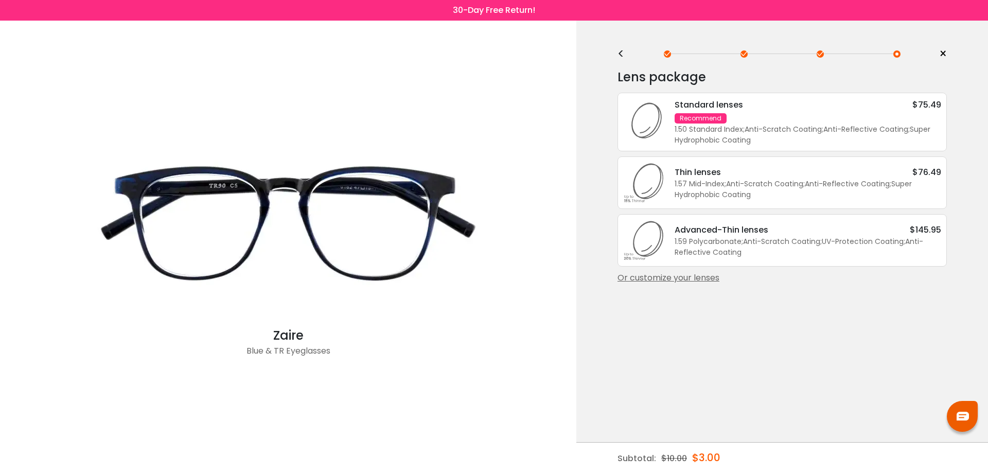
click at [710, 127] on div "1.50 Standard Index ; Anti-Scratch Coating ; Anti-Reflective Coating ; Super Hy…" at bounding box center [808, 135] width 267 height 22
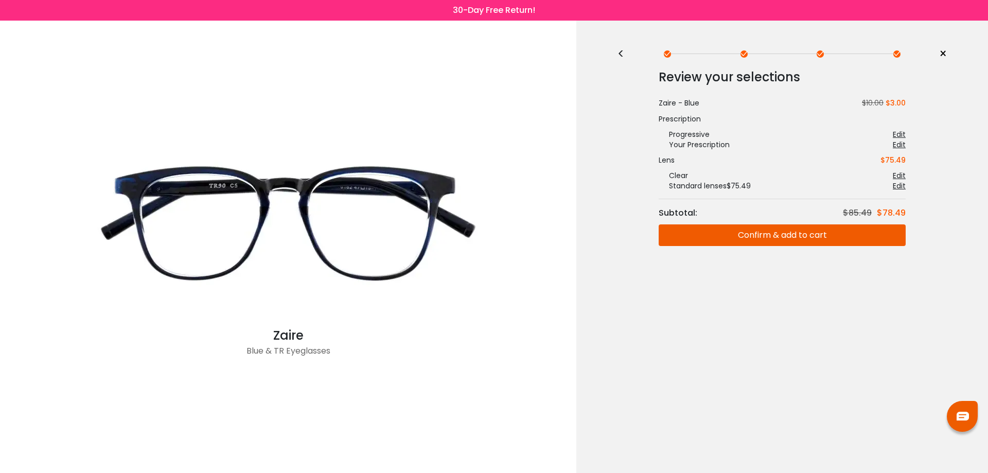
click at [771, 241] on button "Confirm & add to cart" at bounding box center [782, 235] width 247 height 22
